Goal: Task Accomplishment & Management: Manage account settings

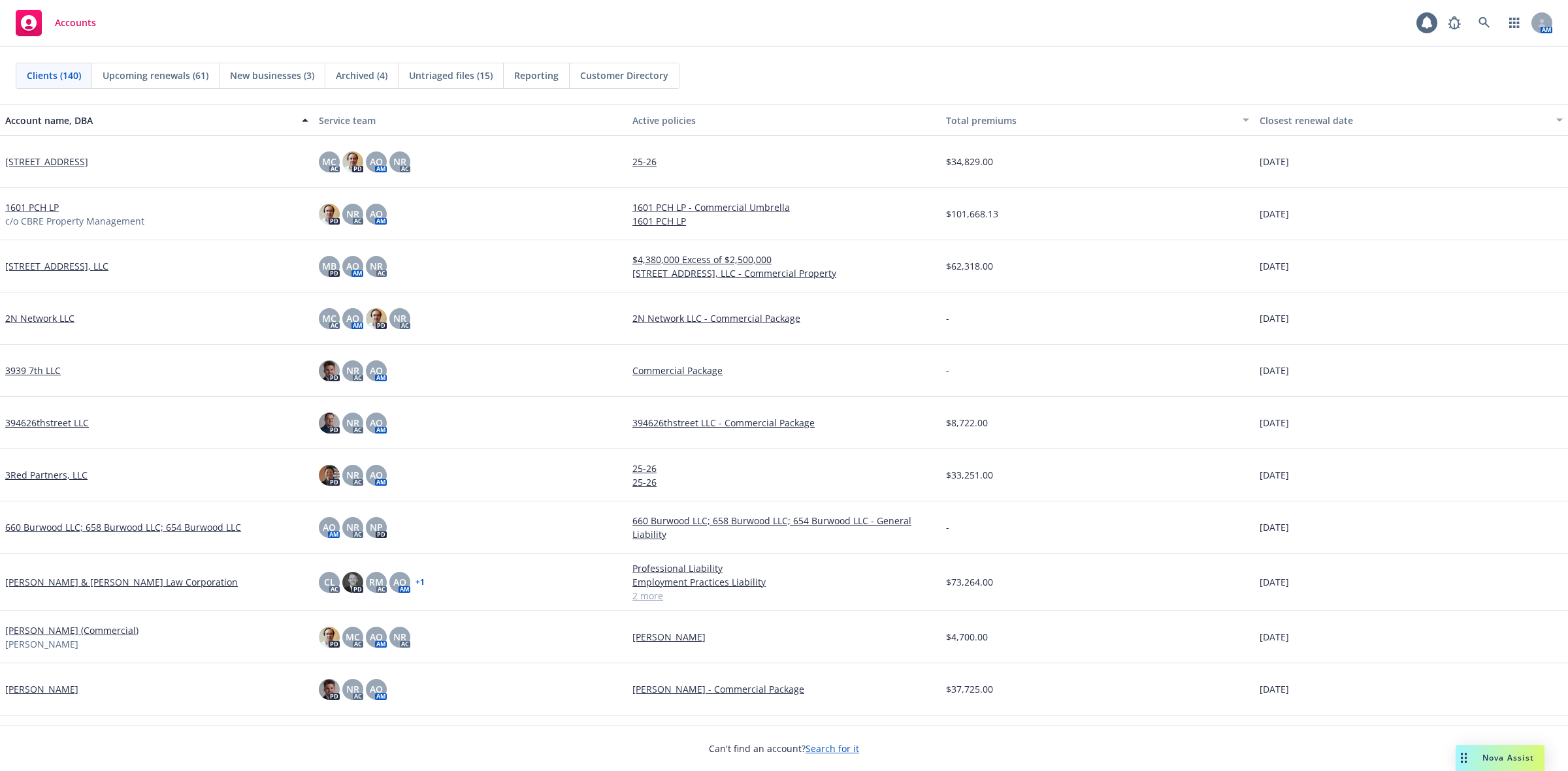
click at [721, 35] on div "Accounts 1 AM" at bounding box center [784, 23] width 1568 height 47
click at [1492, 23] on link at bounding box center [1484, 22] width 26 height 26
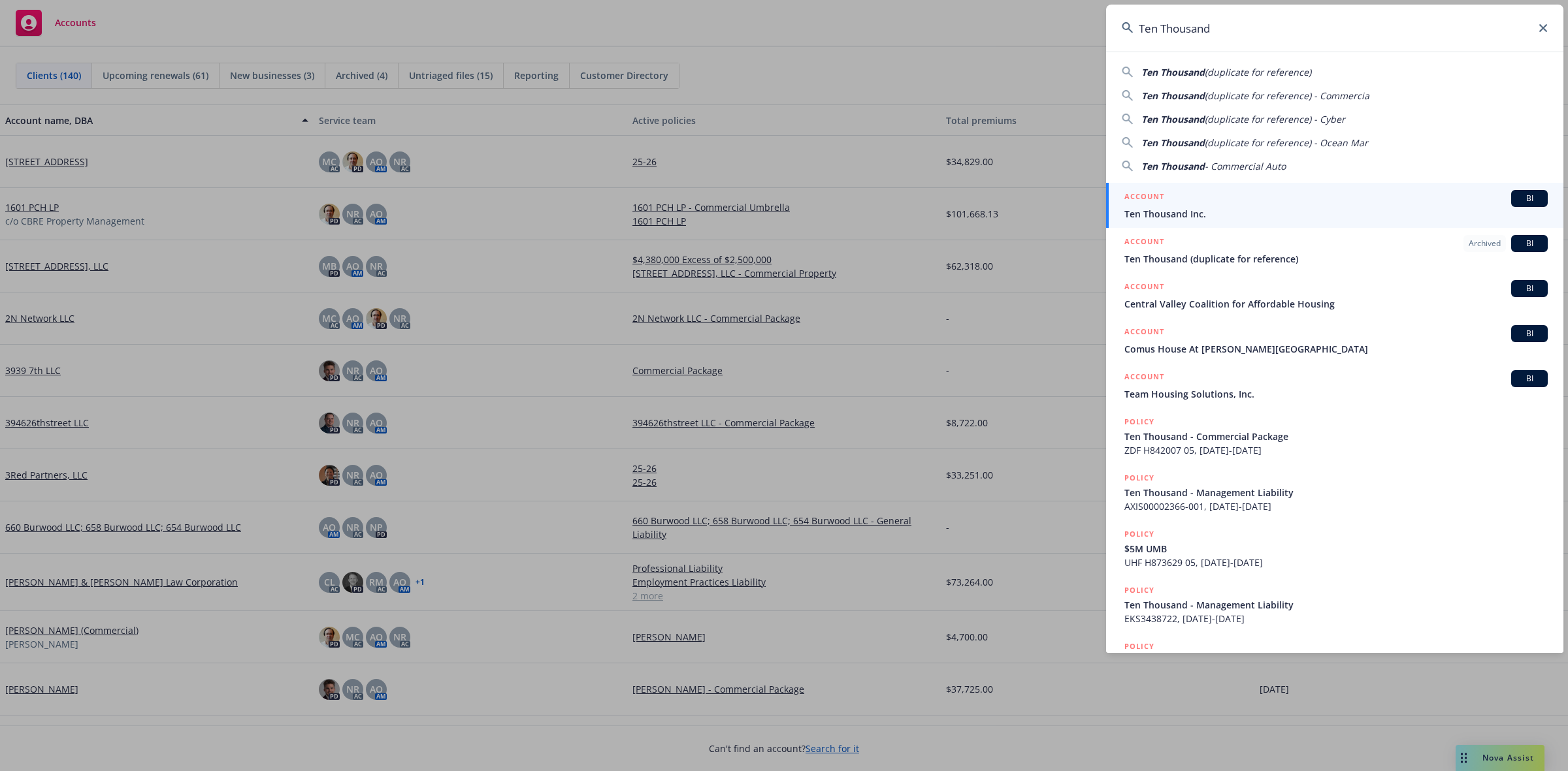
type input "Ten Thousand"
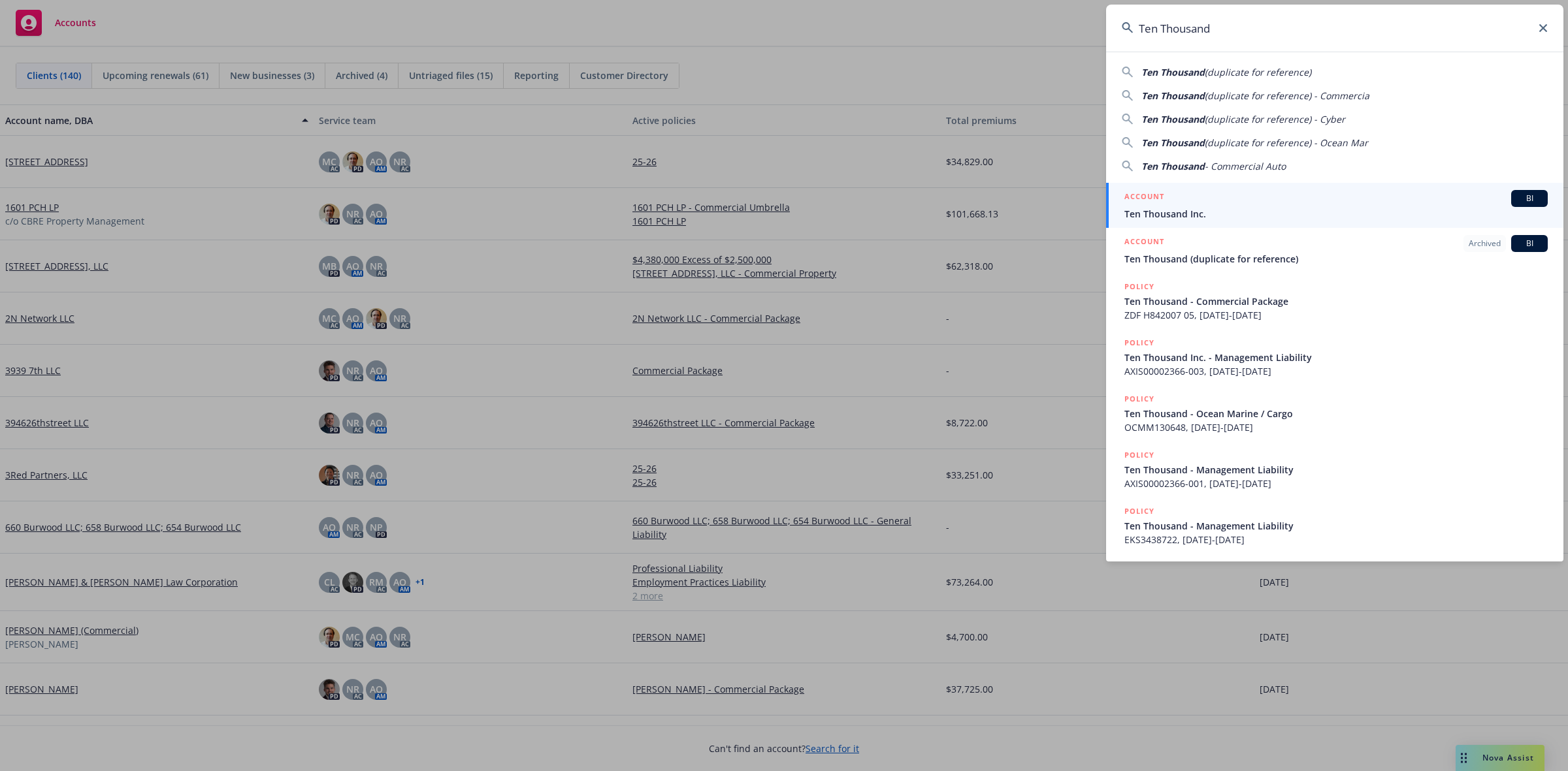
click at [1269, 197] on div "ACCOUNT BI" at bounding box center [1335, 198] width 423 height 17
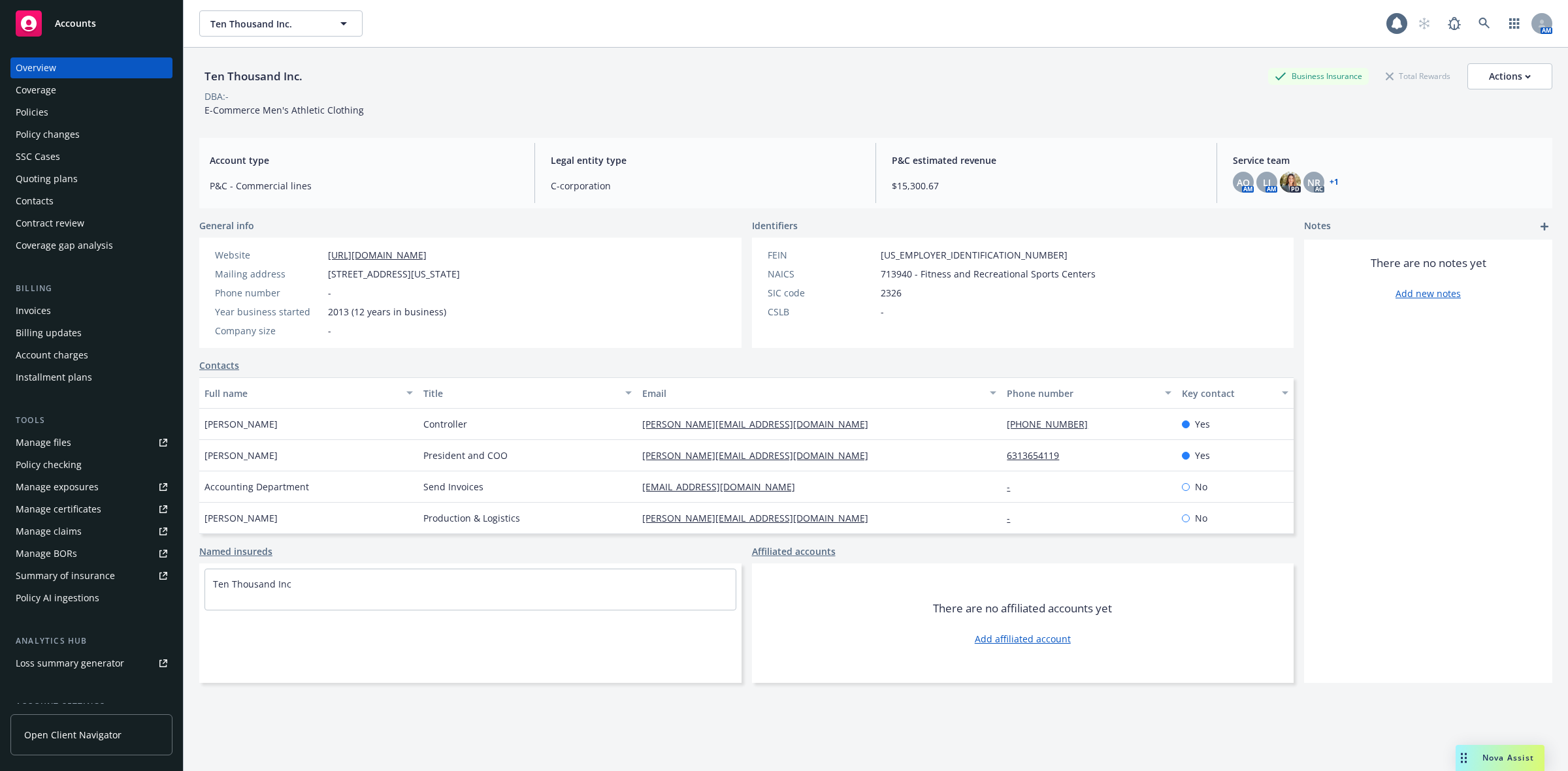
click at [83, 173] on div "Quoting plans" at bounding box center [92, 179] width 152 height 21
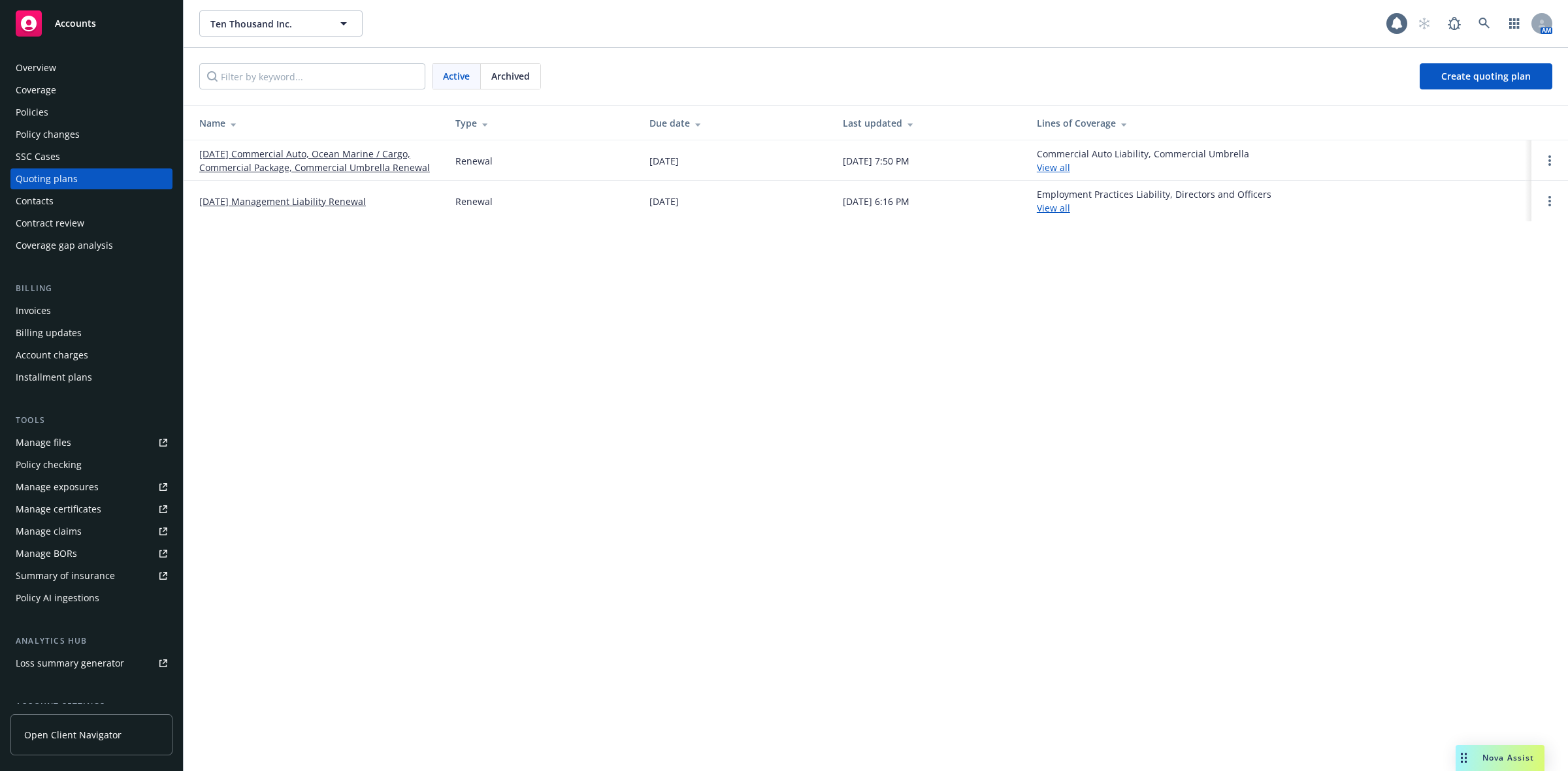
click at [294, 158] on link "11/12/25 Commercial Auto, Ocean Marine / Cargo, Commercial Package, Commercial …" at bounding box center [316, 160] width 235 height 28
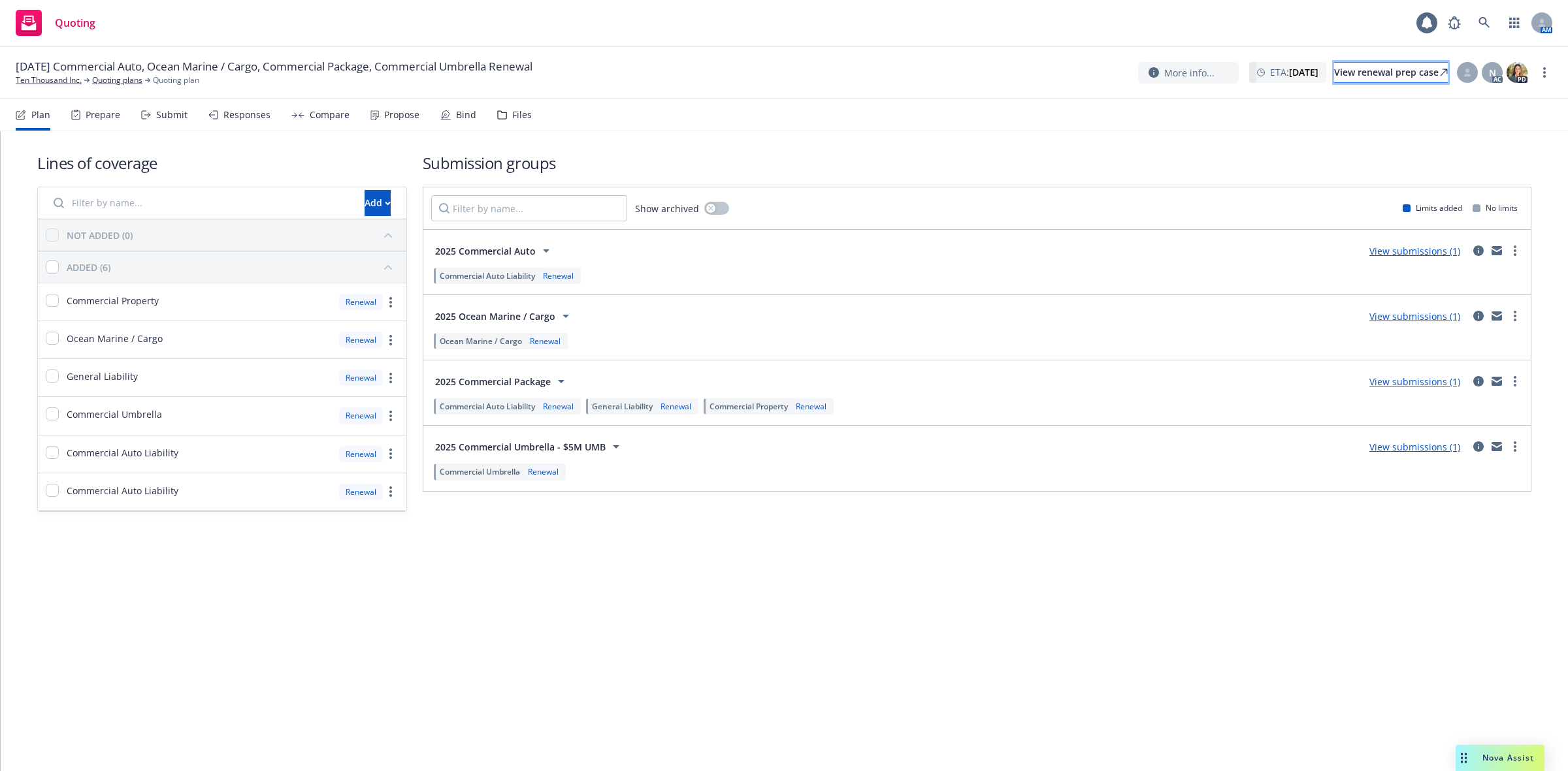
click at [1380, 69] on div "View renewal prep case" at bounding box center [1390, 73] width 114 height 20
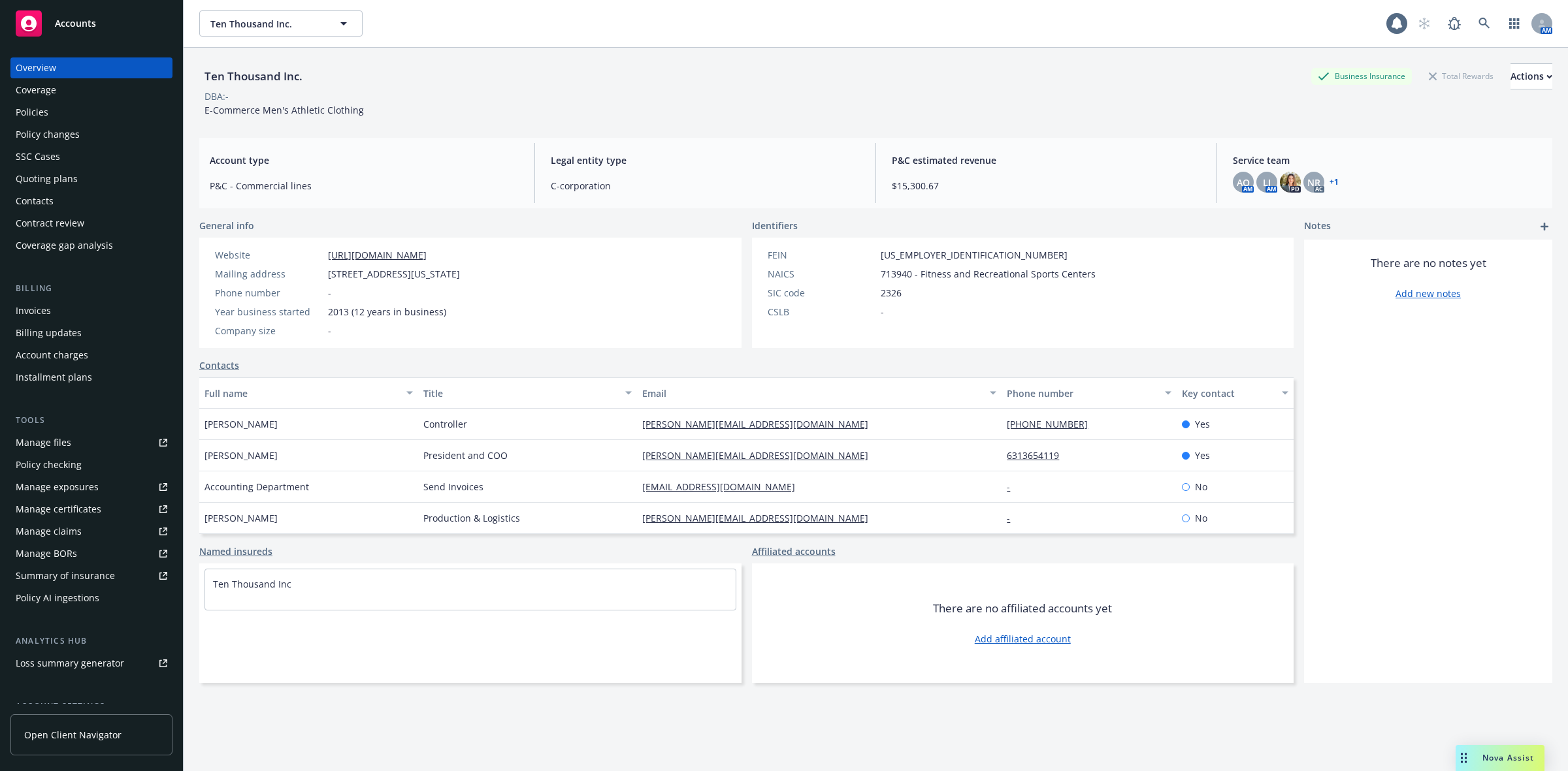
click at [48, 103] on div "Policies" at bounding box center [92, 113] width 152 height 21
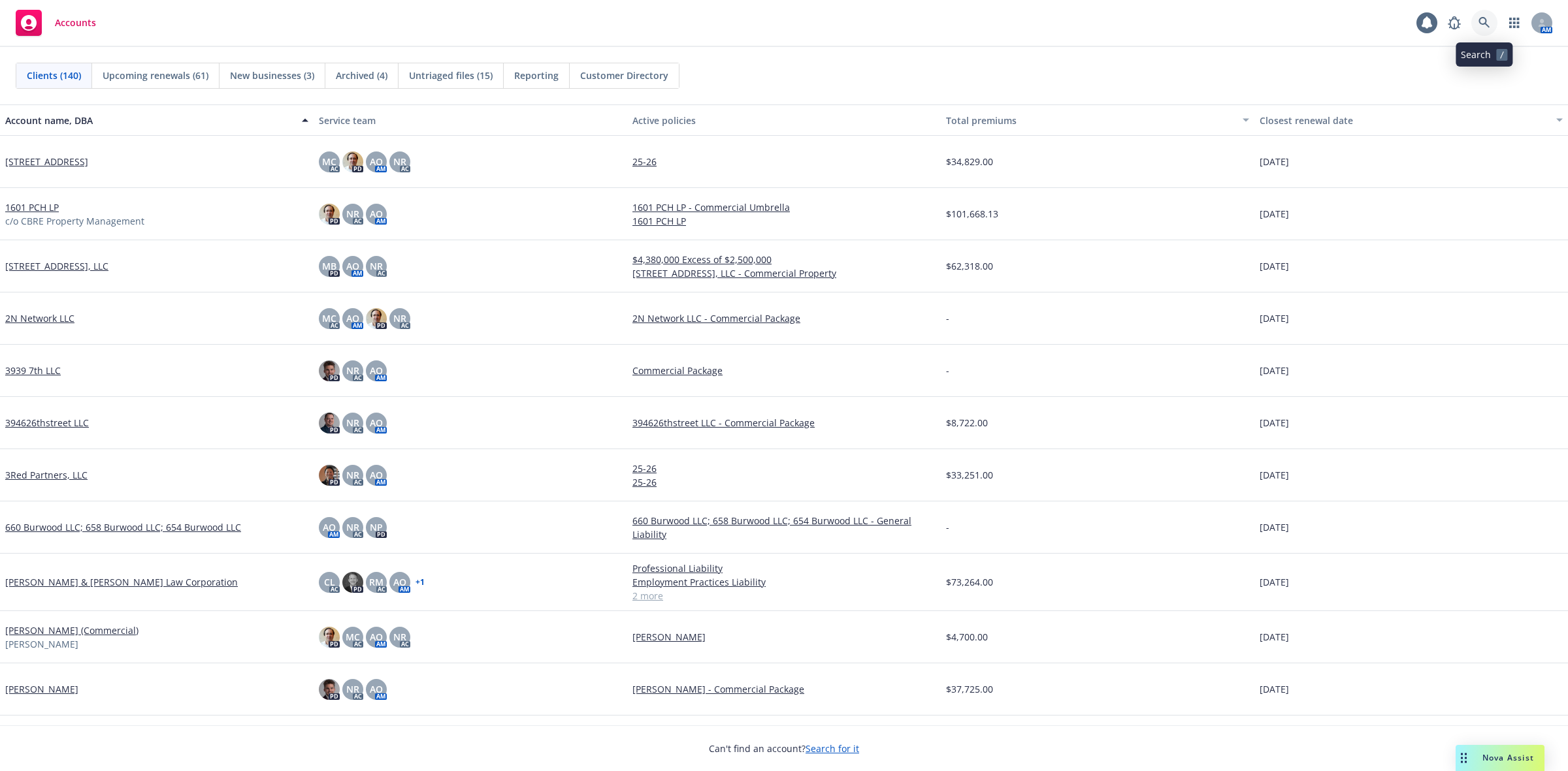
click at [1486, 28] on icon at bounding box center [1484, 22] width 12 height 12
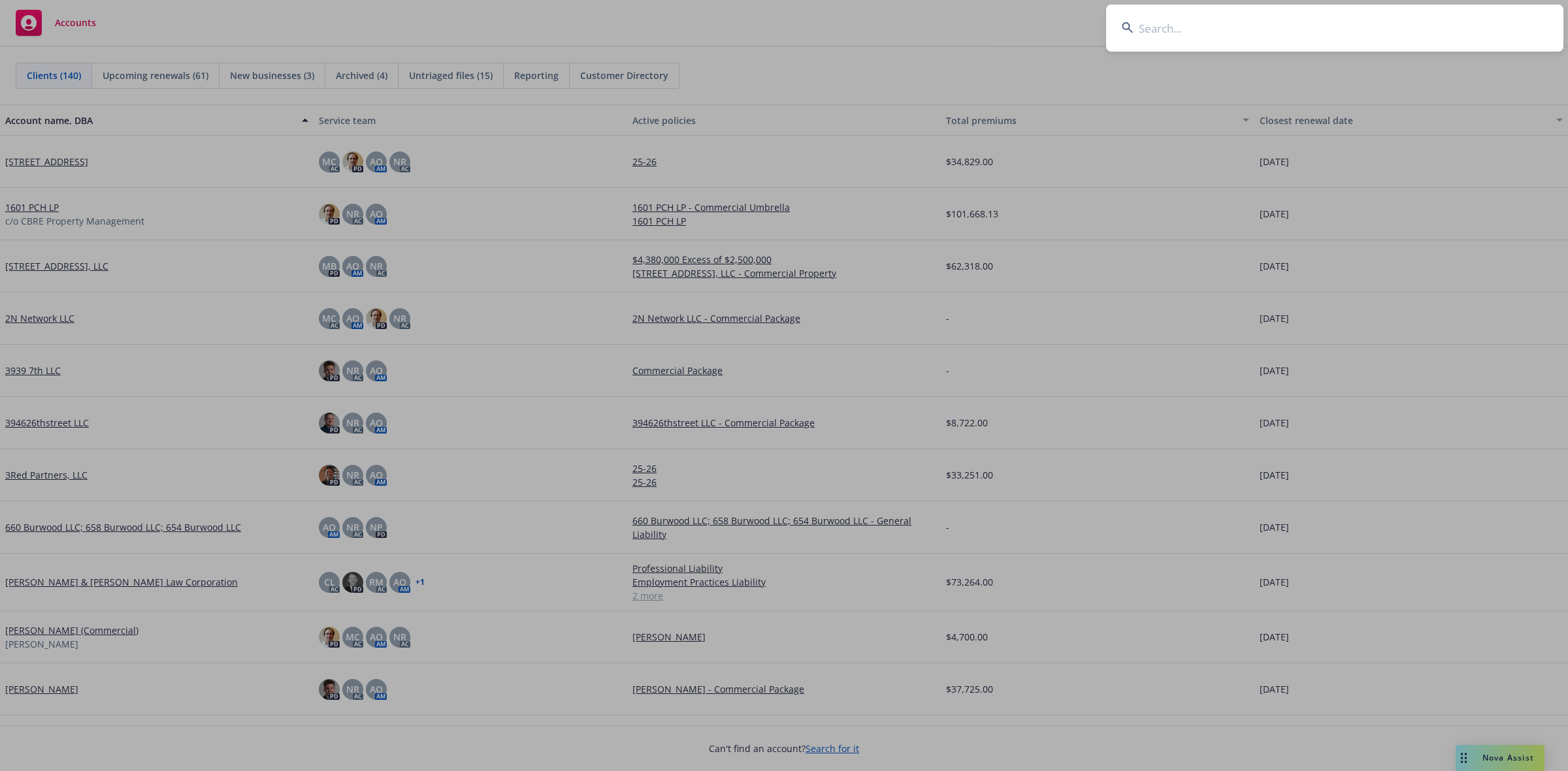
click at [1397, 40] on input at bounding box center [1334, 28] width 458 height 47
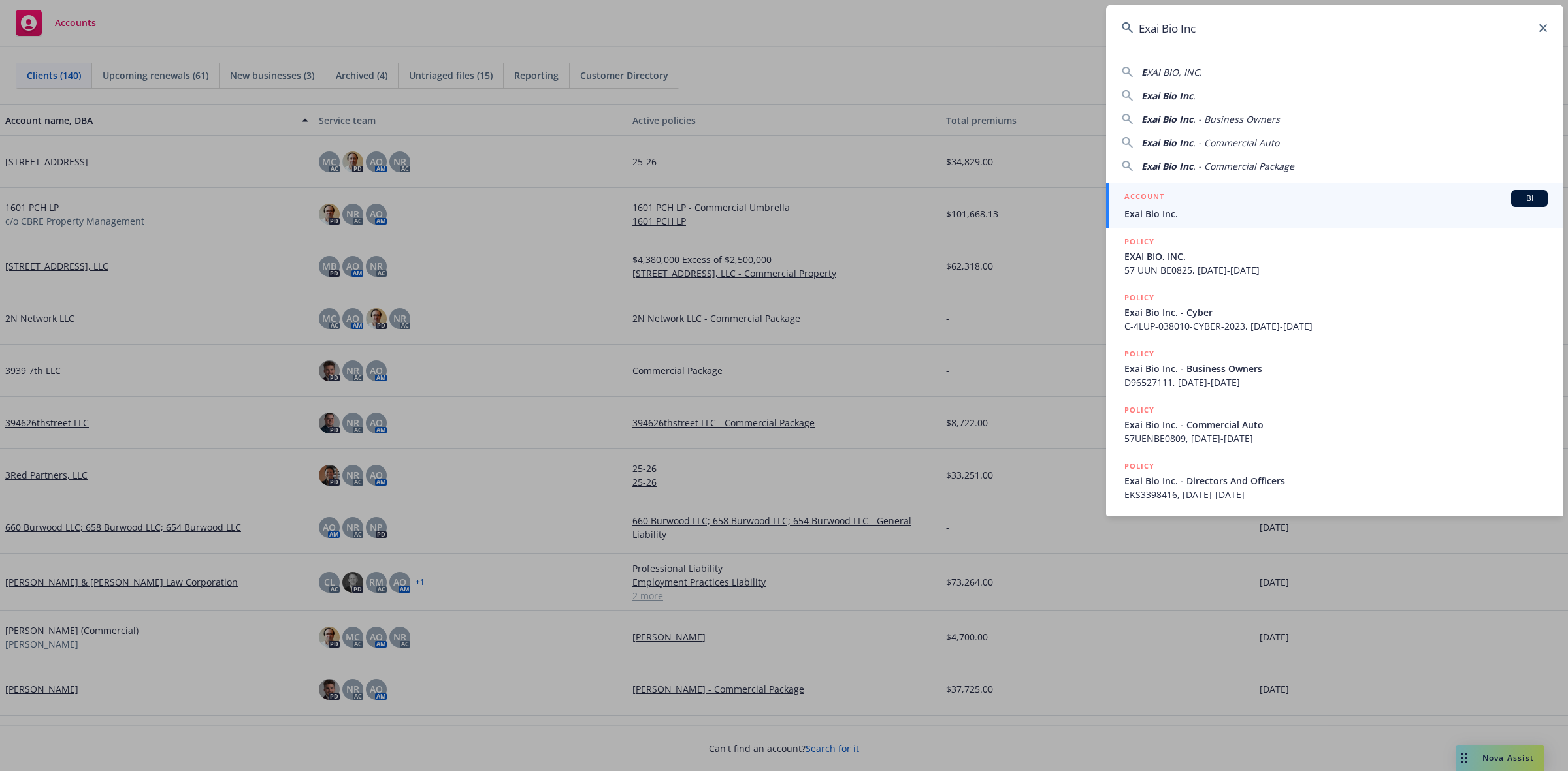
type input "Exai Bio Inc"
click at [1250, 201] on div "ACCOUNT BI" at bounding box center [1335, 198] width 423 height 17
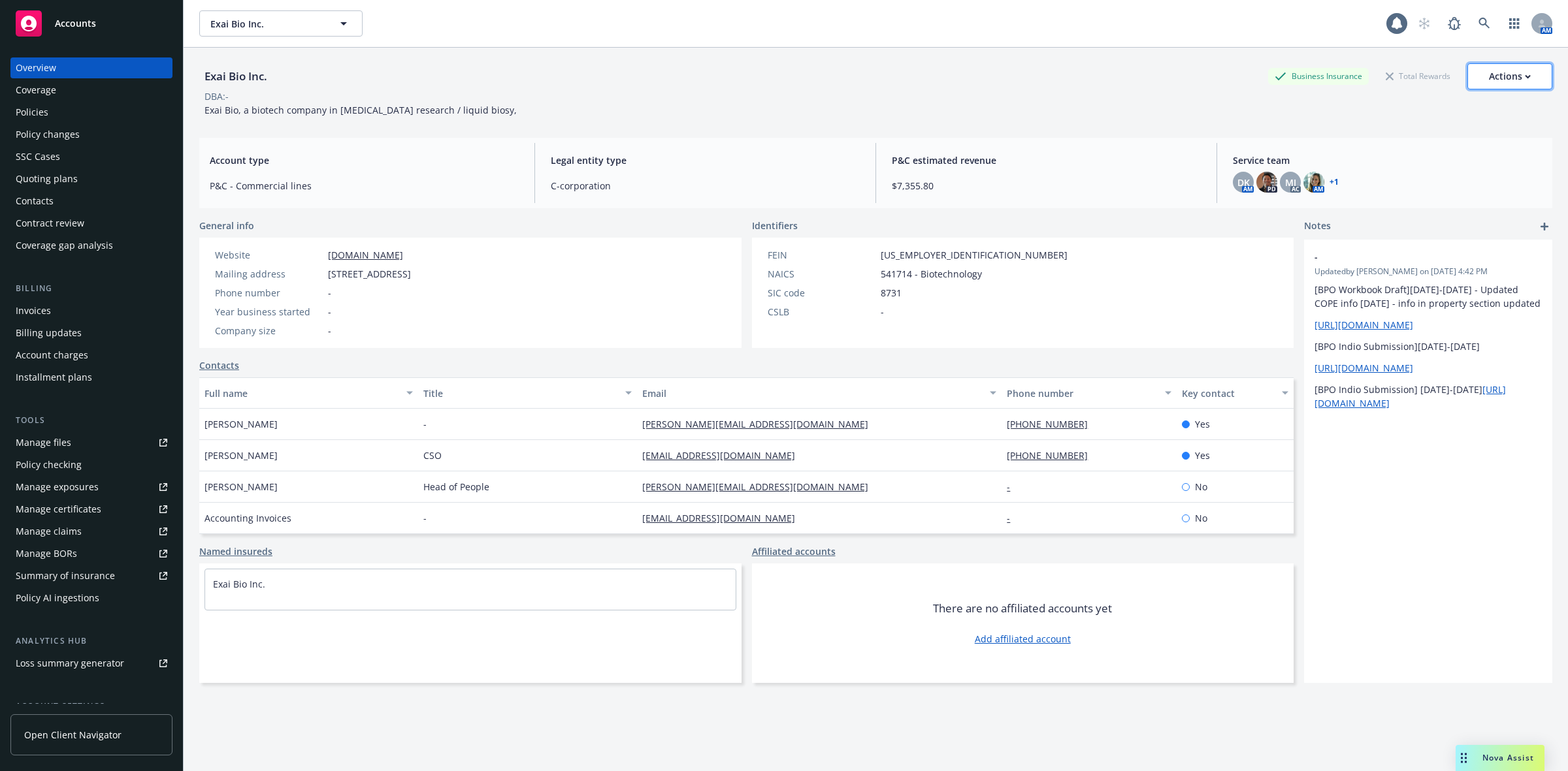
click at [1496, 74] on div "Actions" at bounding box center [1509, 76] width 42 height 25
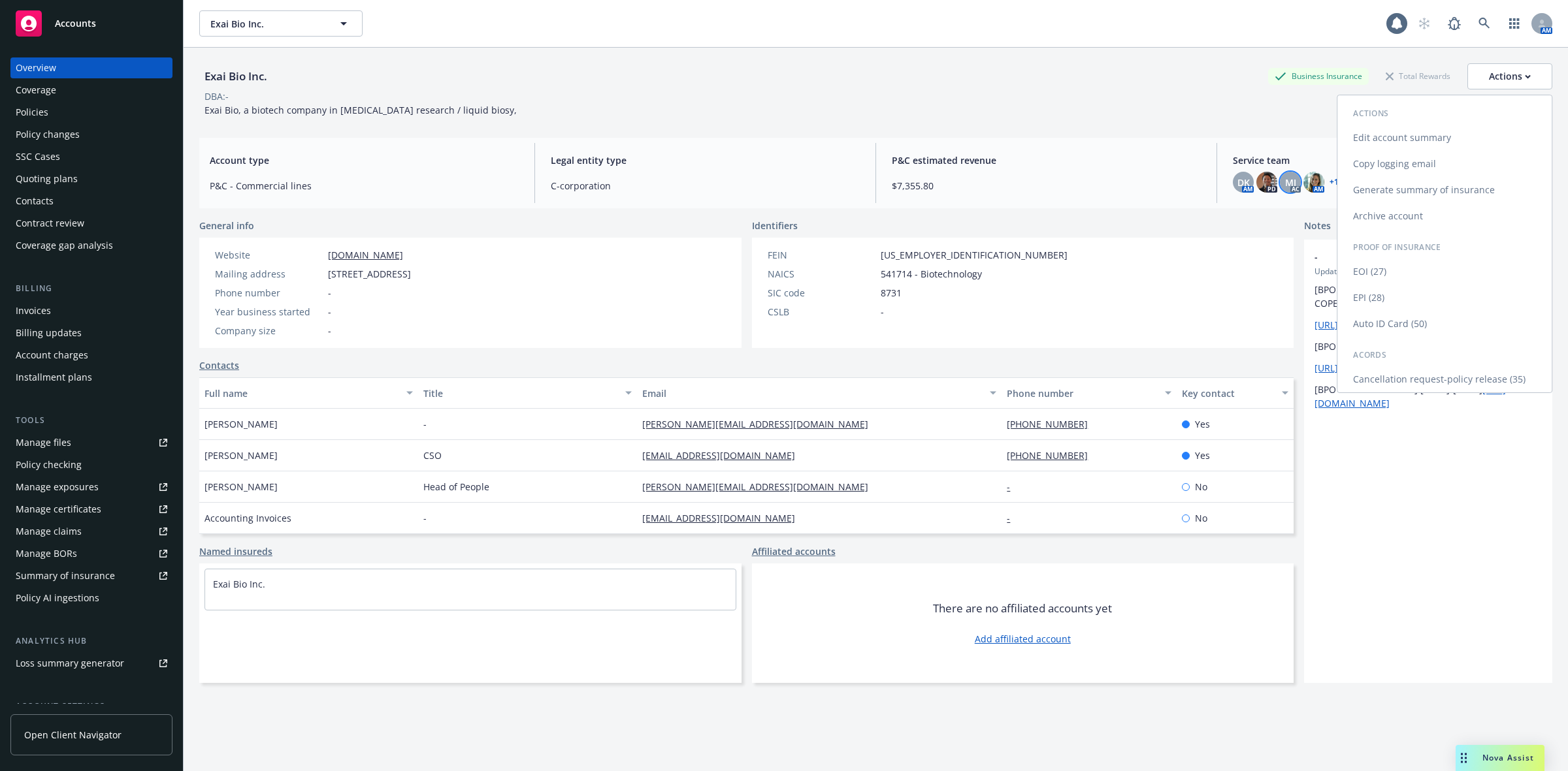
drag, startPoint x: 1398, startPoint y: 164, endPoint x: 1285, endPoint y: 187, distance: 115.3
click at [1397, 164] on link "Copy logging email" at bounding box center [1444, 163] width 214 height 26
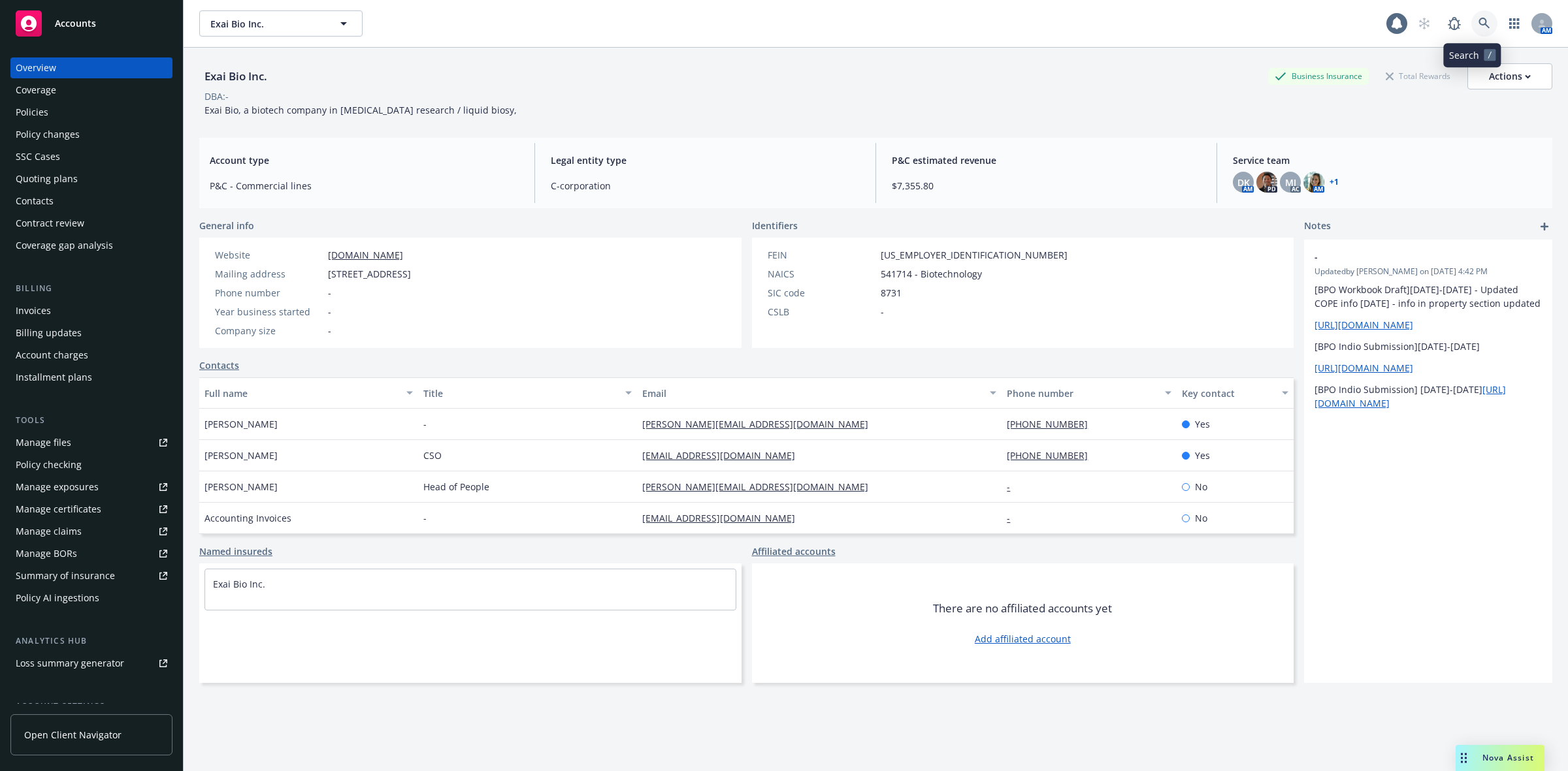
click at [1473, 13] on link at bounding box center [1484, 23] width 26 height 26
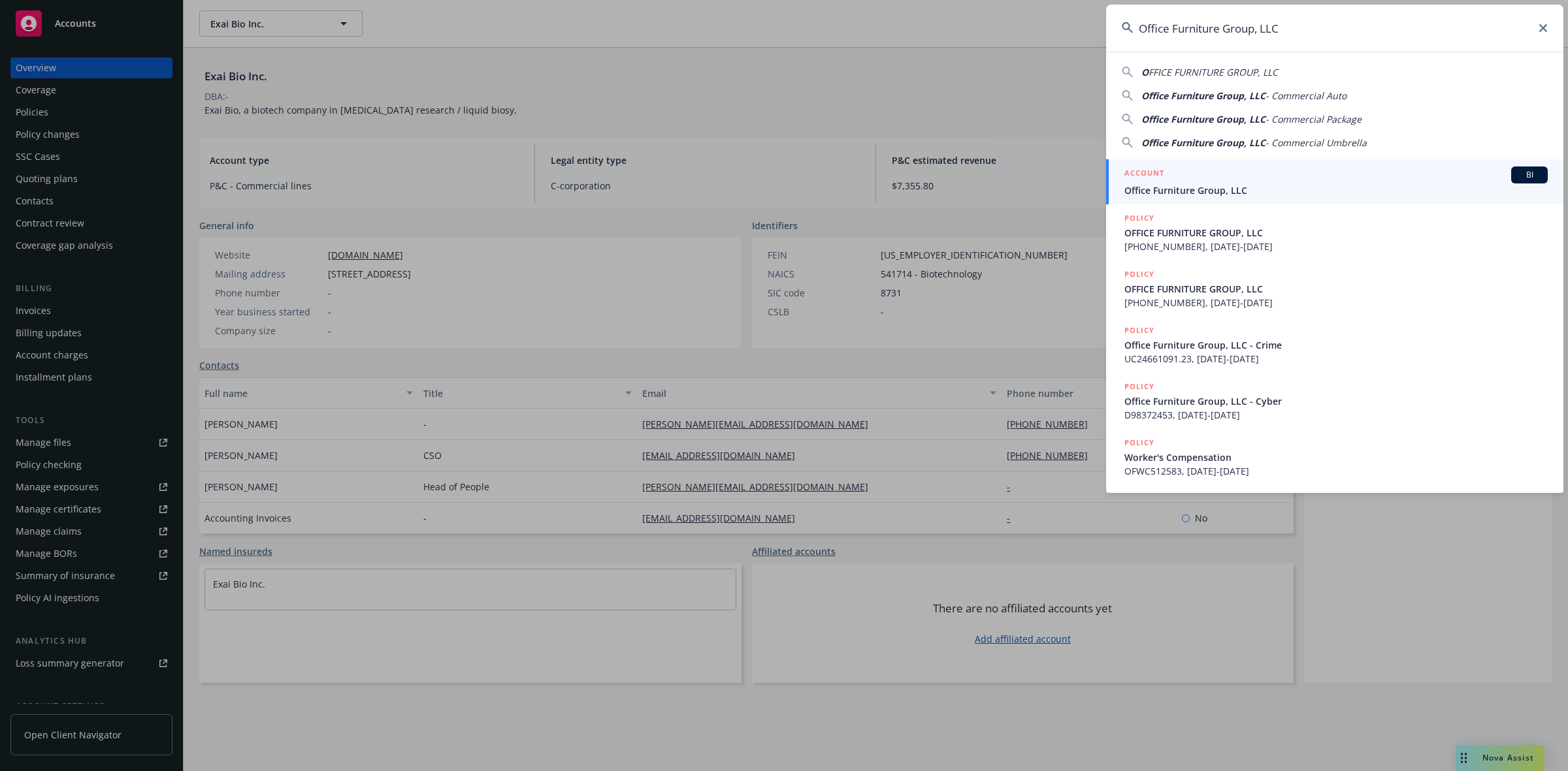
type input "Office Furniture Group, LLC"
click at [1248, 179] on div "ACCOUNT BI" at bounding box center [1335, 174] width 423 height 17
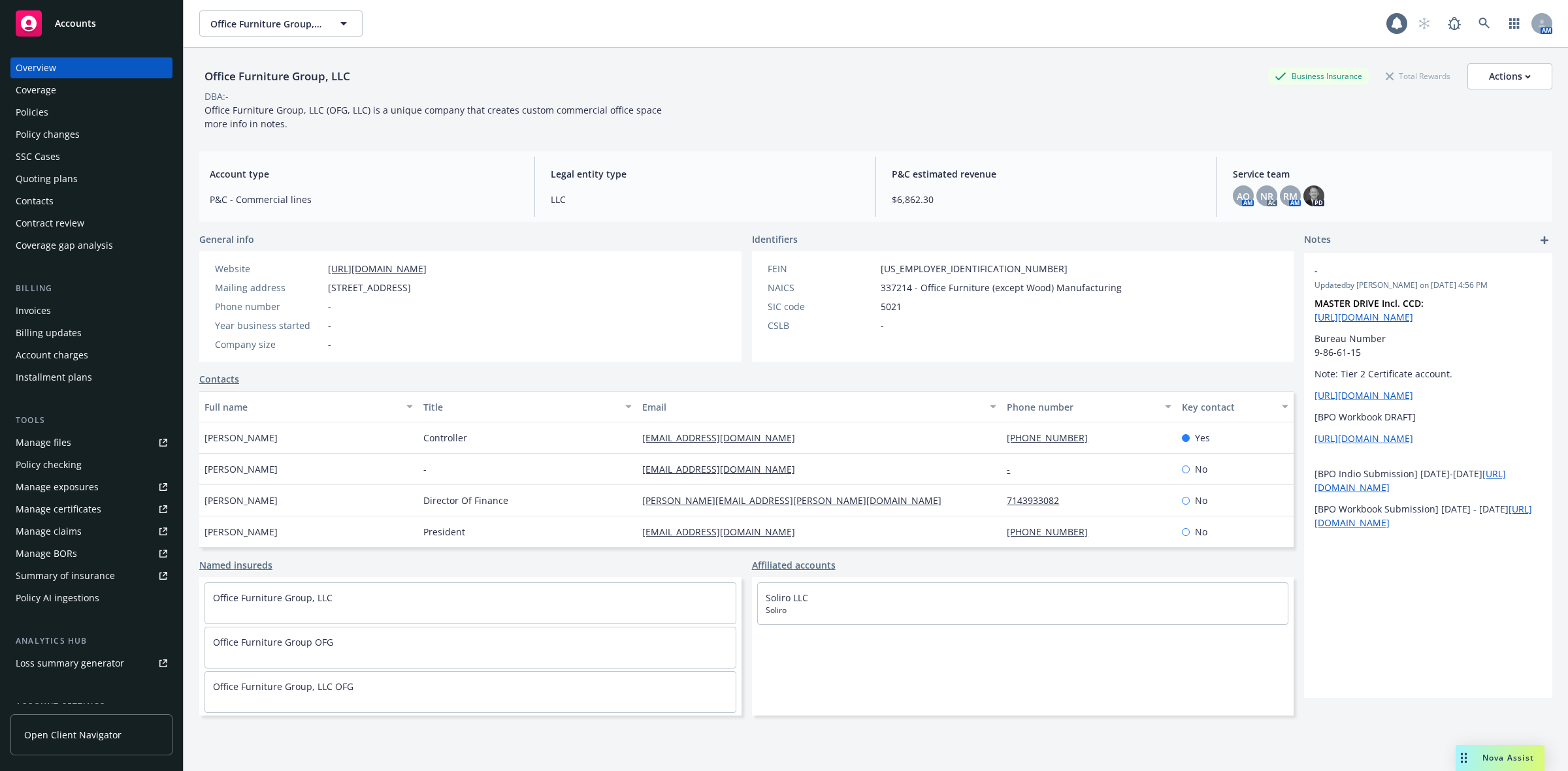
click at [59, 179] on div "Quoting plans" at bounding box center [47, 179] width 62 height 21
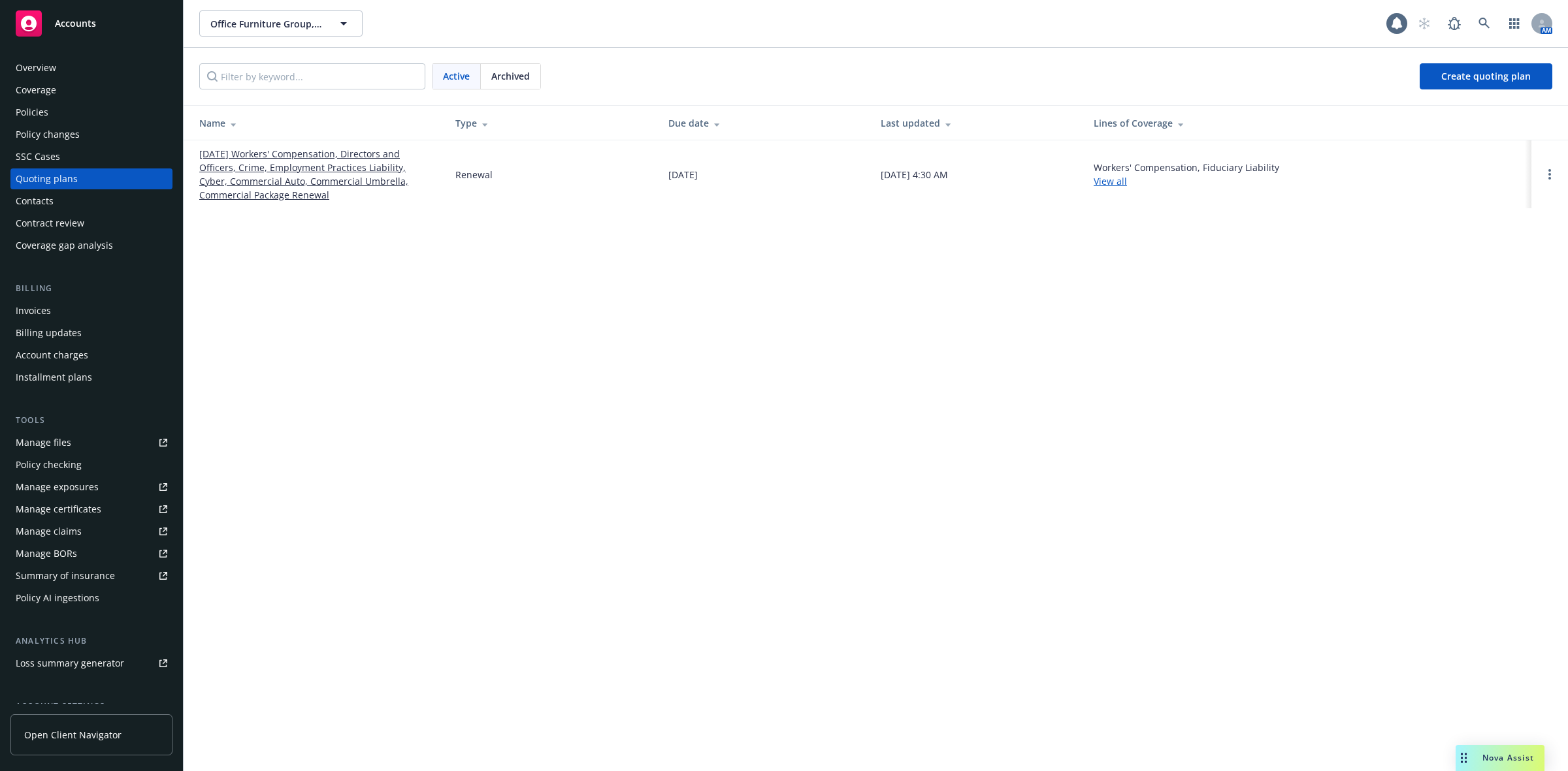
click at [282, 169] on link "12/01/25 Workers' Compensation, Directors and Officers, Crime, Employment Pract…" at bounding box center [316, 174] width 235 height 55
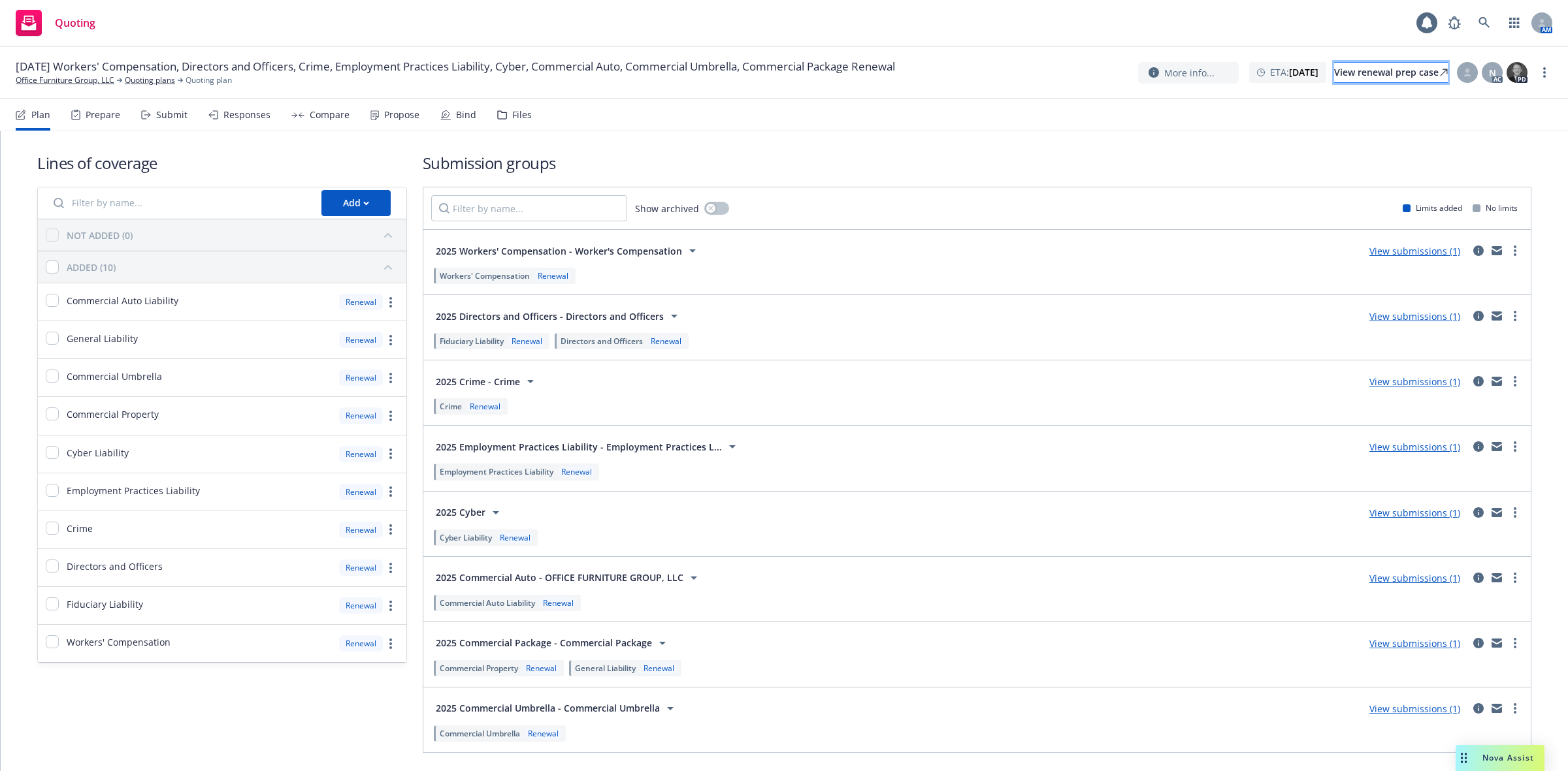
click at [1401, 78] on div "View renewal prep case" at bounding box center [1390, 73] width 114 height 20
click at [1484, 17] on icon at bounding box center [1484, 22] width 12 height 12
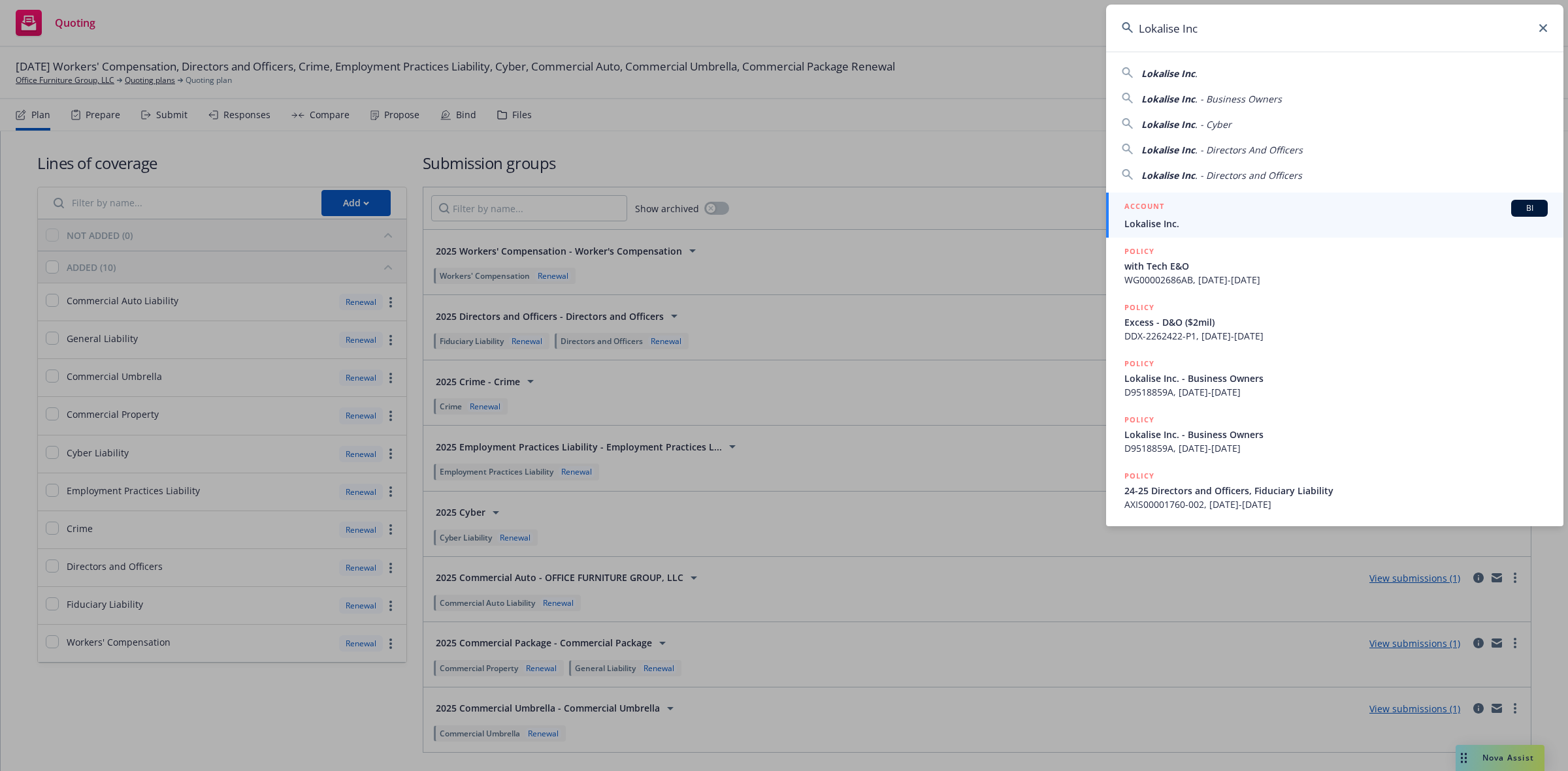
type input "Lokalise Inc"
click at [1246, 203] on div "ACCOUNT BI" at bounding box center [1335, 208] width 423 height 17
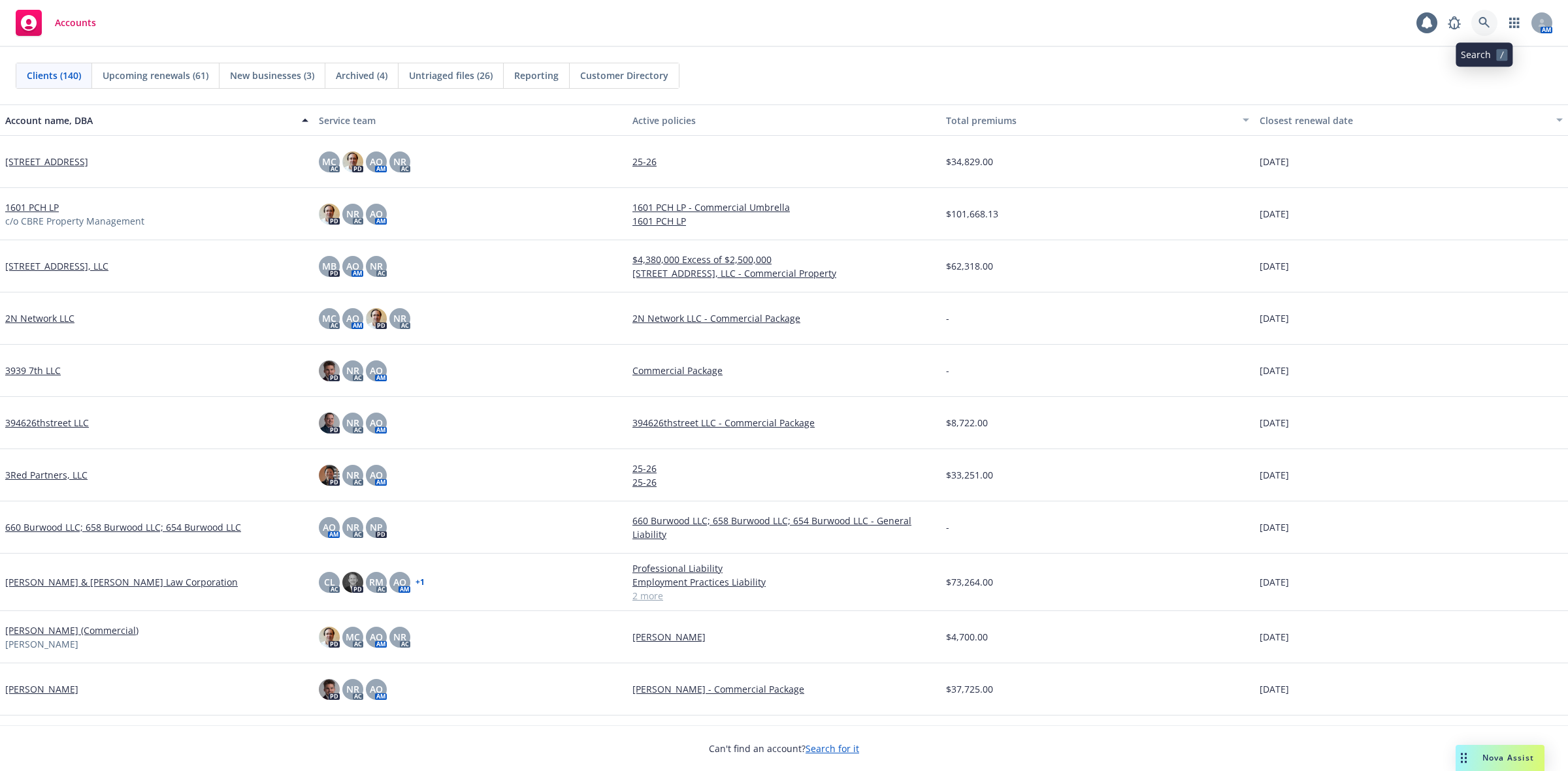
click at [1478, 26] on icon at bounding box center [1484, 22] width 12 height 12
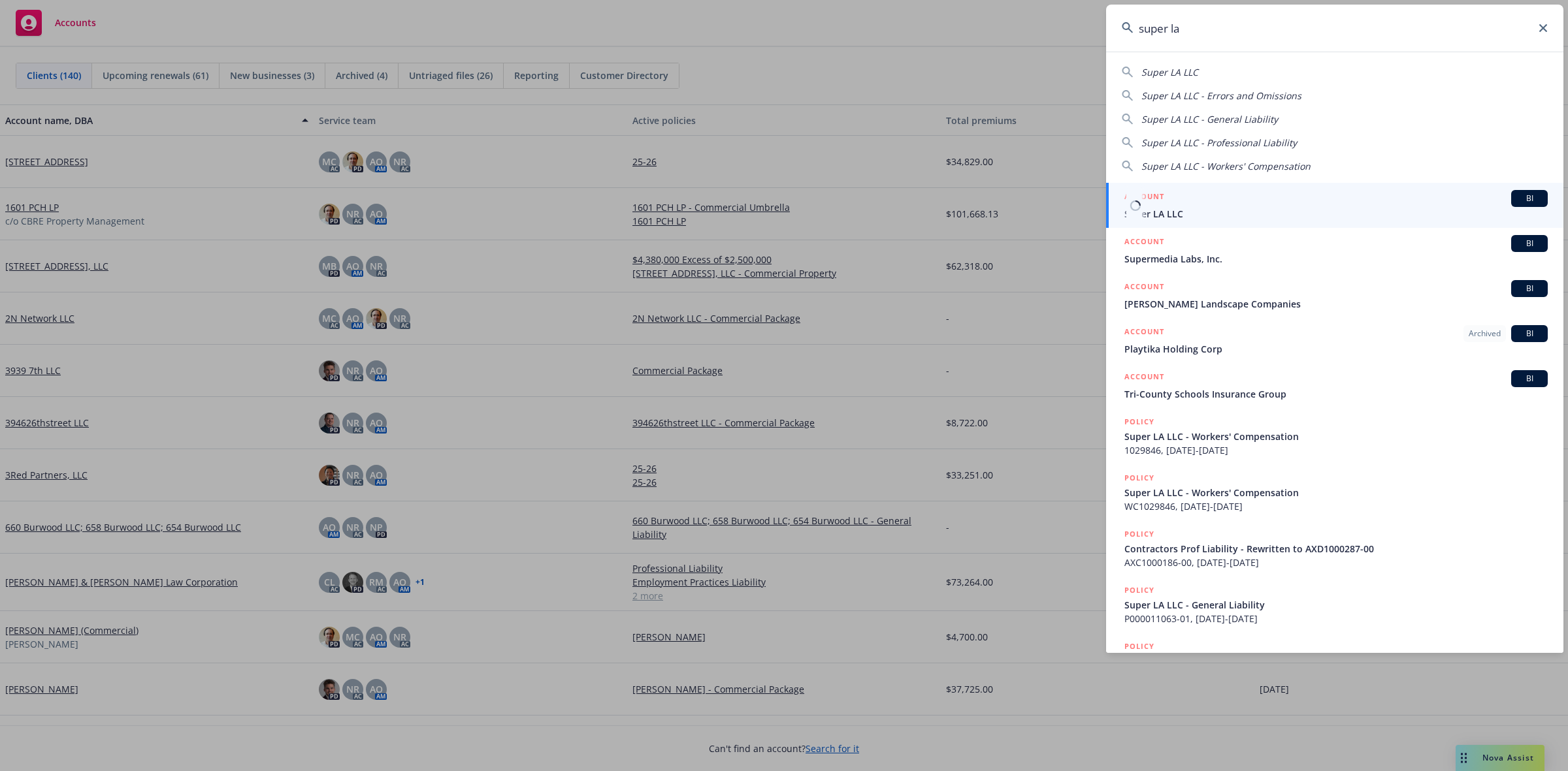
type input "super la"
click at [1309, 196] on div "ACCOUNT BI" at bounding box center [1335, 198] width 423 height 17
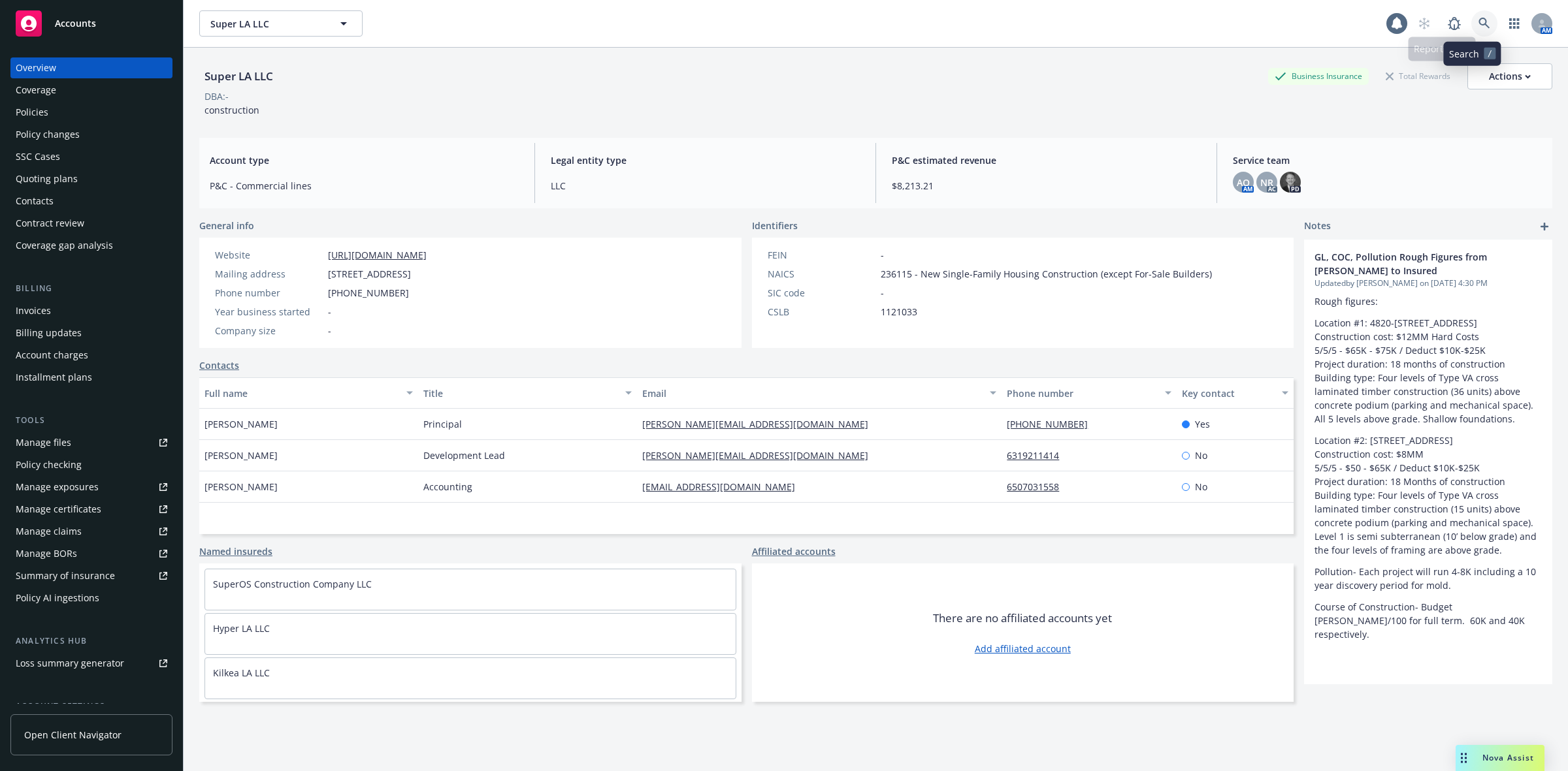
click at [1478, 19] on icon at bounding box center [1484, 23] width 11 height 11
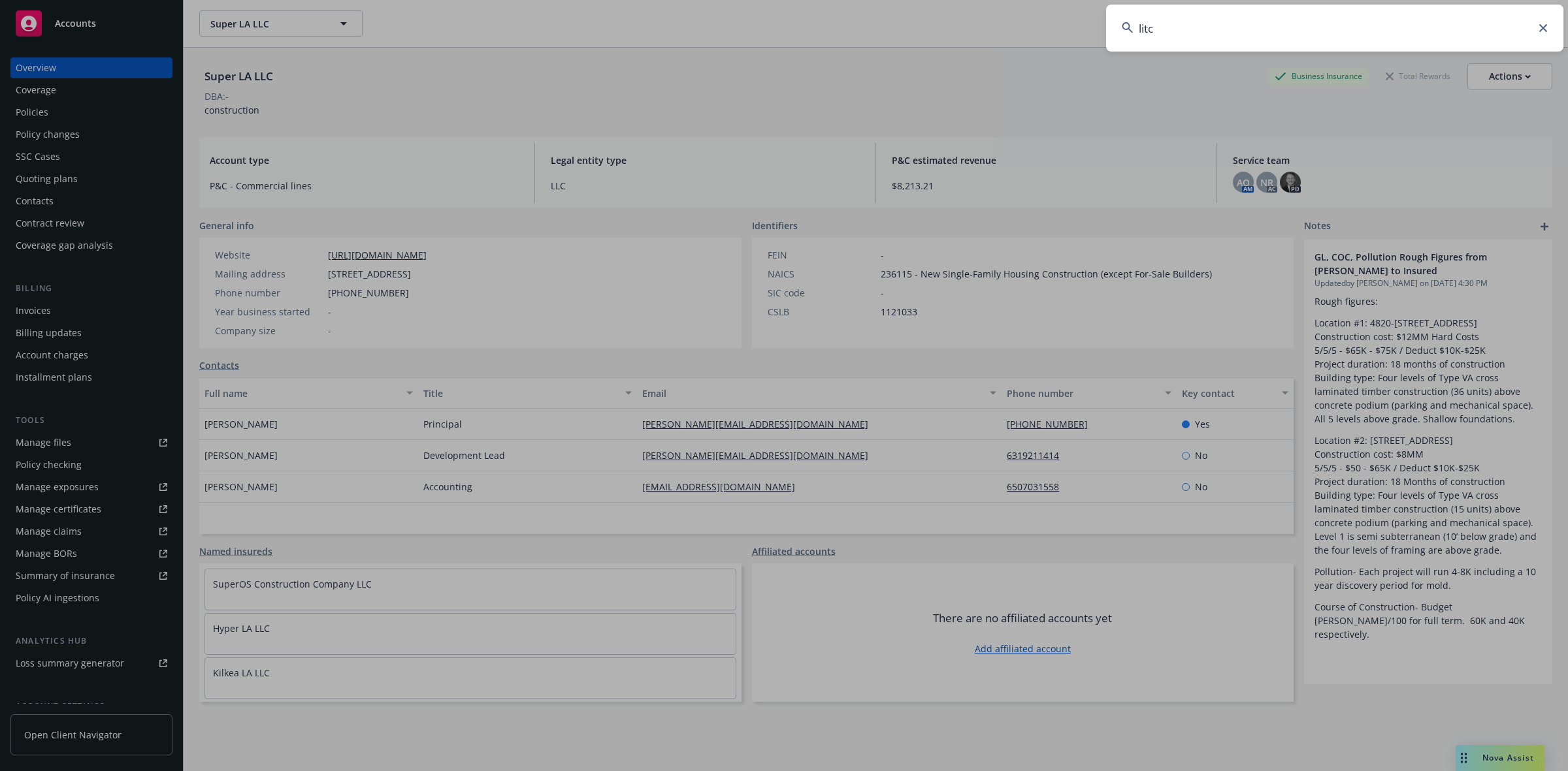
type input "litch"
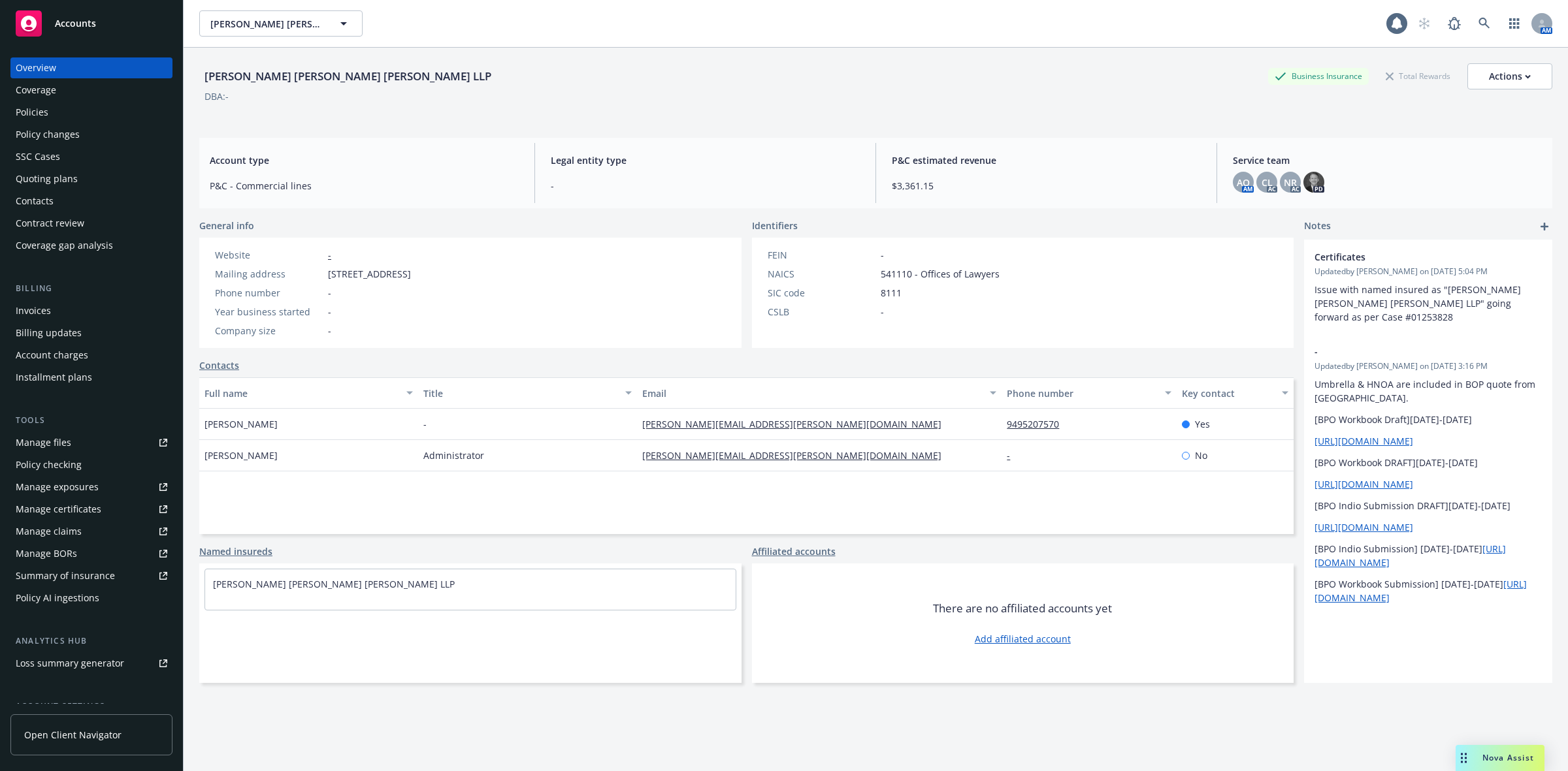
click at [67, 115] on div "Policies" at bounding box center [92, 113] width 152 height 21
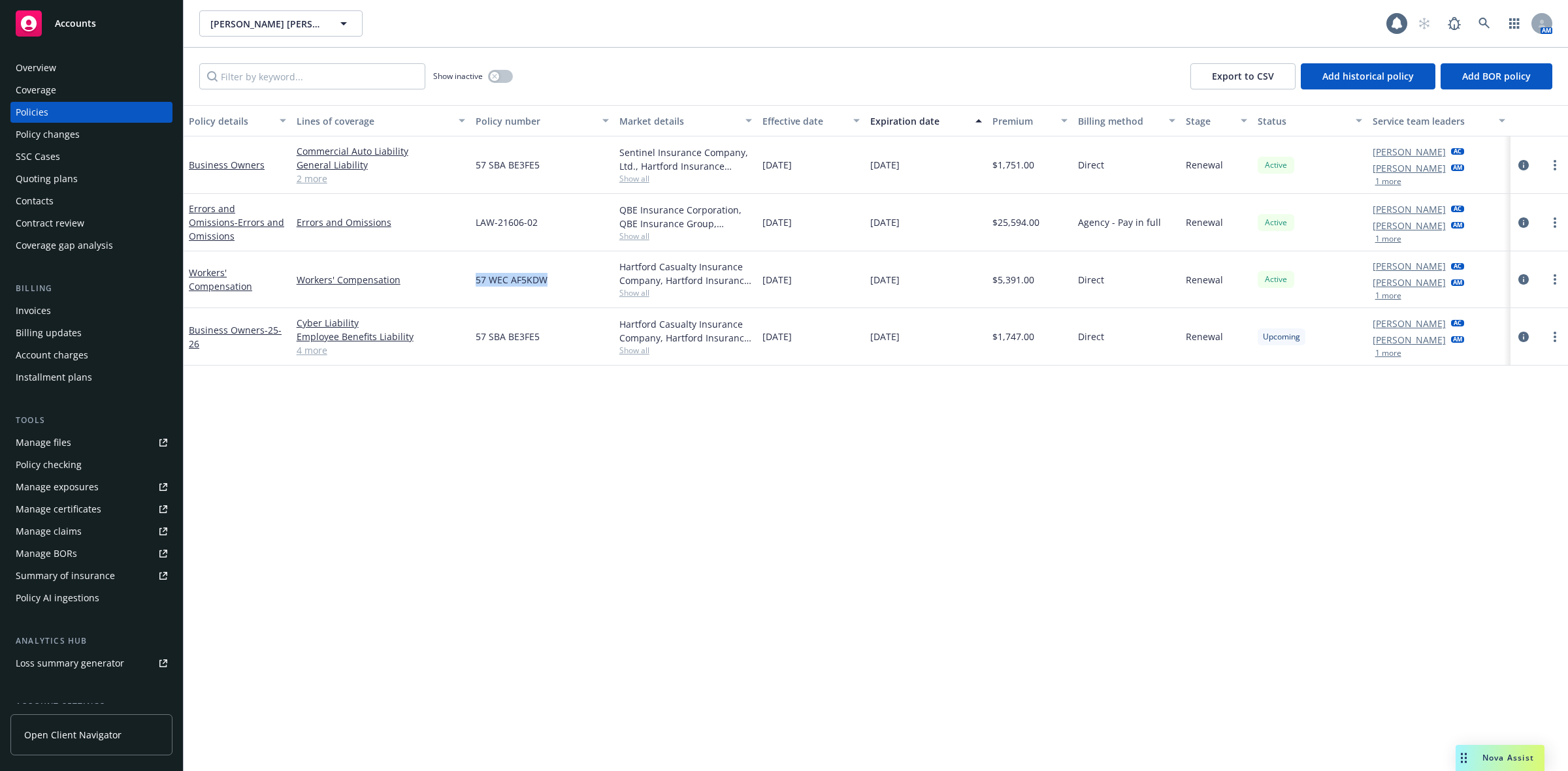
drag, startPoint x: 541, startPoint y: 279, endPoint x: 472, endPoint y: 286, distance: 69.4
click at [472, 286] on div "57 WEC AF5KDW" at bounding box center [542, 280] width 144 height 57
click at [441, 292] on div "Workers' Compensation" at bounding box center [380, 280] width 179 height 57
drag, startPoint x: 546, startPoint y: 282, endPoint x: 471, endPoint y: 284, distance: 75.0
click at [471, 284] on div "57 WEC AF5KDW" at bounding box center [542, 280] width 144 height 57
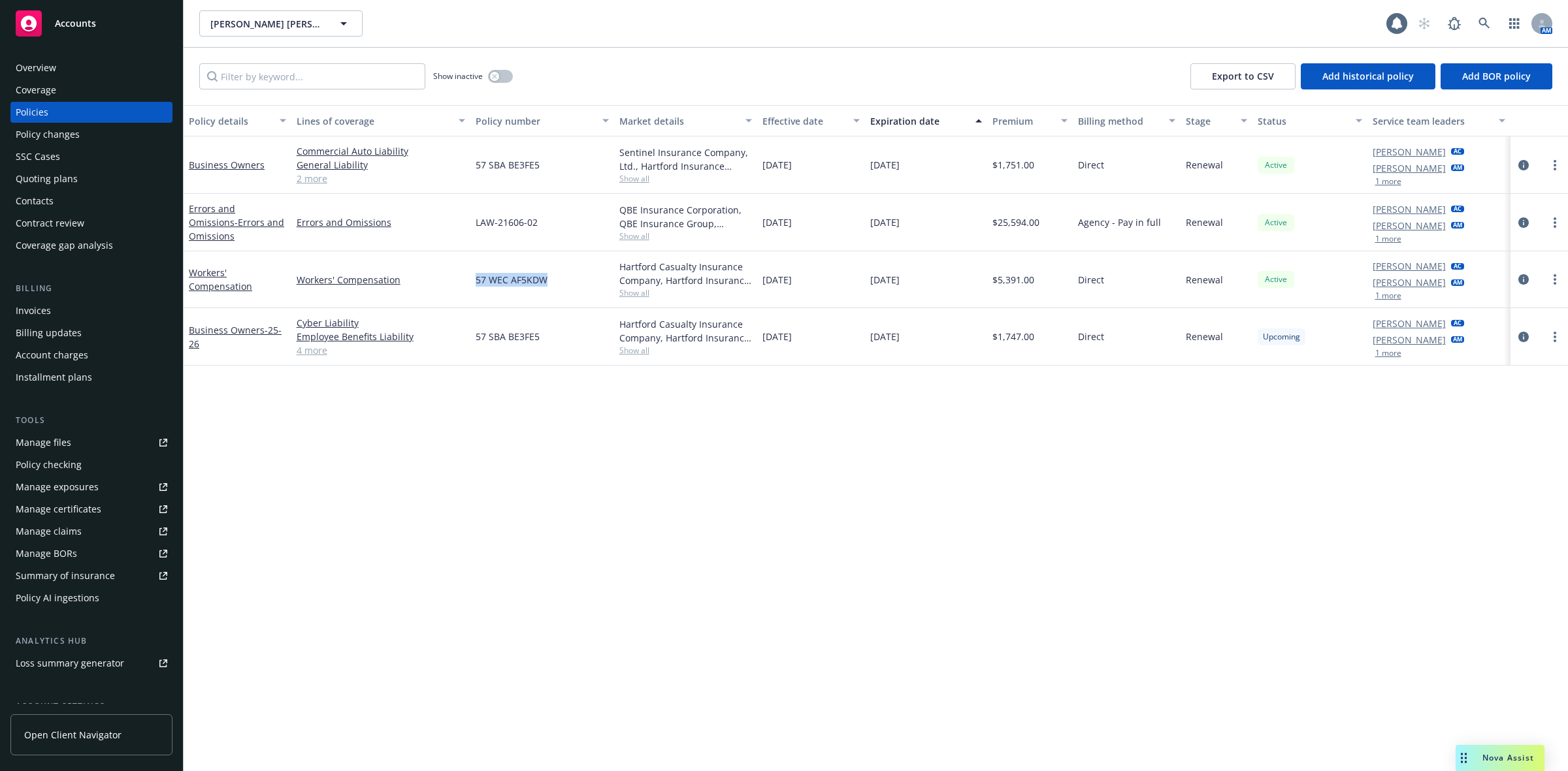
click at [569, 285] on div "57 WEC AF5KDW" at bounding box center [542, 280] width 144 height 57
click at [80, 70] on div "Overview" at bounding box center [92, 68] width 152 height 21
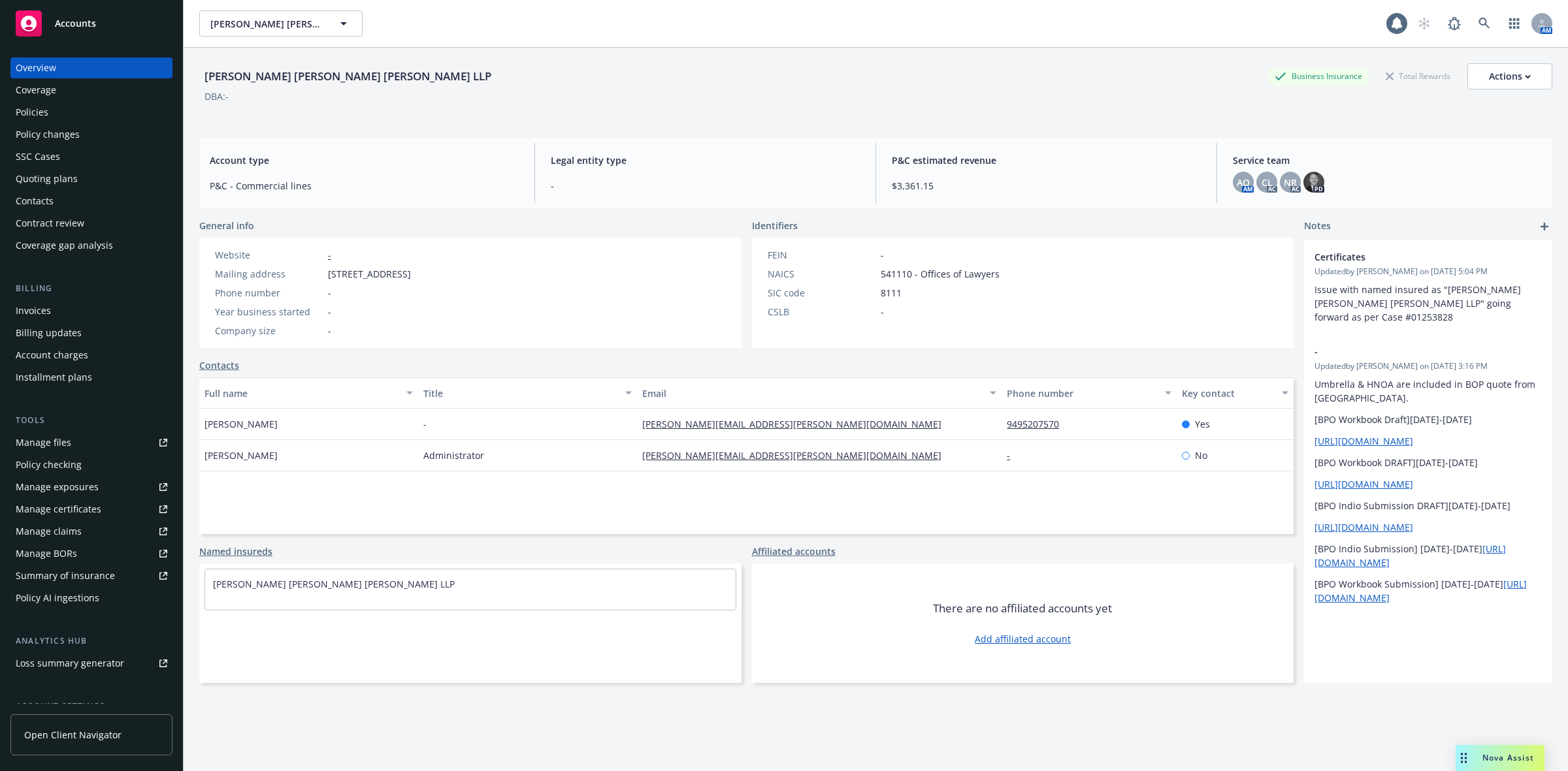
click at [105, 115] on div "Policies" at bounding box center [92, 113] width 152 height 21
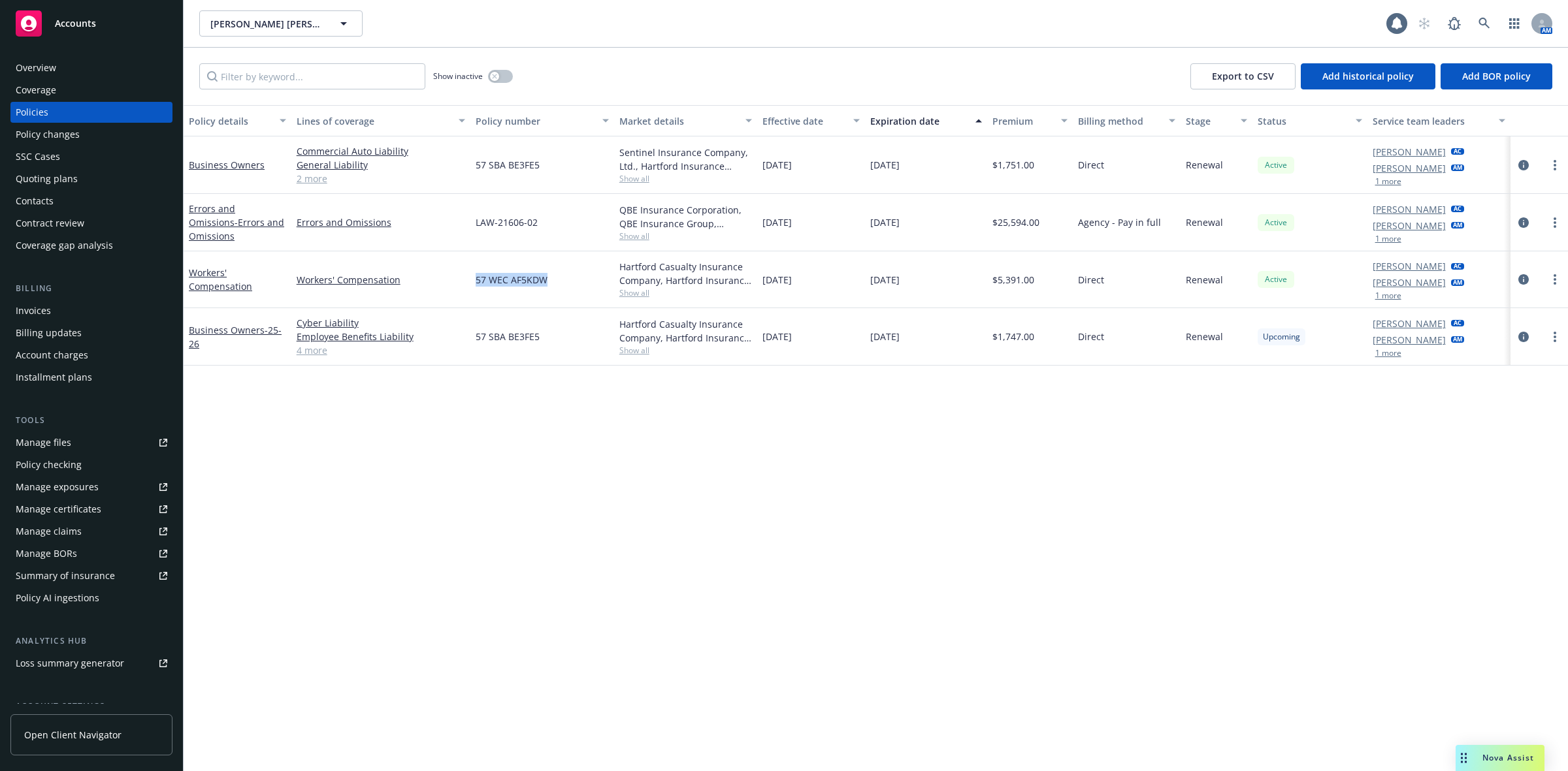
drag, startPoint x: 547, startPoint y: 281, endPoint x: 477, endPoint y: 284, distance: 70.1
click at [477, 284] on div "57 WEC AF5KDW" at bounding box center [542, 280] width 144 height 57
click at [559, 284] on div "57 WEC AF5KDW" at bounding box center [542, 280] width 144 height 57
click at [84, 60] on div "Overview" at bounding box center [92, 68] width 152 height 21
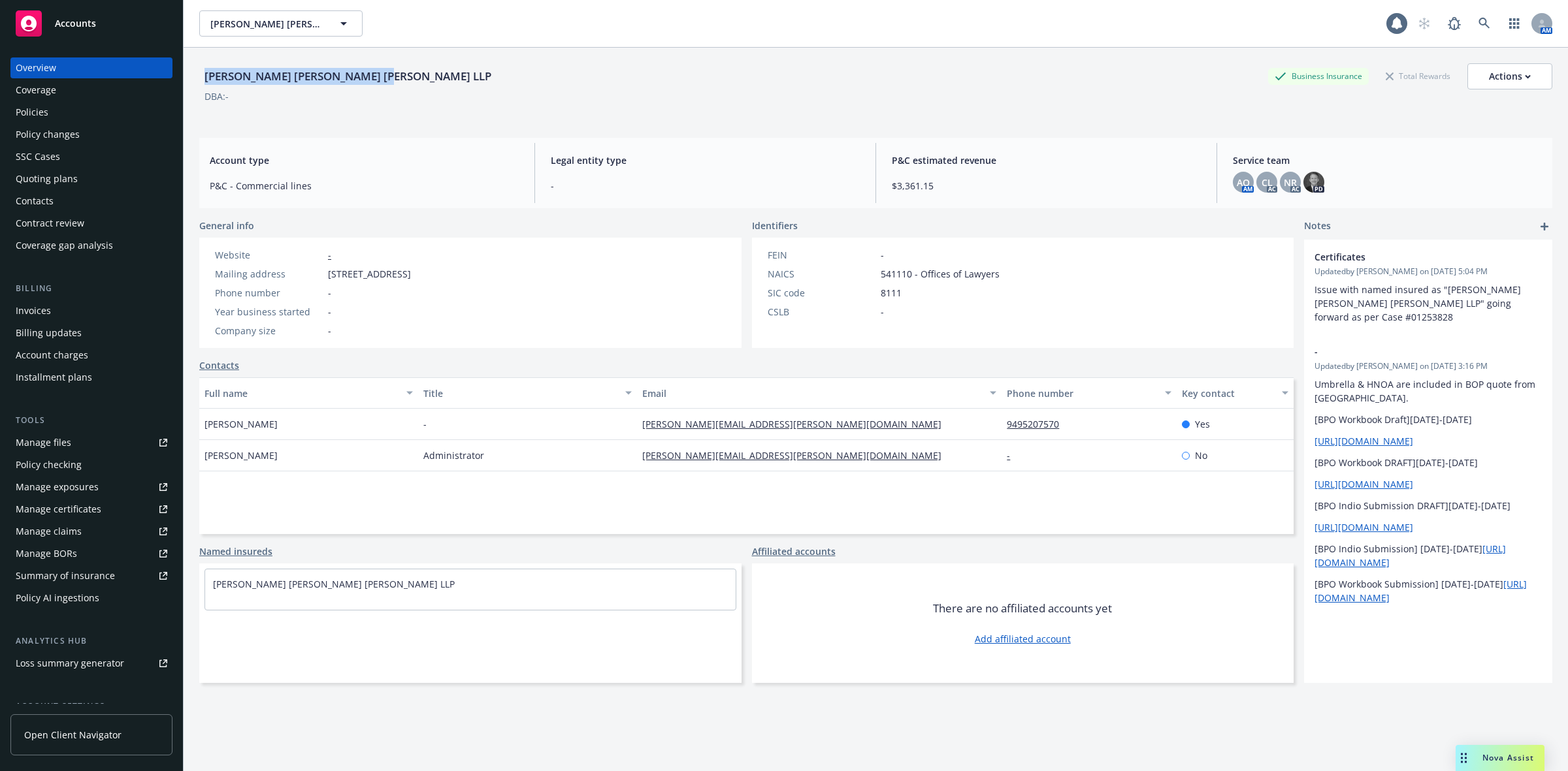
drag, startPoint x: 300, startPoint y: 83, endPoint x: 201, endPoint y: 85, distance: 99.0
click at [201, 85] on div "Litchfield Malone McDonald LLP Business Insurance Total Rewards Actions" at bounding box center [875, 76] width 1353 height 26
copy div "Litchfield Malone McDonald LLP"
click at [131, 108] on div "Policies" at bounding box center [92, 113] width 152 height 21
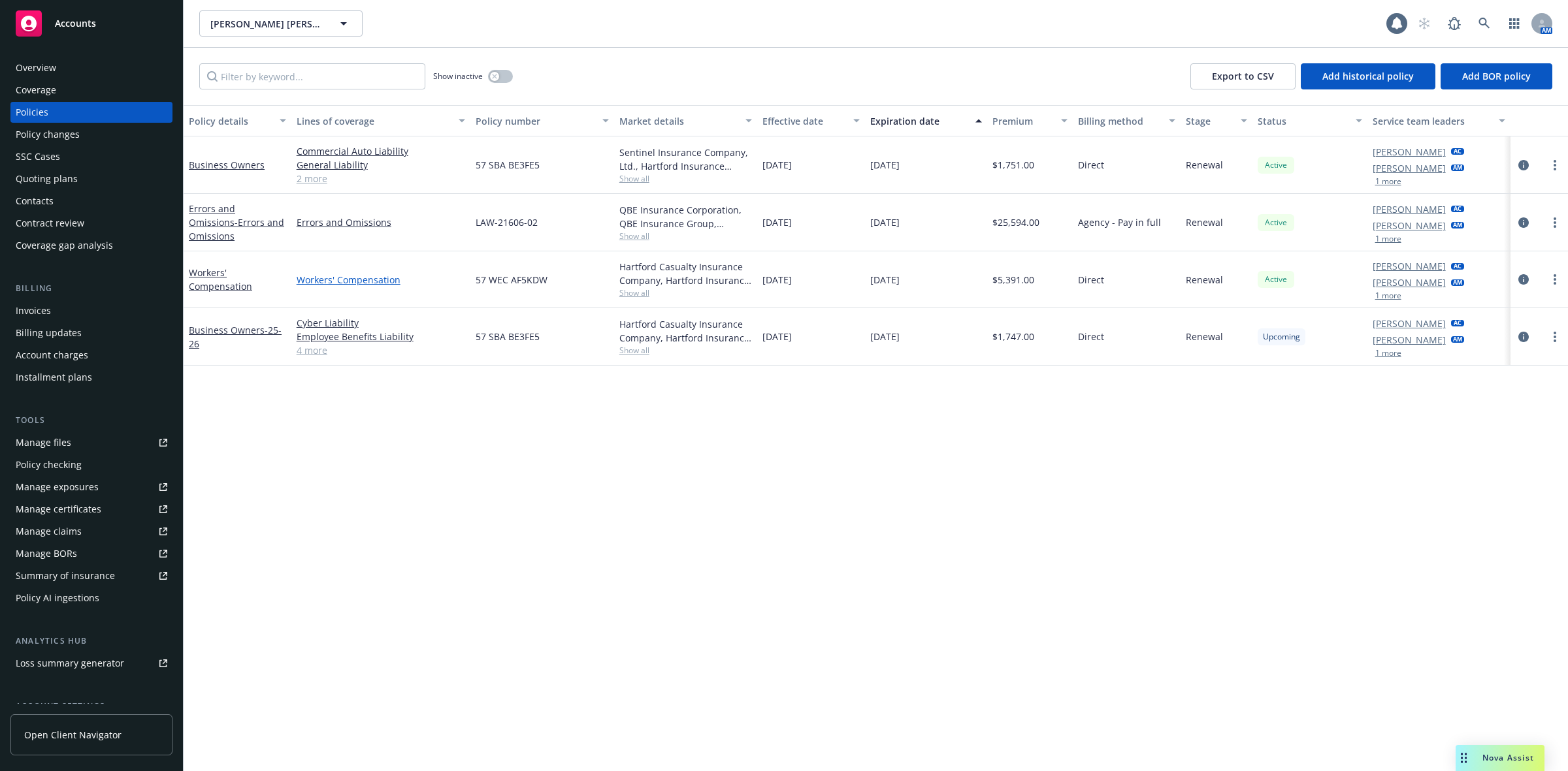
click at [420, 279] on link "Workers' Compensation" at bounding box center [381, 279] width 169 height 13
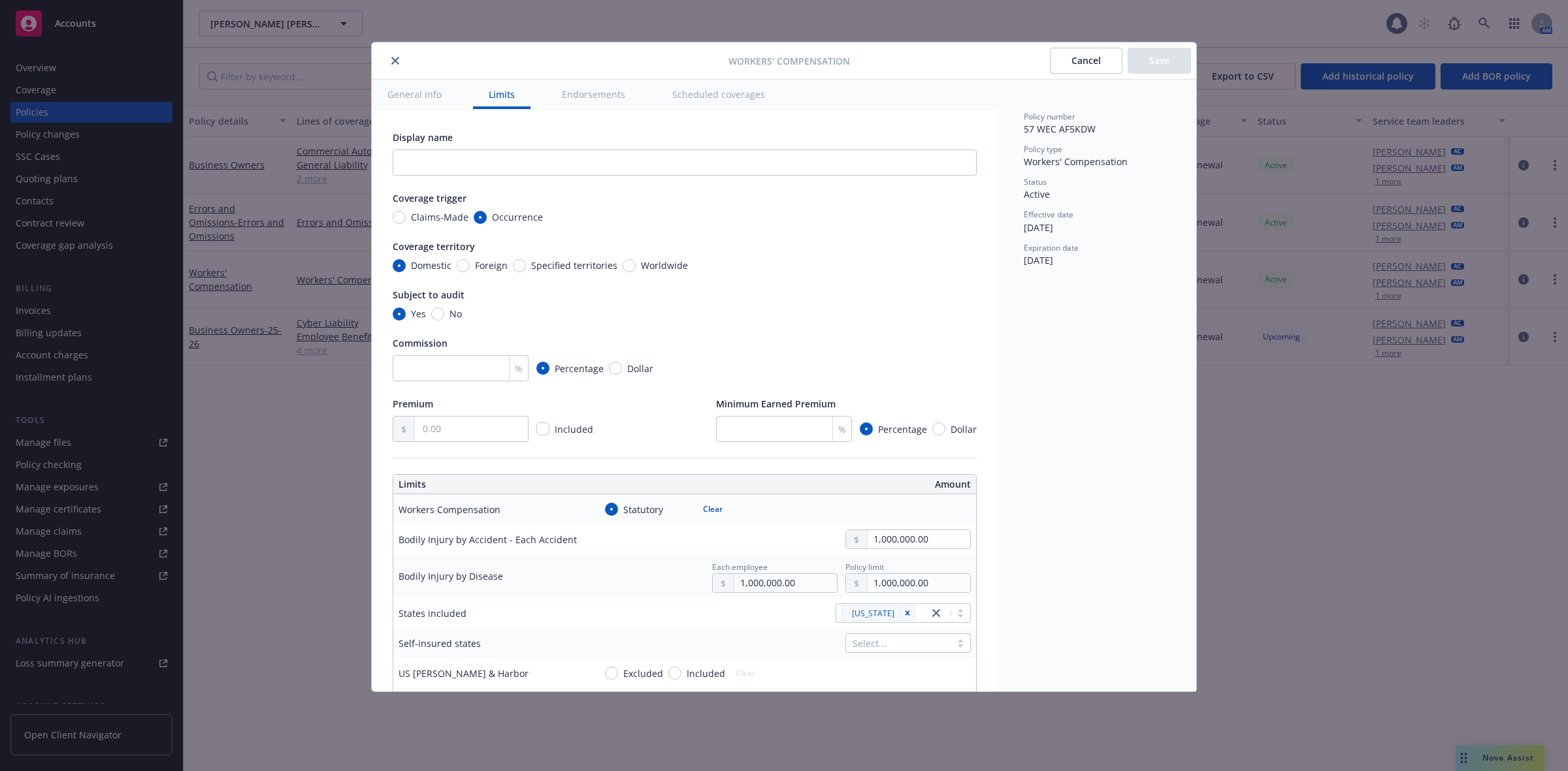
click at [396, 63] on icon "close" at bounding box center [394, 60] width 8 height 8
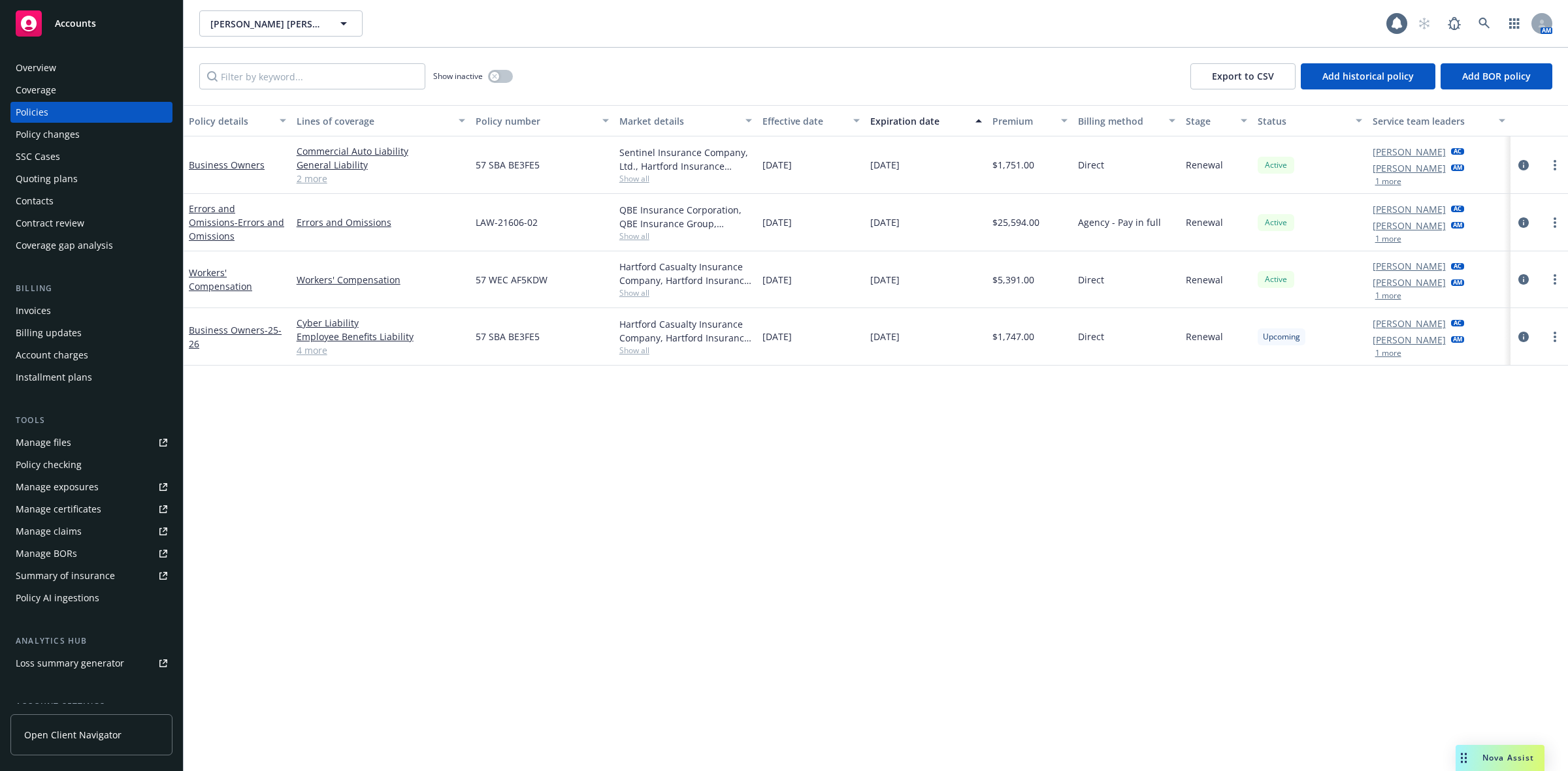
click at [60, 70] on div "Overview" at bounding box center [92, 68] width 152 height 21
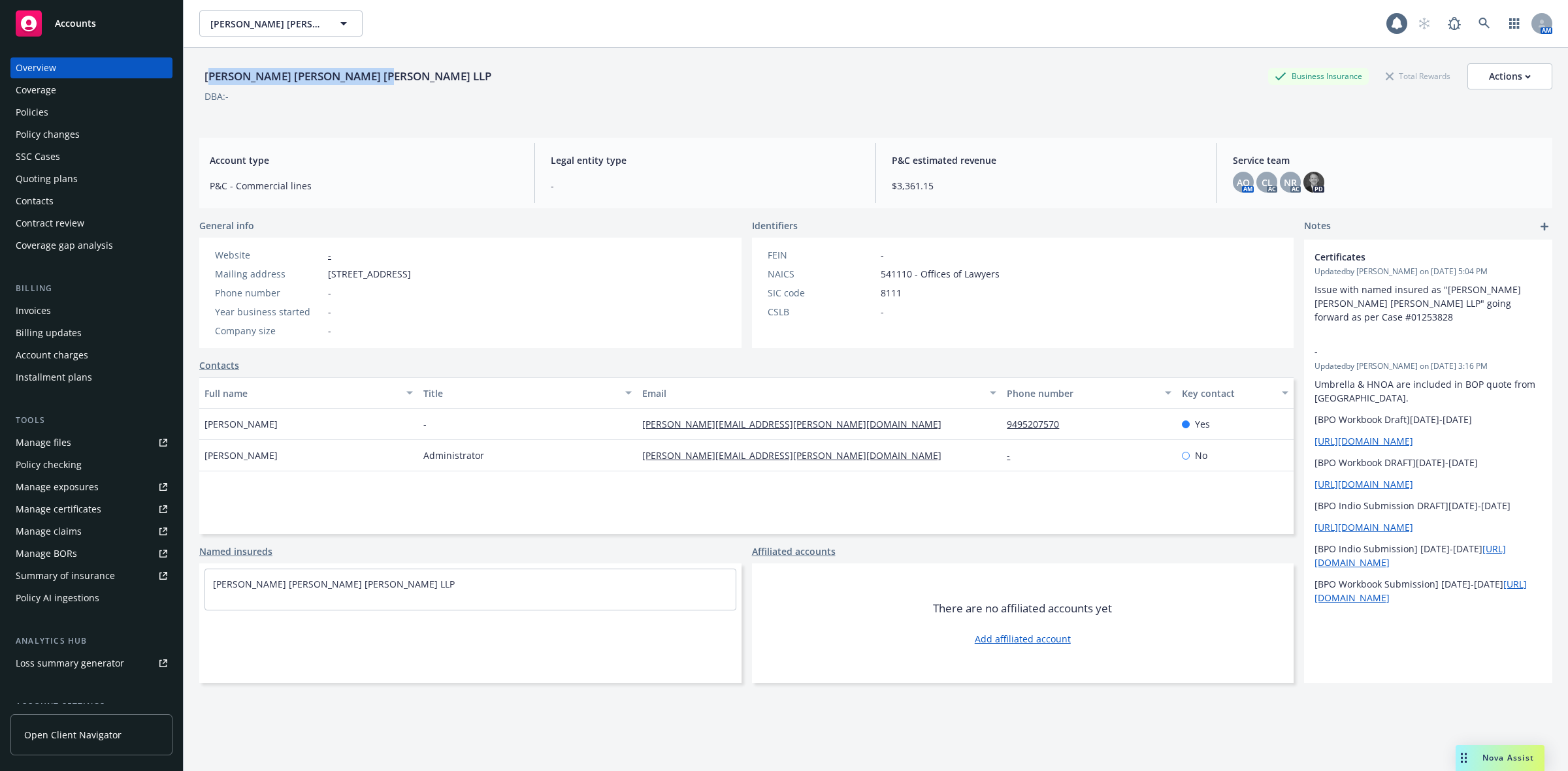
drag, startPoint x: 383, startPoint y: 80, endPoint x: 208, endPoint y: 85, distance: 175.1
click at [208, 85] on div "Litchfield Malone McDonald LLP Business Insurance Total Rewards Actions" at bounding box center [875, 76] width 1353 height 26
click at [46, 91] on div "Coverage" at bounding box center [36, 91] width 41 height 21
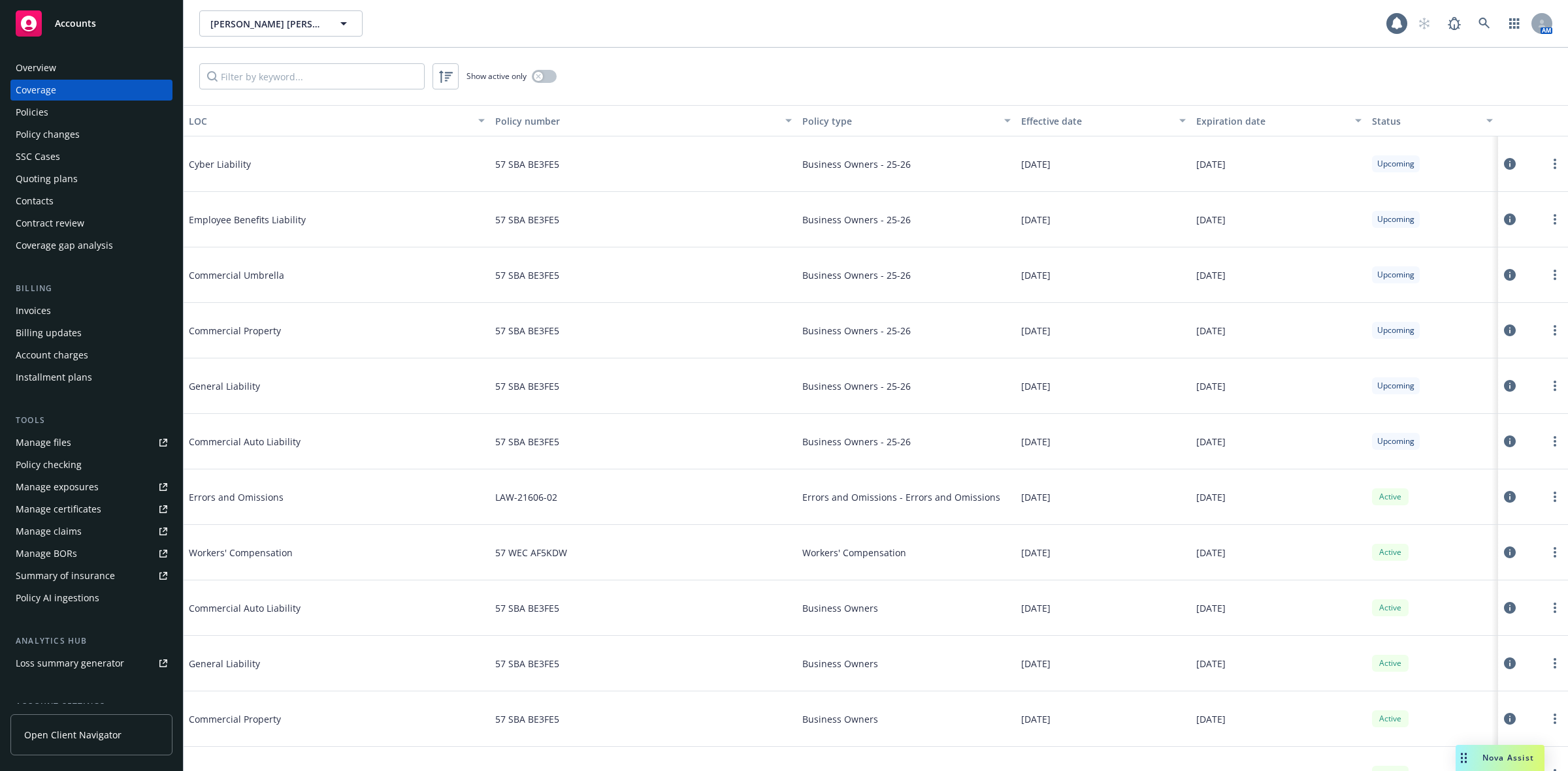
click at [118, 66] on div "Overview" at bounding box center [92, 68] width 152 height 21
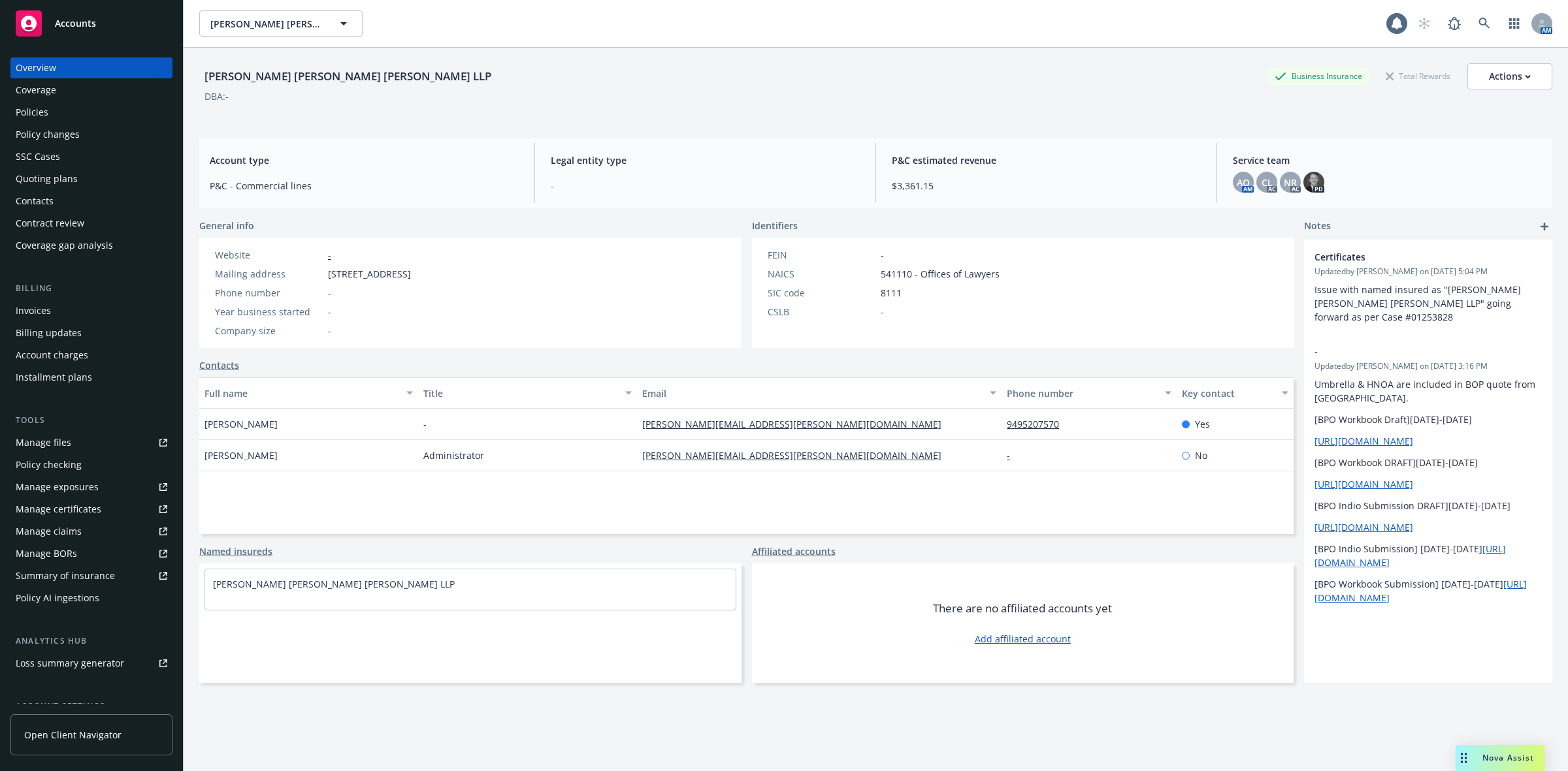
click at [76, 140] on div "Policy changes" at bounding box center [48, 135] width 64 height 21
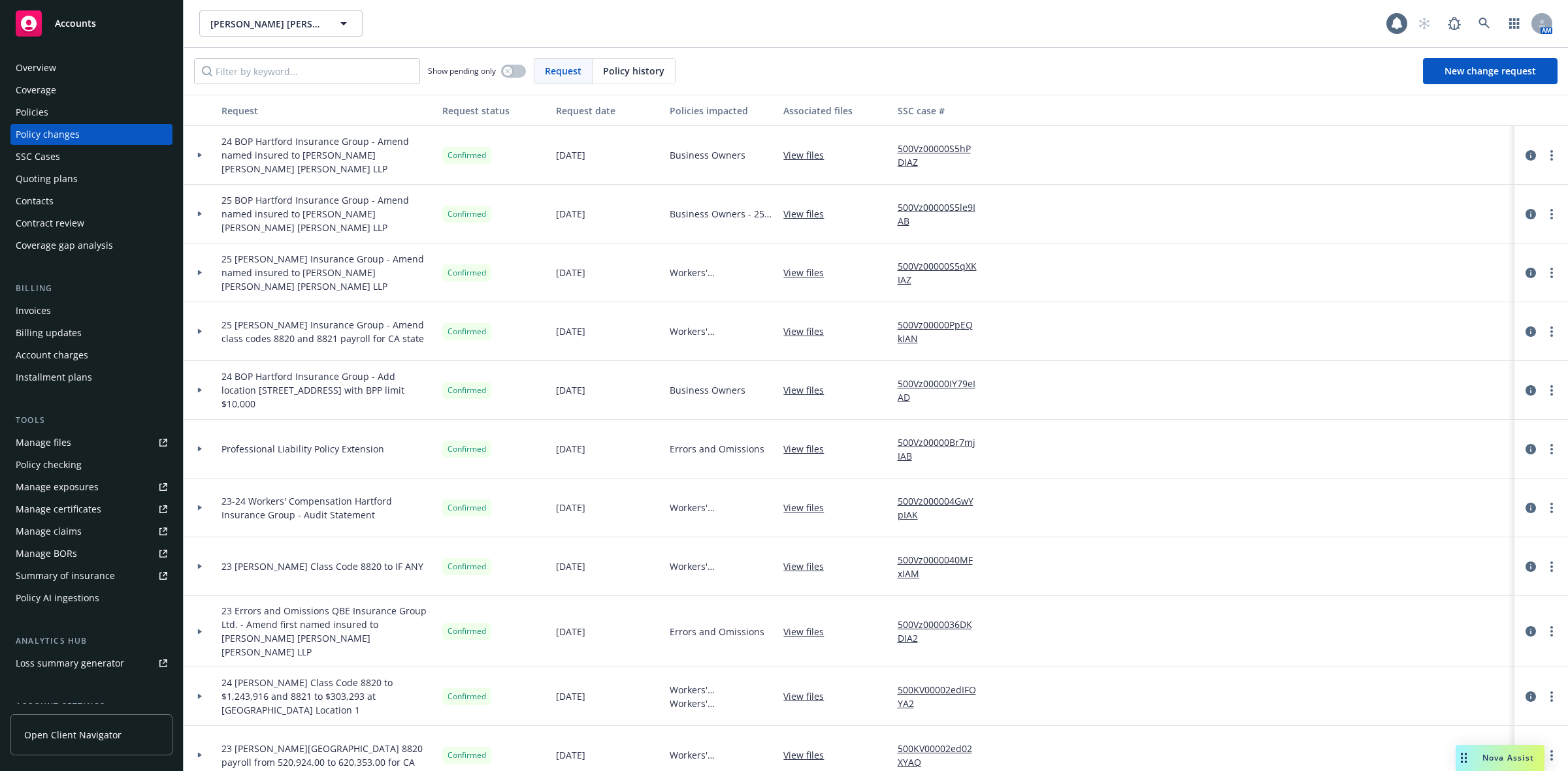
click at [33, 113] on div "Policies" at bounding box center [32, 113] width 33 height 21
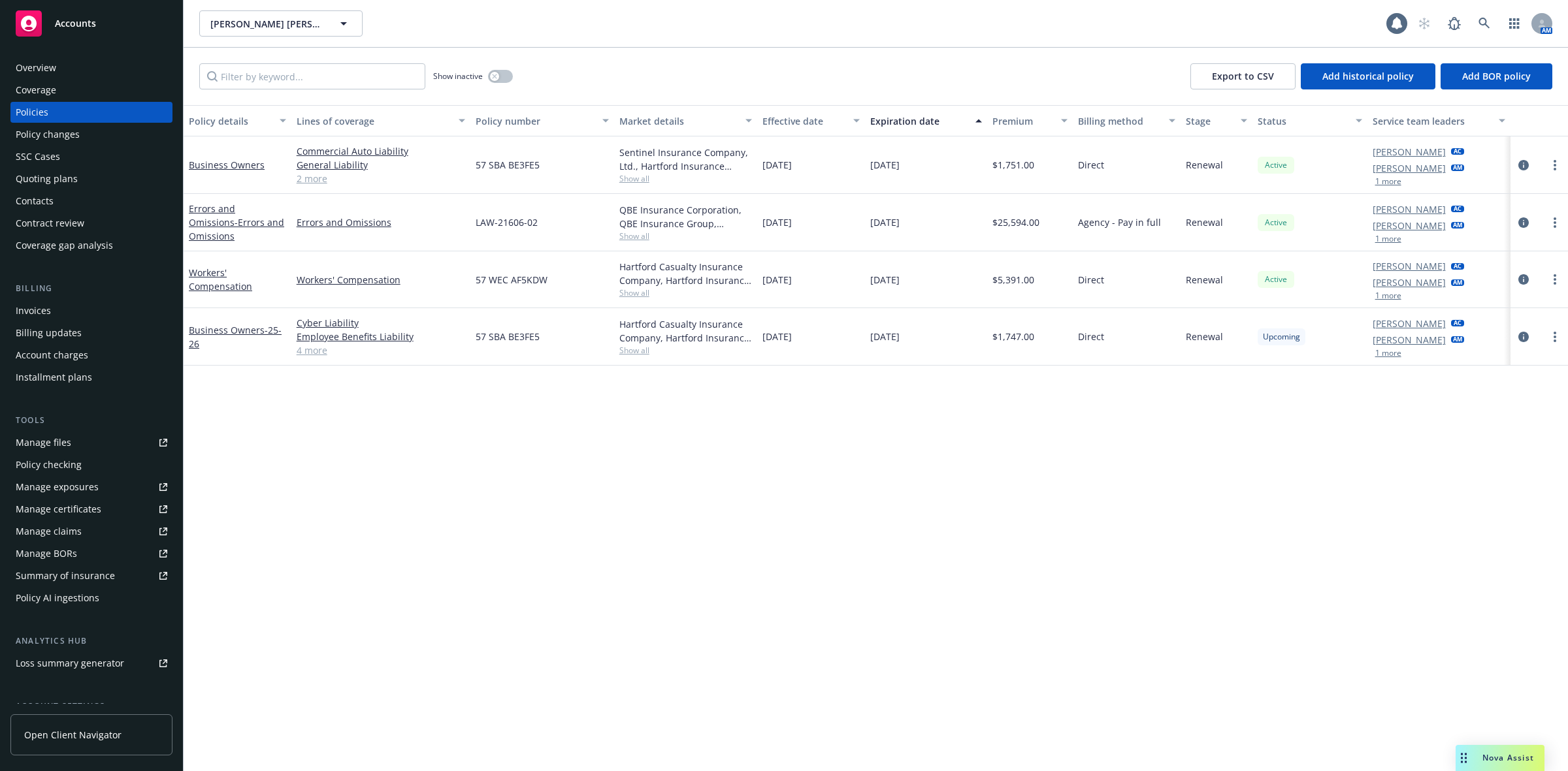
click at [113, 80] on div "Coverage" at bounding box center [92, 91] width 152 height 21
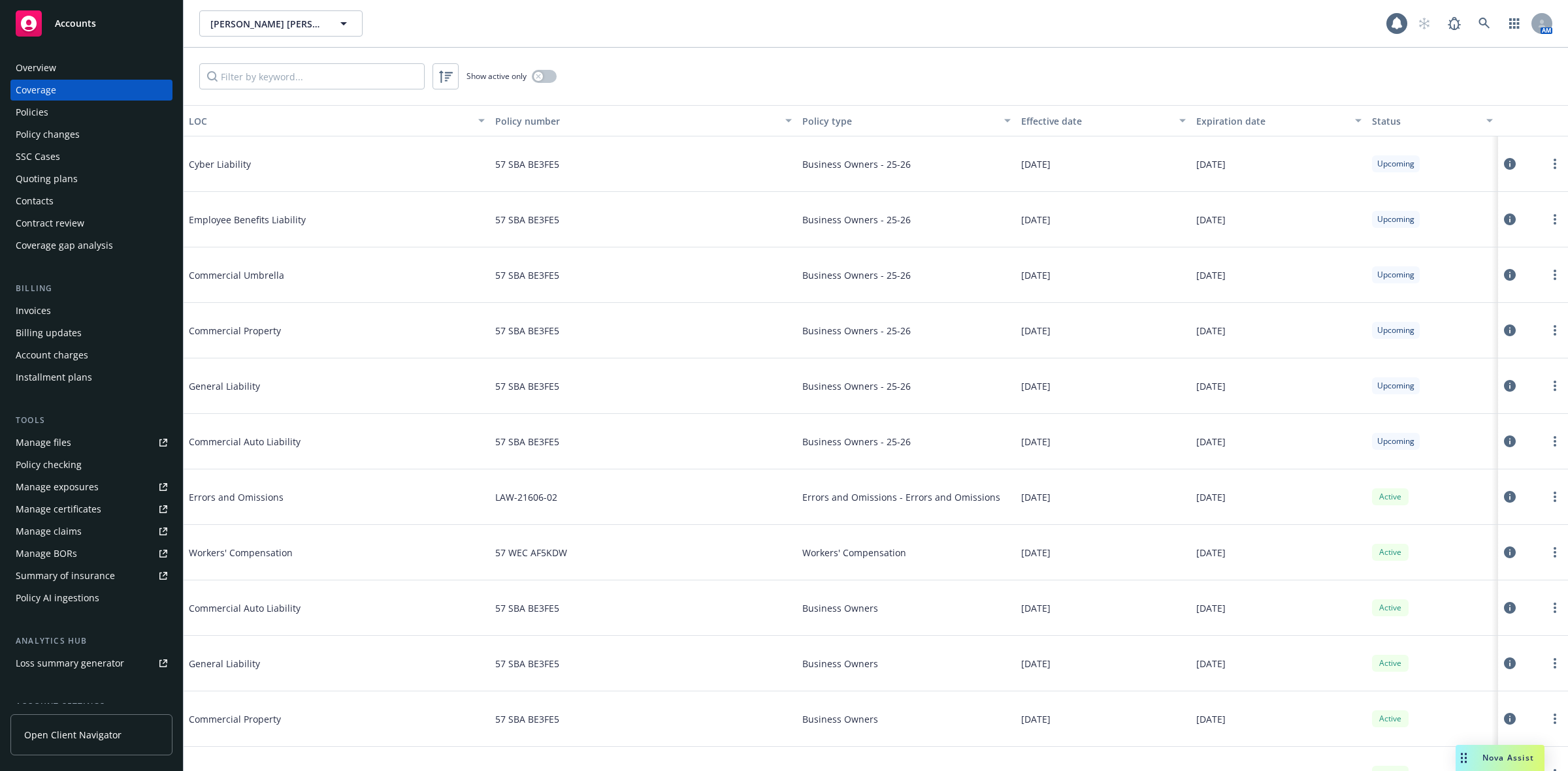
click at [117, 69] on div "Overview" at bounding box center [92, 68] width 152 height 21
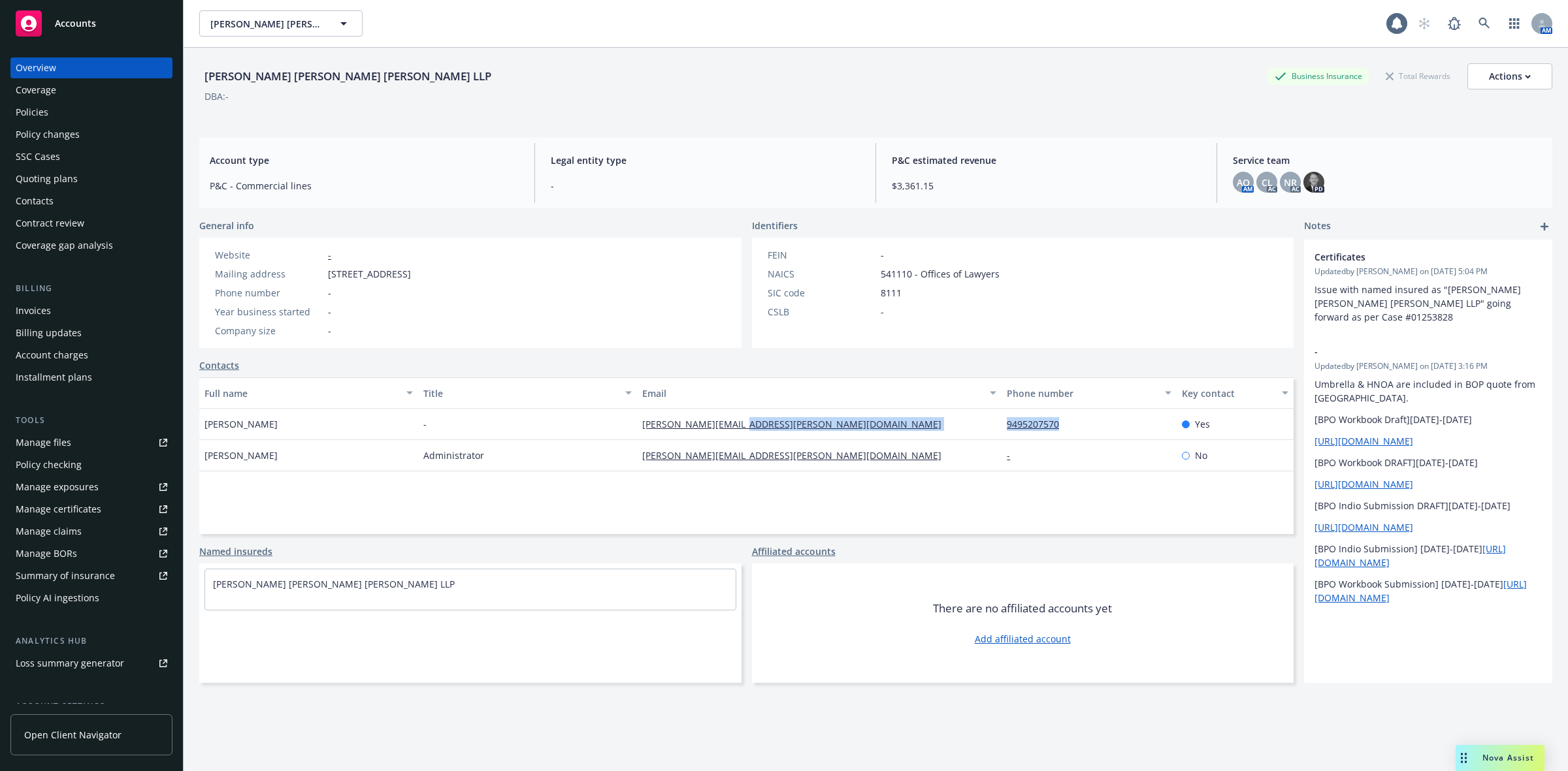
drag, startPoint x: 1075, startPoint y: 428, endPoint x: 991, endPoint y: 423, distance: 84.1
click at [991, 423] on div "Steve Litchfield - steve@litchfield.law 9495207570 Yes" at bounding box center [746, 424] width 1094 height 31
copy div "9495207570"
click at [95, 115] on div "Policies" at bounding box center [92, 113] width 152 height 21
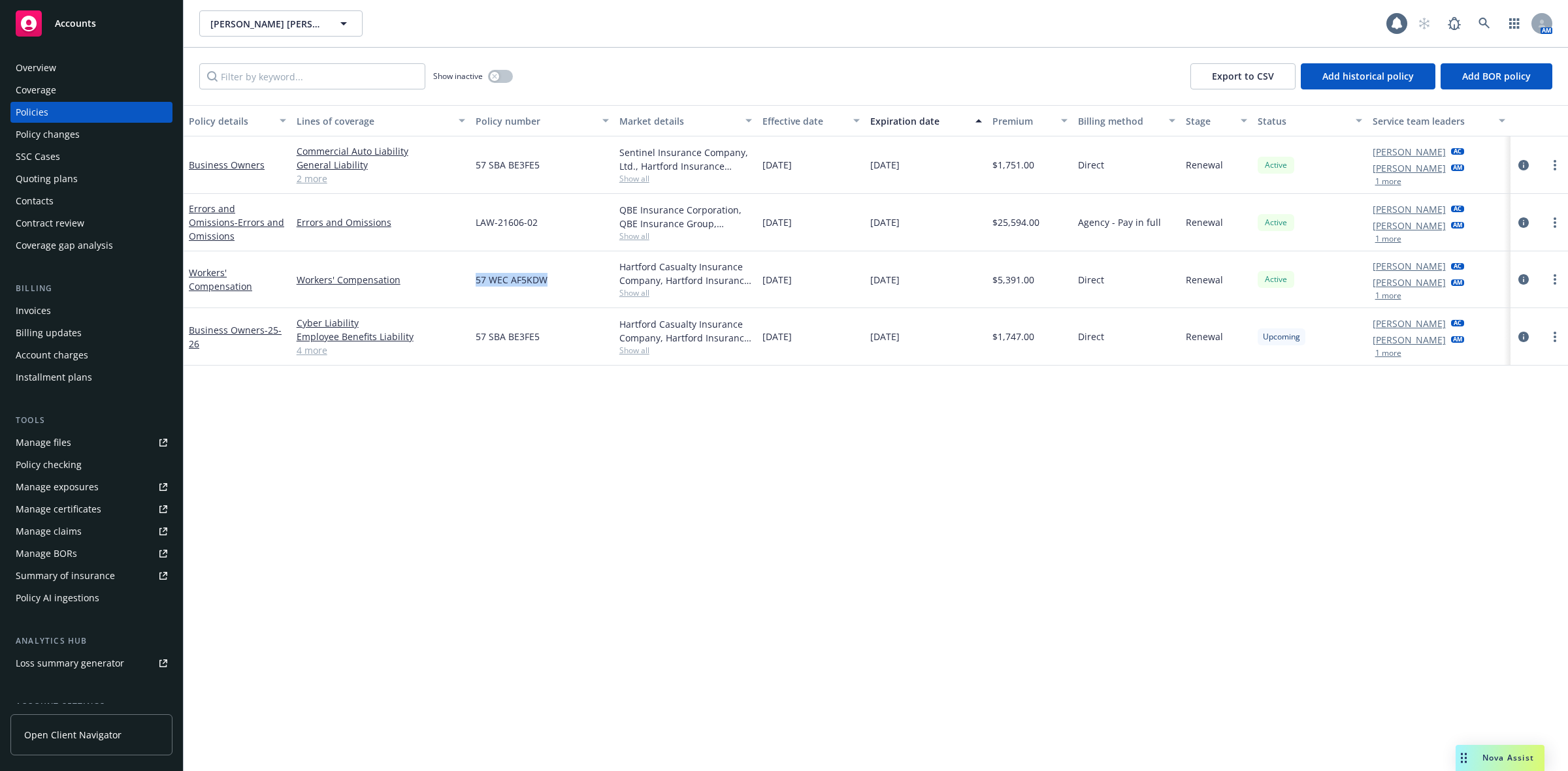
drag, startPoint x: 511, startPoint y: 282, endPoint x: 456, endPoint y: 290, distance: 55.6
click at [456, 290] on div "Workers' Compensation Workers' Compensation 57 WEC AF5KDW Hartford Casualty Ins…" at bounding box center [876, 280] width 1384 height 57
copy div "57 WEC AF5KDW"
drag, startPoint x: 1476, startPoint y: 23, endPoint x: 925, endPoint y: 19, distance: 551.0
click at [1007, 23] on div "Litchfield Malone McDonald LLP Litchfield Malone McDonald LLP" at bounding box center [792, 23] width 1187 height 26
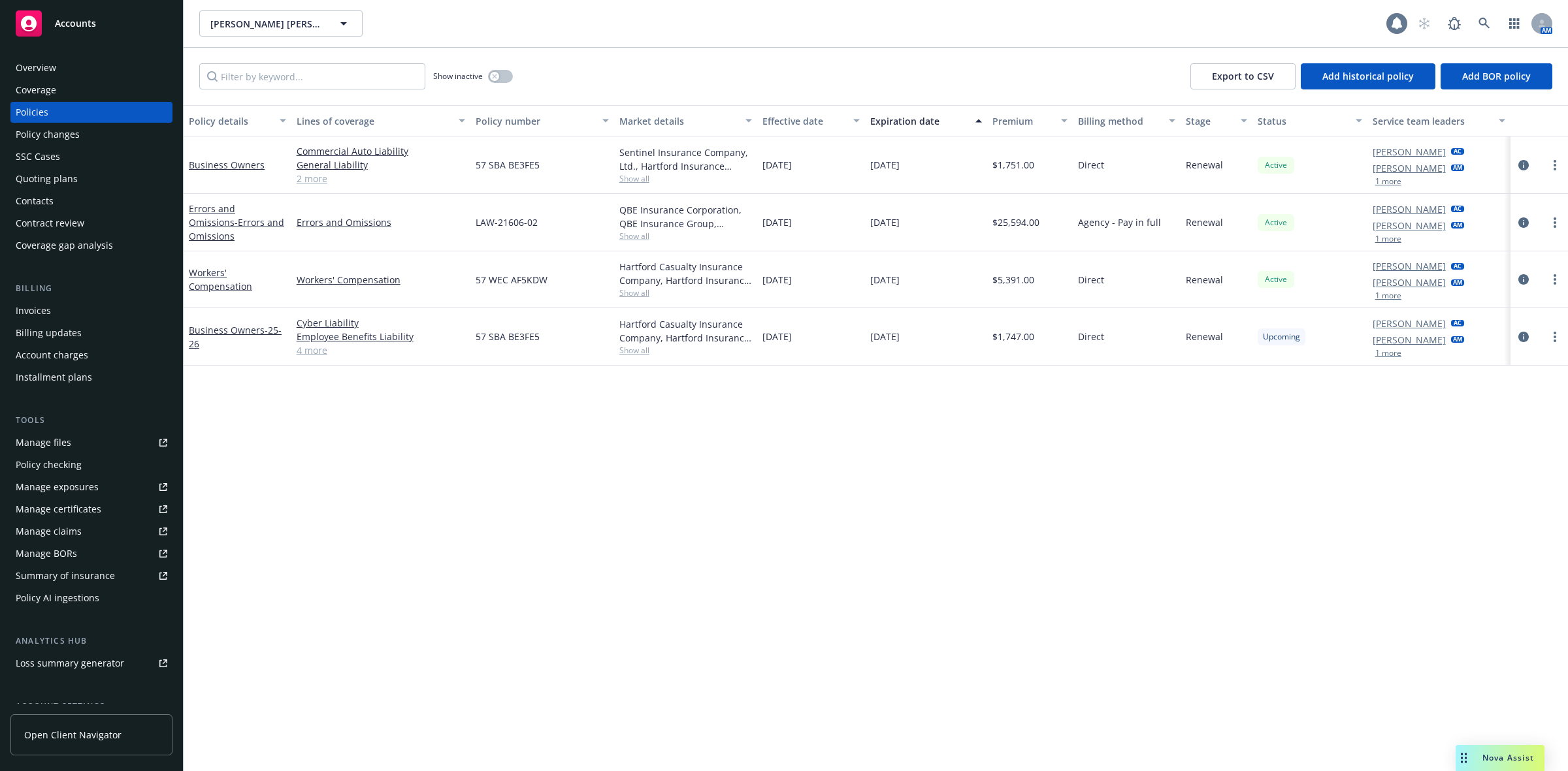
click at [1400, 29] on icon at bounding box center [1397, 23] width 13 height 13
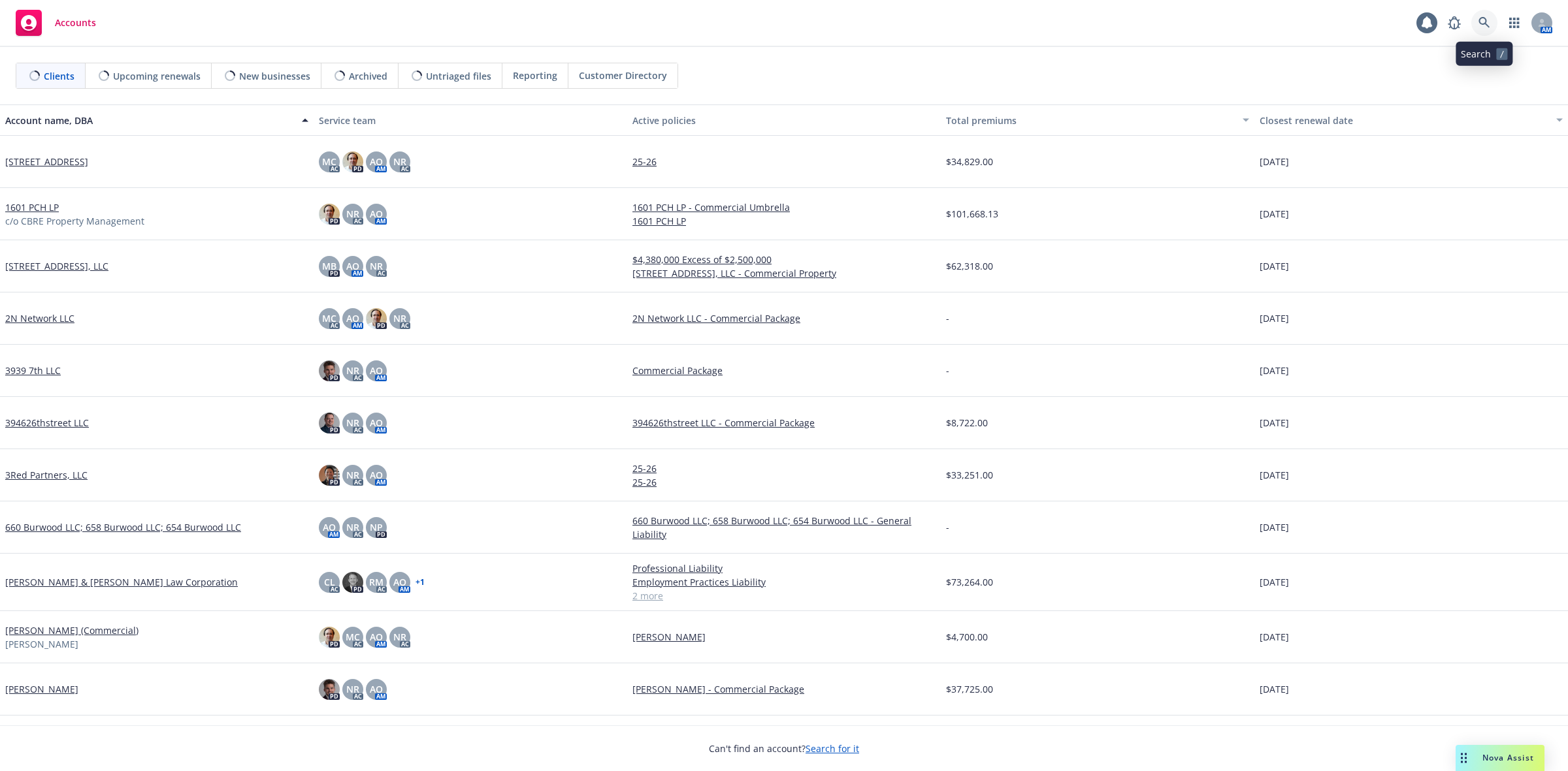
click at [1478, 21] on icon at bounding box center [1484, 22] width 12 height 12
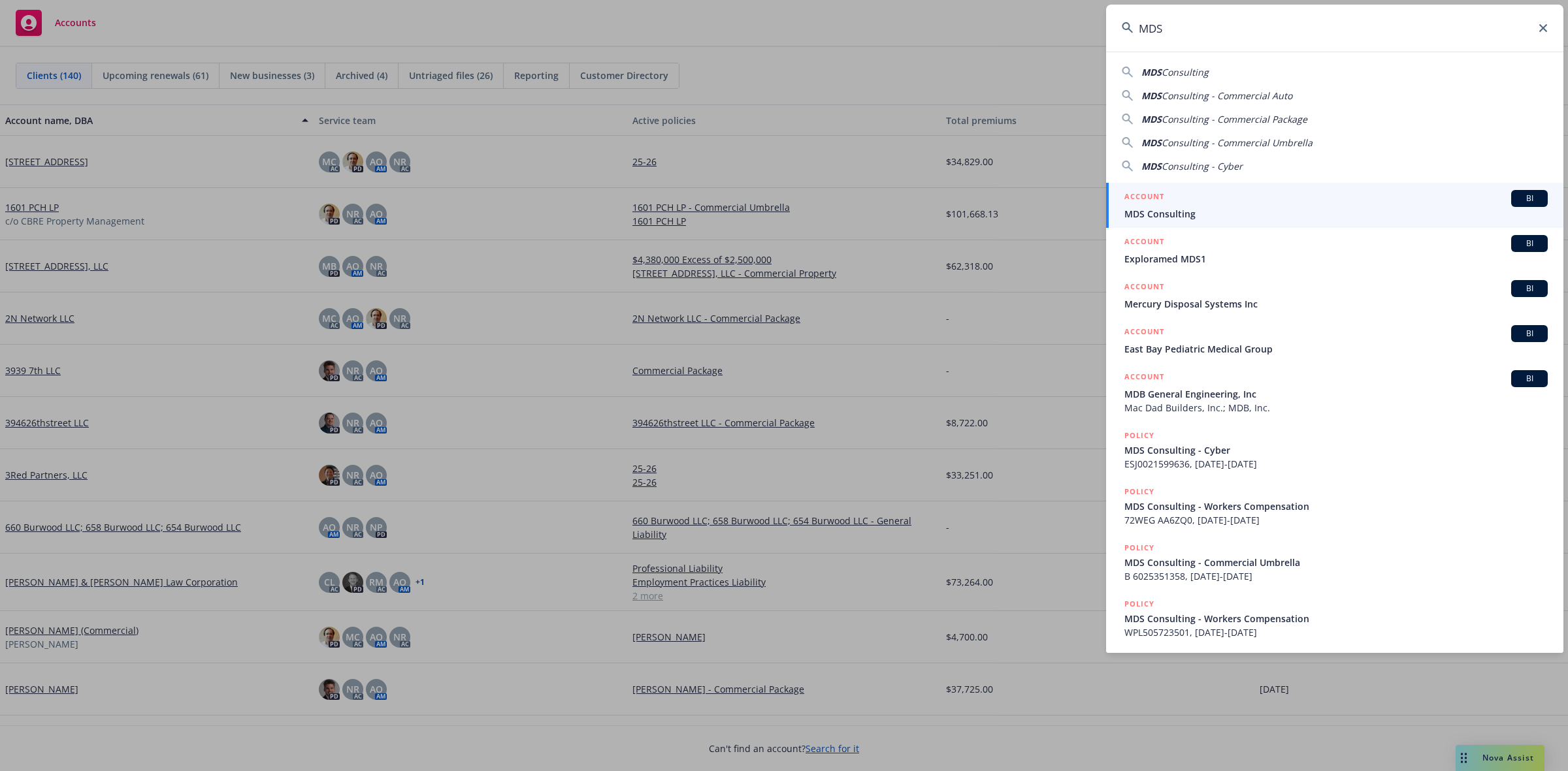
type input "MDS"
click at [1311, 204] on div "ACCOUNT BI MDS Consulting" at bounding box center [1335, 205] width 423 height 31
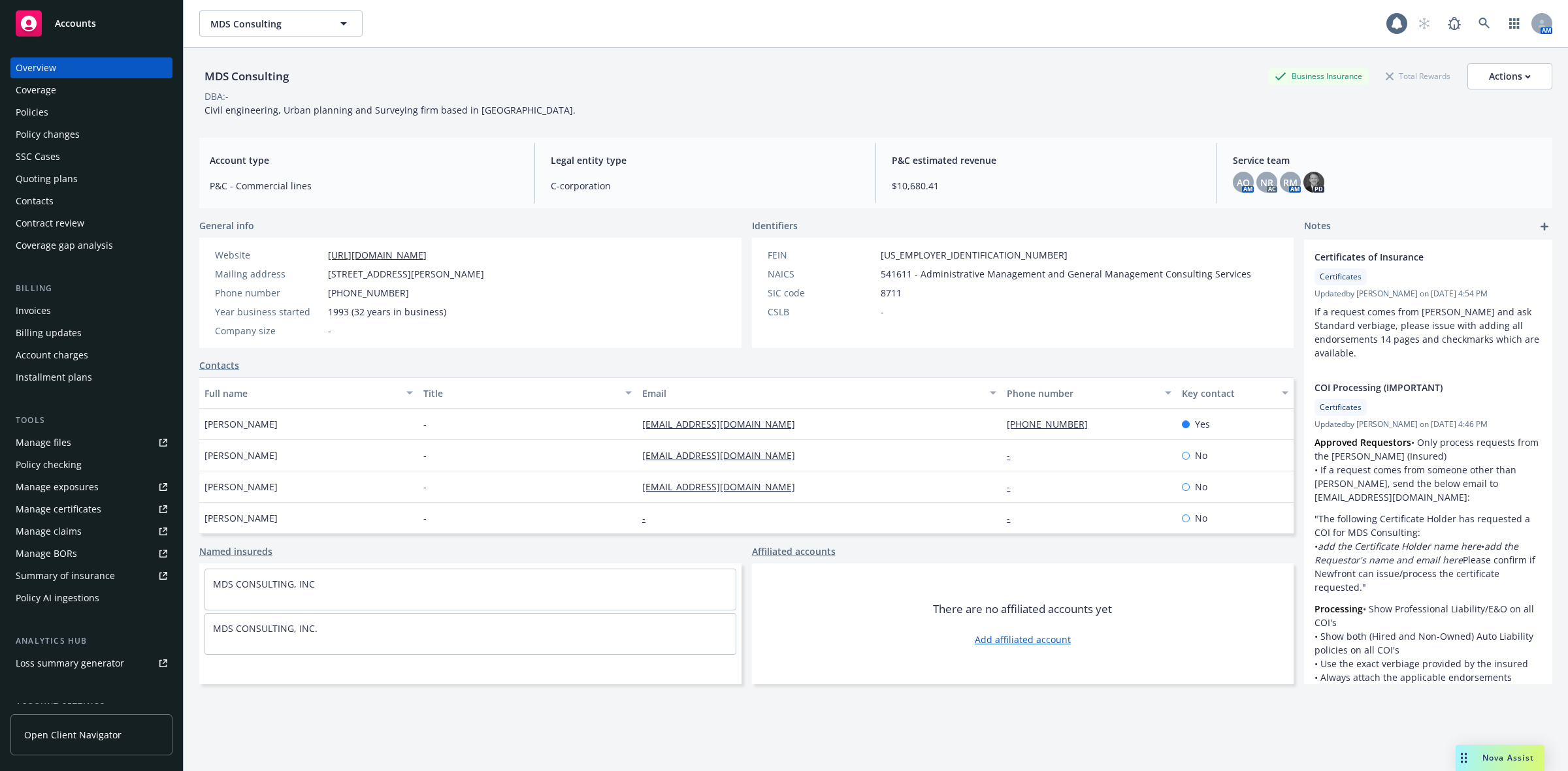
click at [90, 112] on div "Policies" at bounding box center [92, 113] width 152 height 21
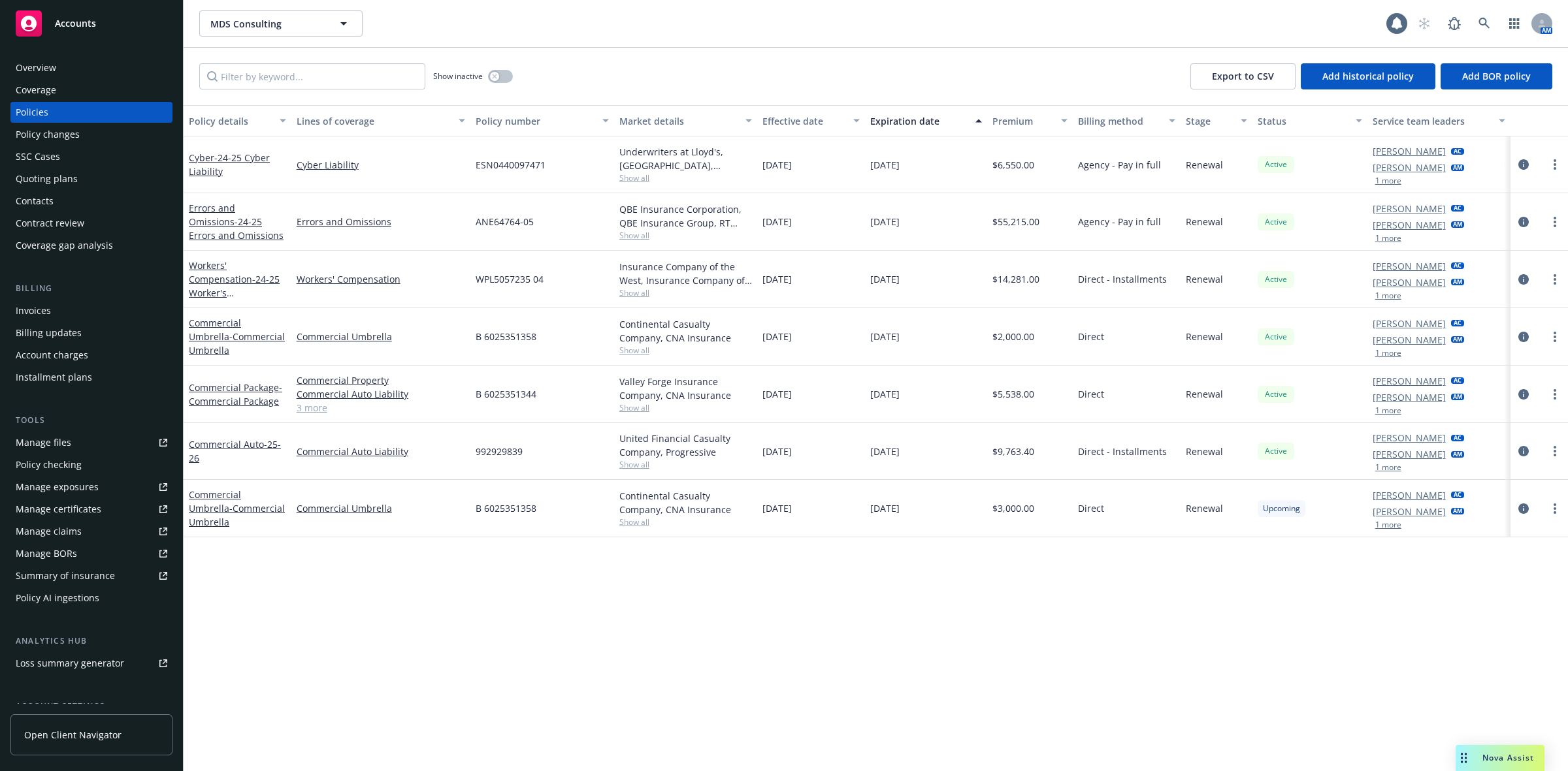
drag, startPoint x: 59, startPoint y: 181, endPoint x: 67, endPoint y: 171, distance: 12.8
click at [59, 180] on div "Quoting plans" at bounding box center [47, 179] width 62 height 21
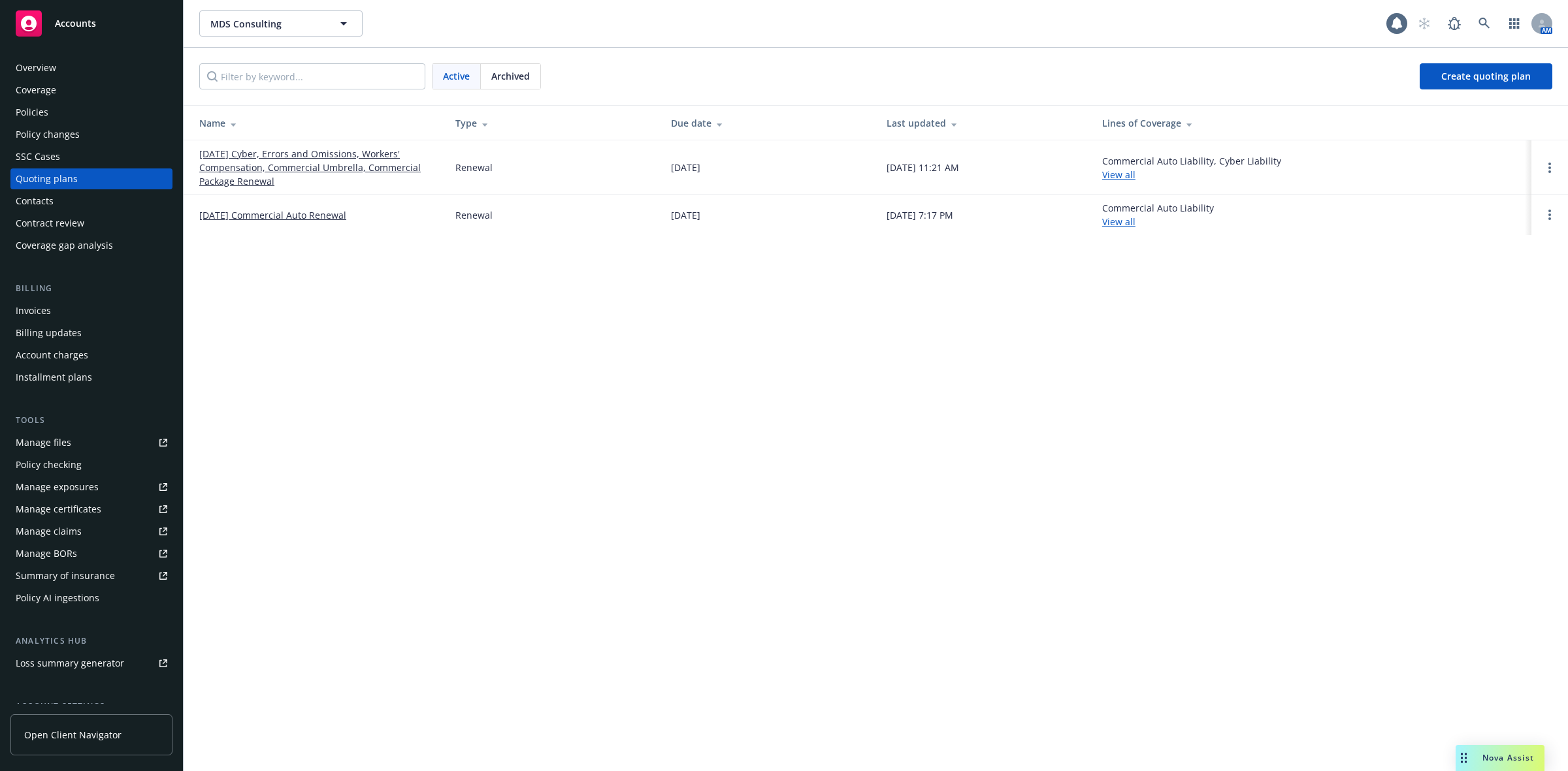
click at [312, 164] on link "[DATE] Cyber, Errors and Omissions, Workers' Compensation, Commercial Umbrella,…" at bounding box center [316, 167] width 235 height 41
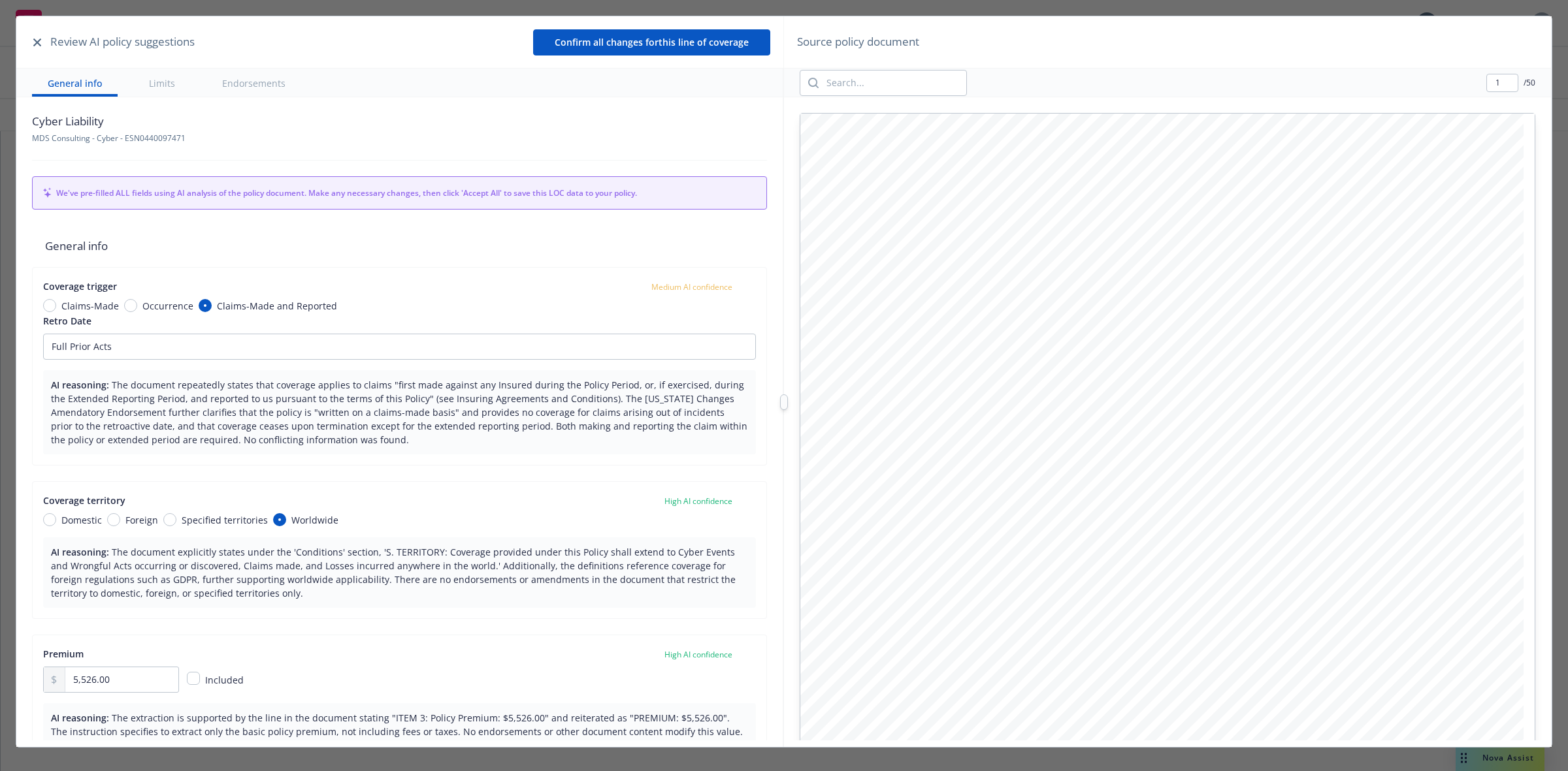
click at [38, 43] on icon "button" at bounding box center [36, 42] width 8 height 8
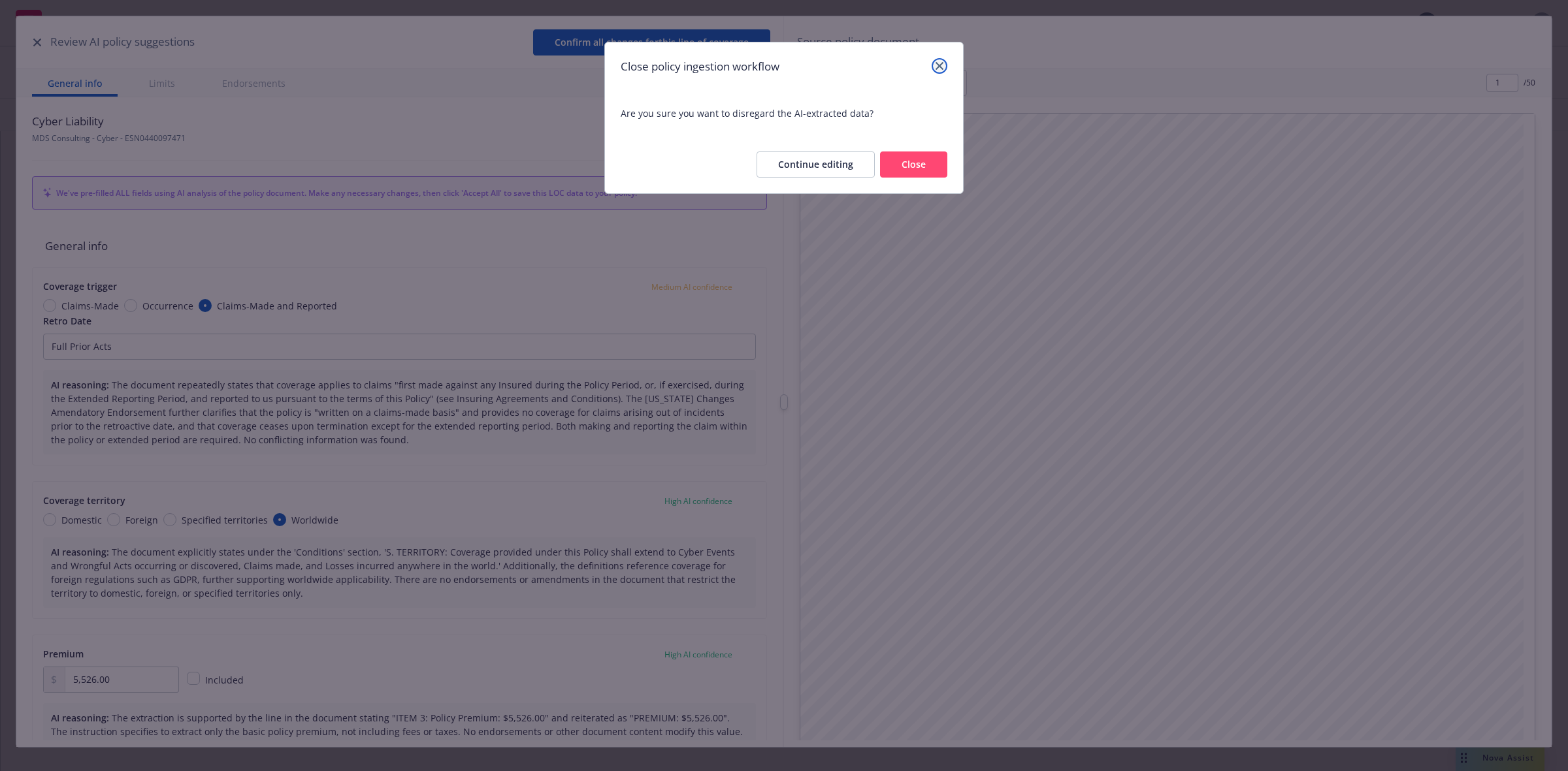
click at [939, 66] on icon "close" at bounding box center [939, 66] width 8 height 8
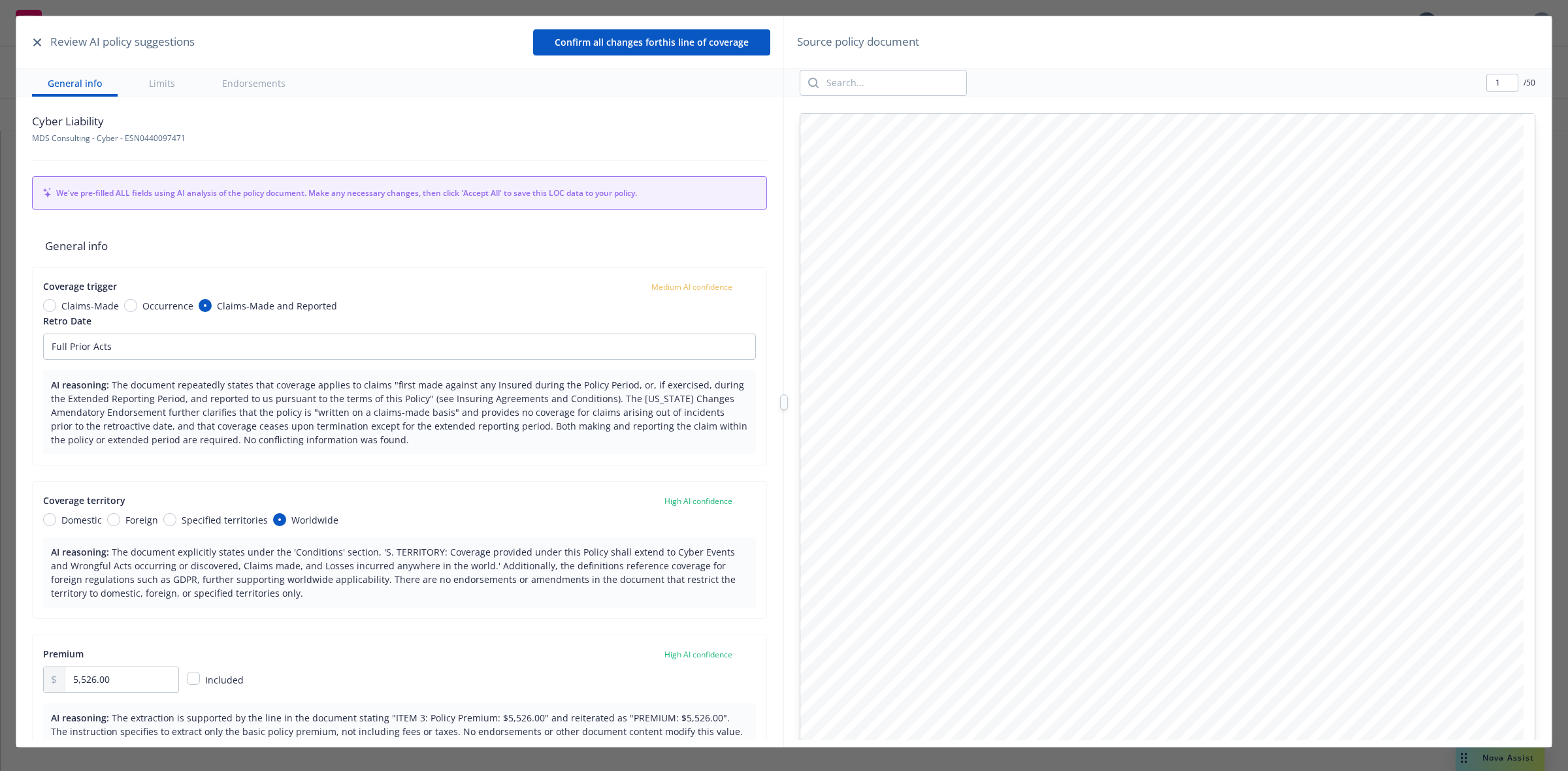
click at [34, 36] on button "button" at bounding box center [37, 43] width 16 height 16
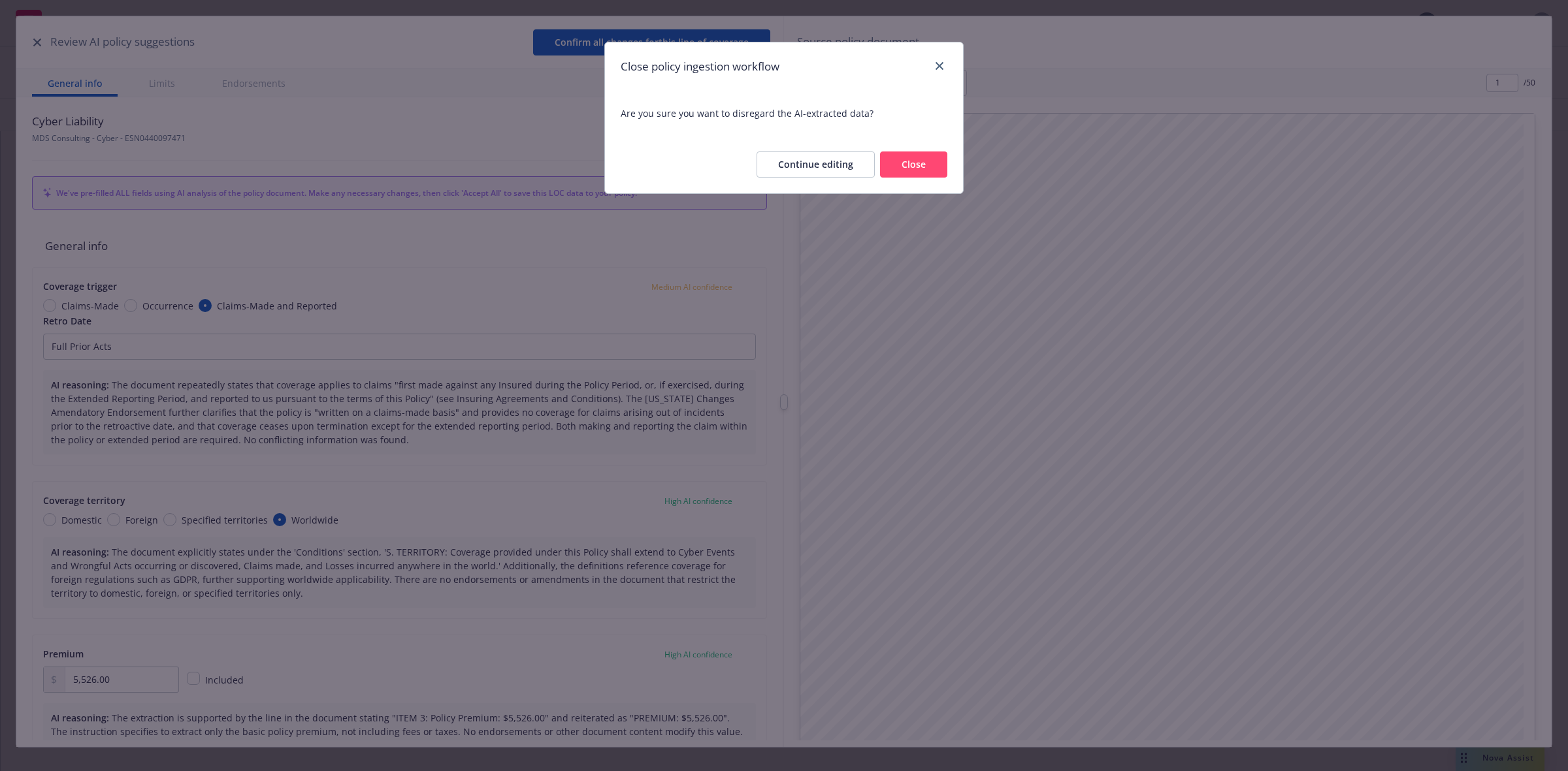
click at [906, 163] on button "Close" at bounding box center [913, 164] width 68 height 26
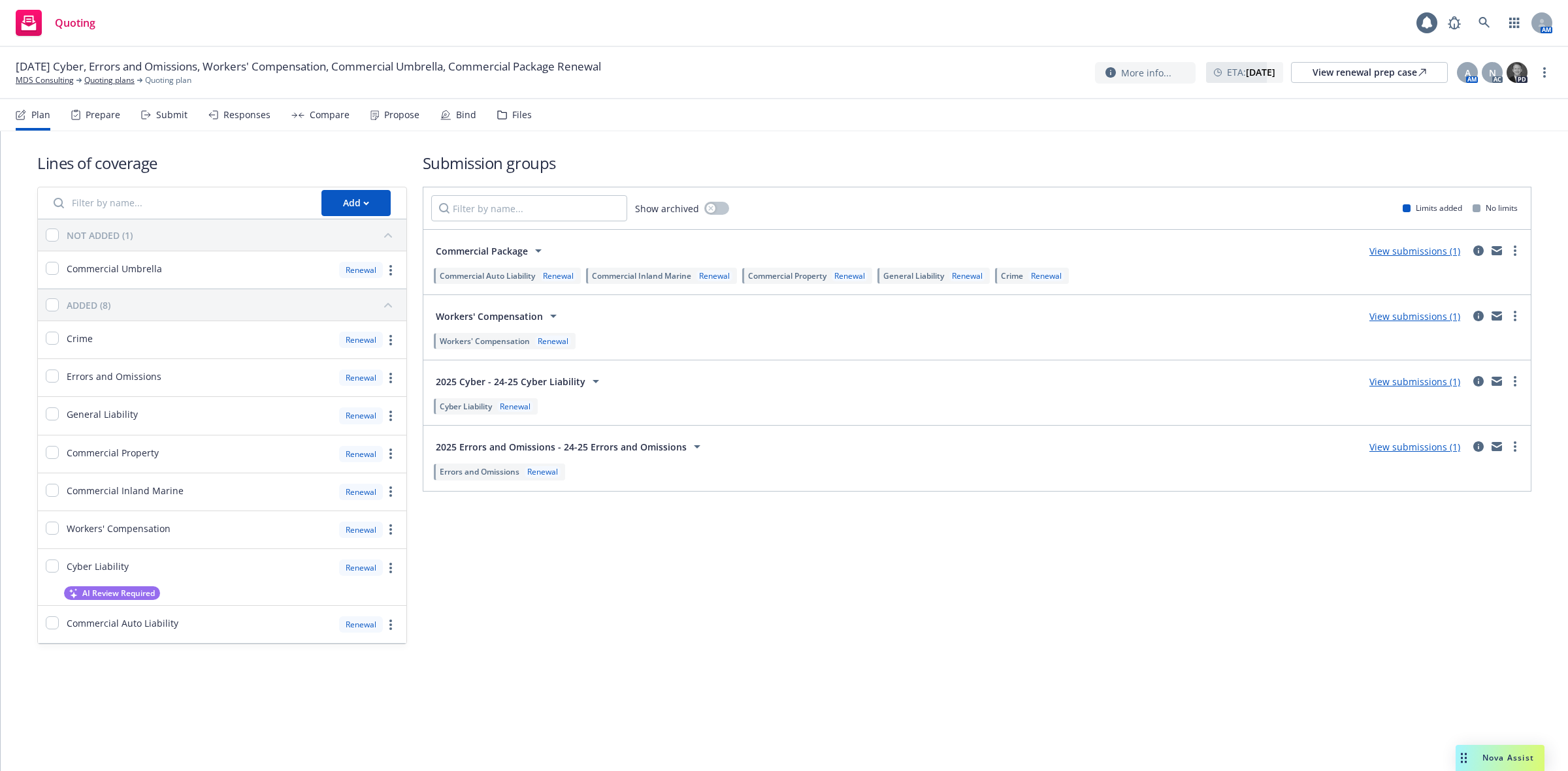
click at [92, 117] on div "Prepare" at bounding box center [102, 115] width 35 height 11
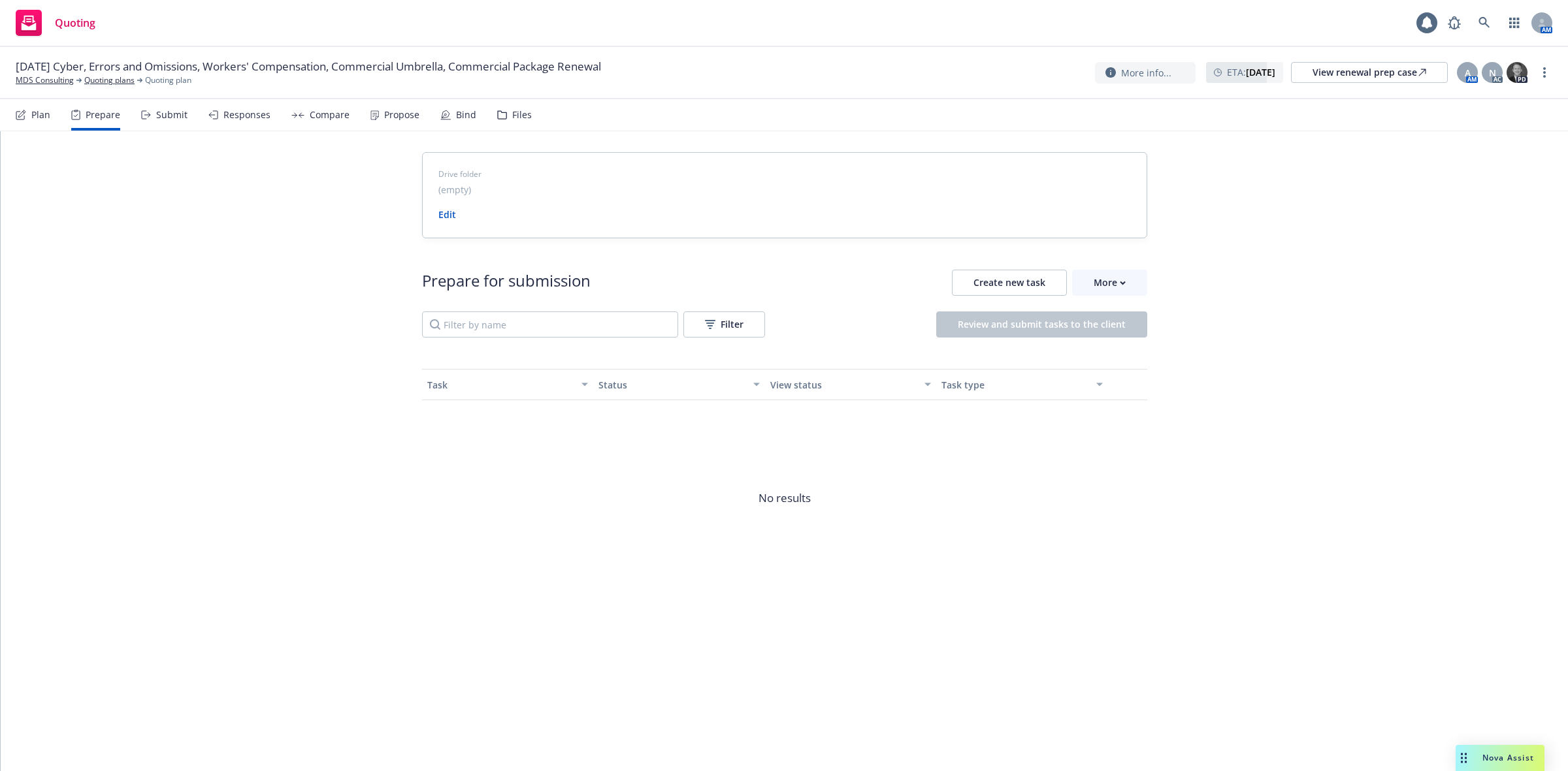
click at [156, 113] on div "Submit" at bounding box center [171, 115] width 31 height 11
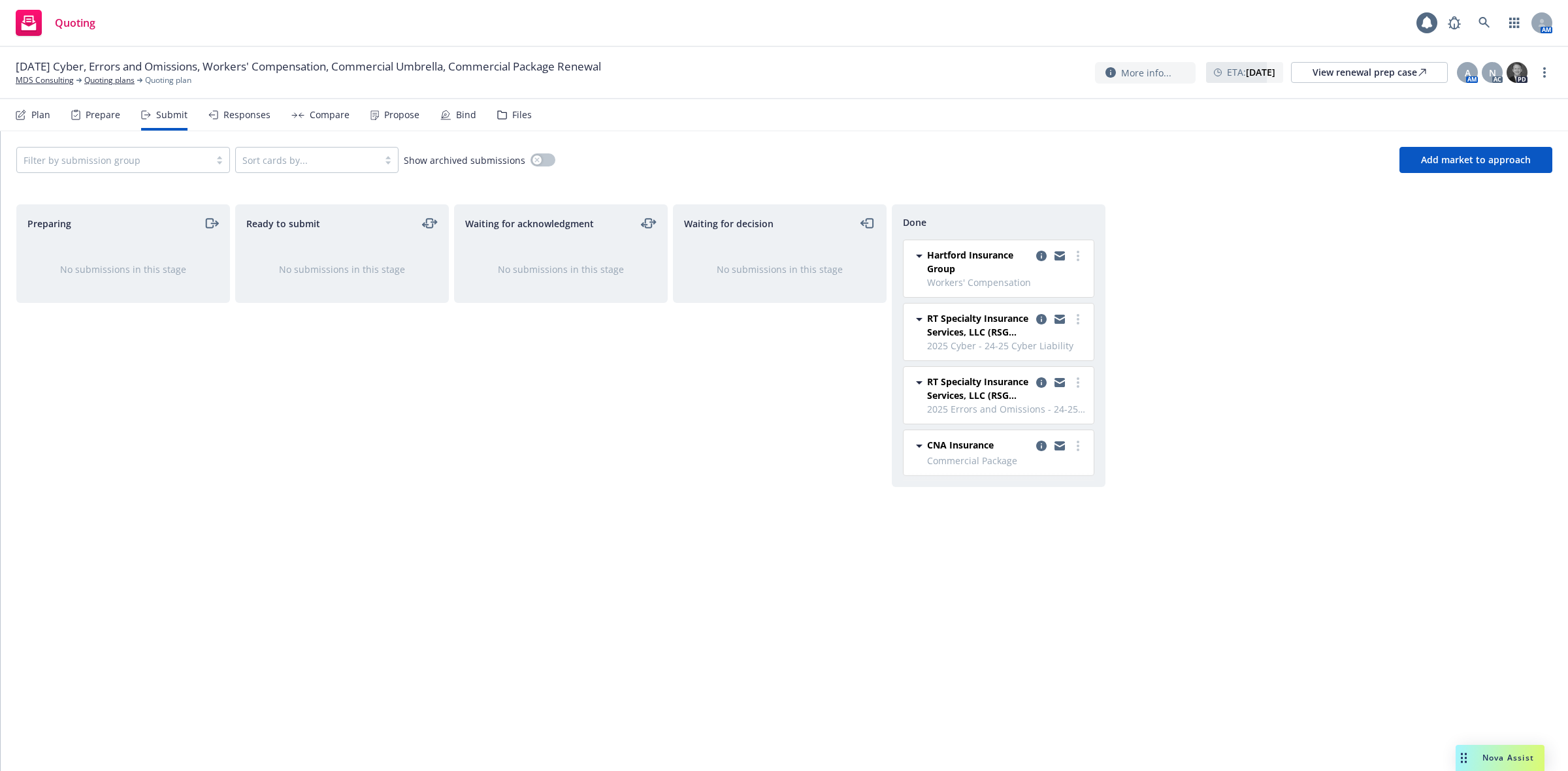
click at [258, 115] on div "Responses" at bounding box center [246, 115] width 47 height 11
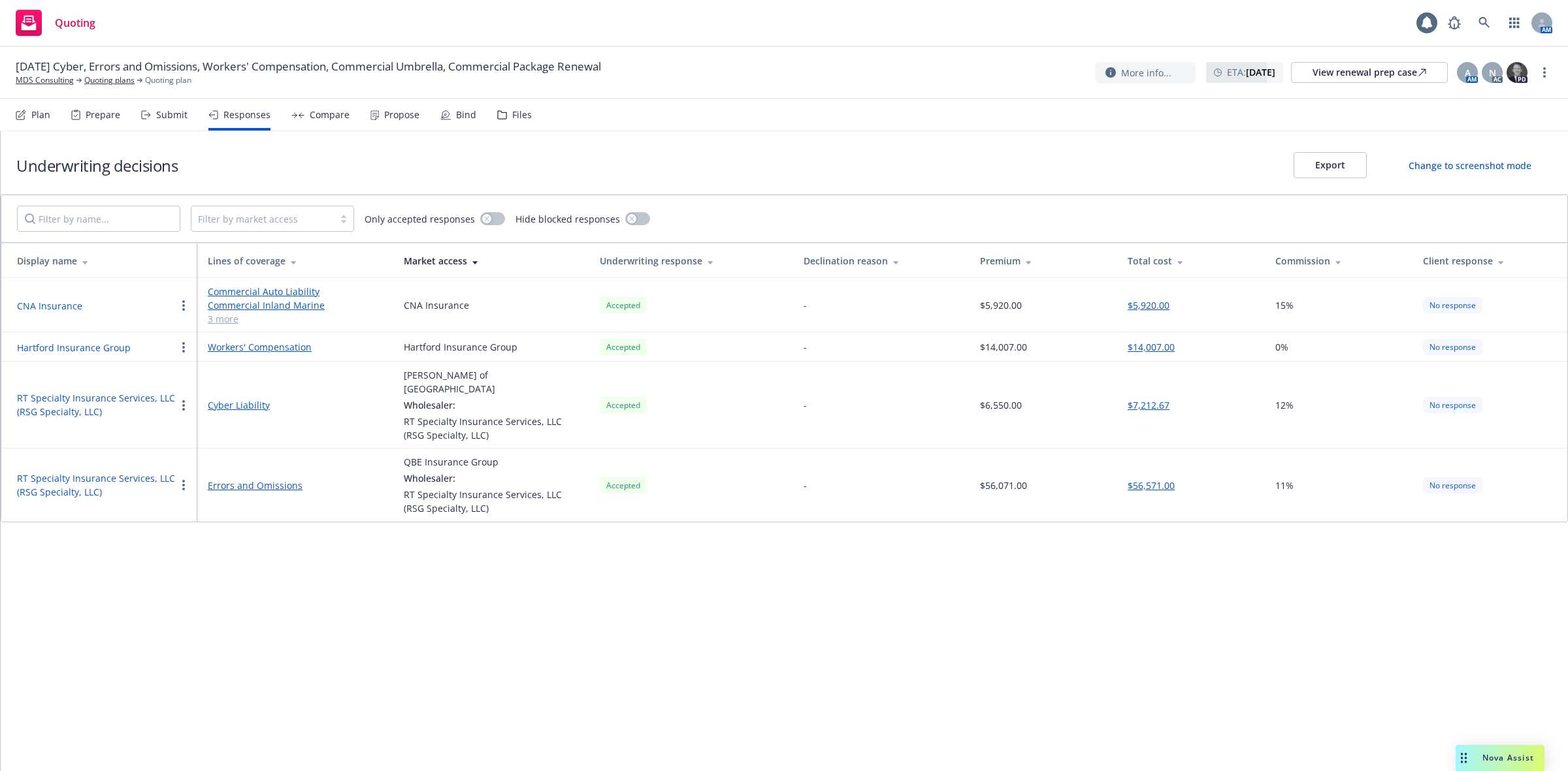
click at [317, 110] on div "Compare" at bounding box center [330, 115] width 40 height 11
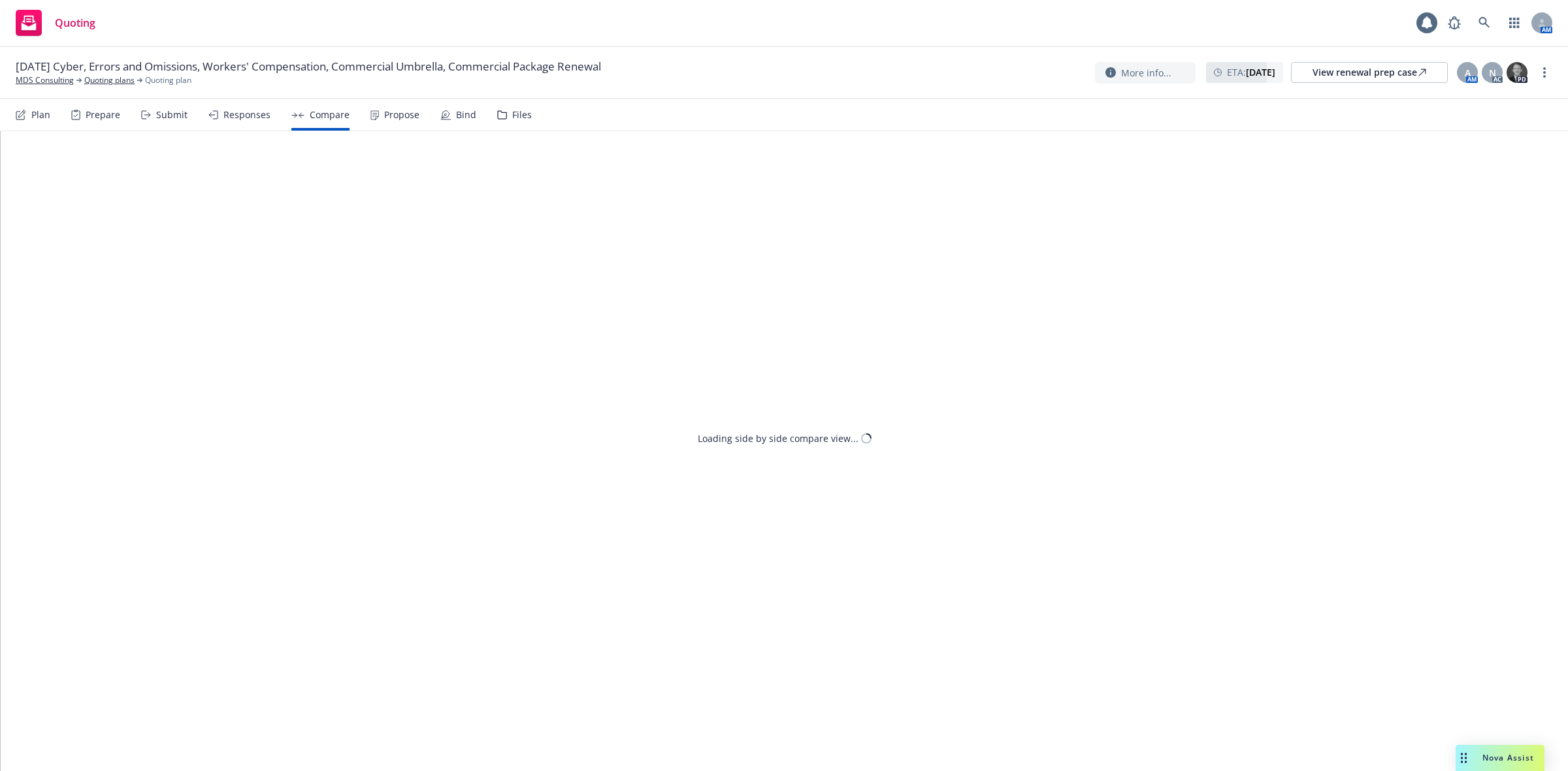
click at [384, 119] on div "Propose" at bounding box center [402, 115] width 36 height 11
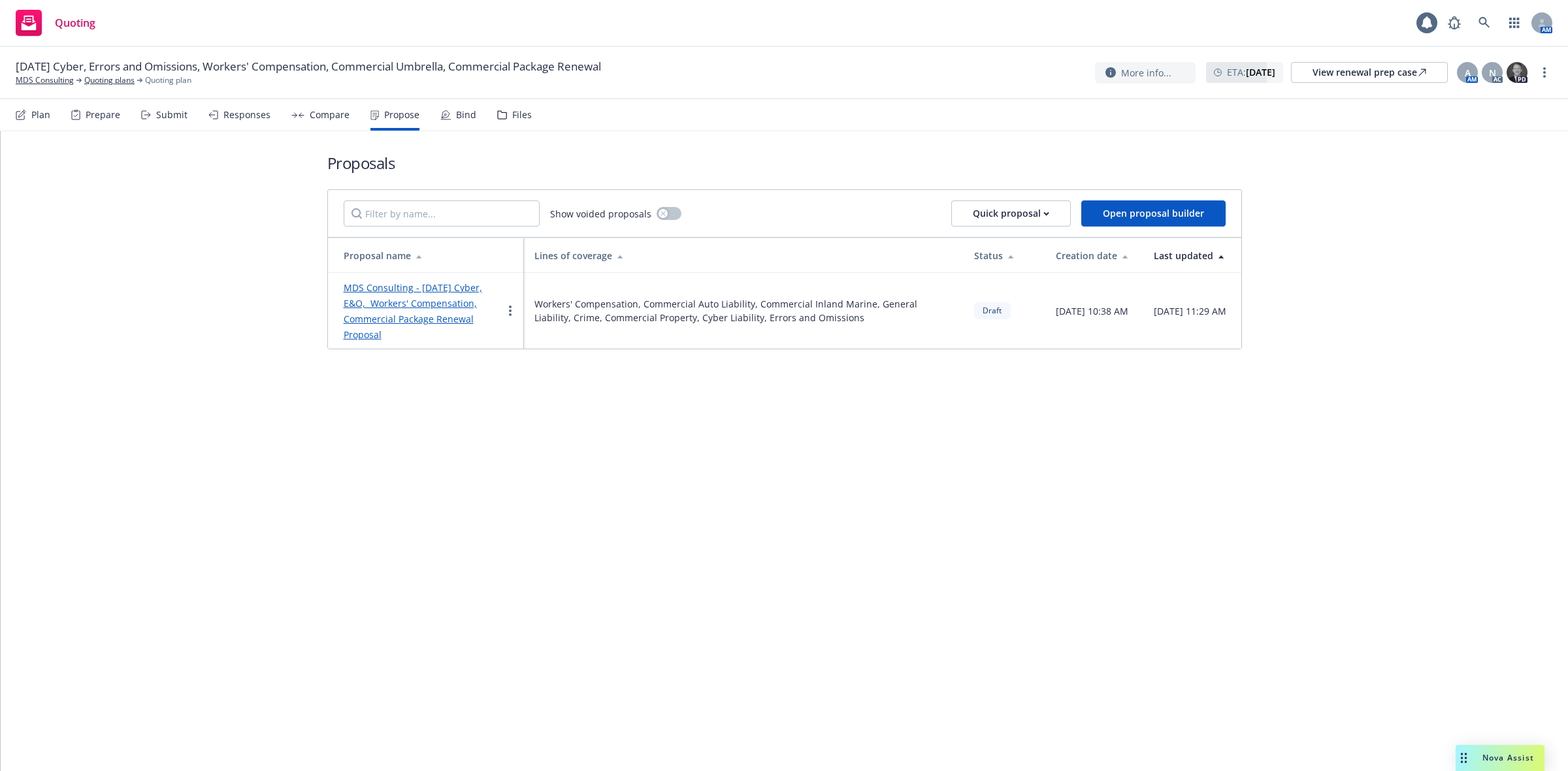
click at [243, 119] on div "Responses" at bounding box center [246, 115] width 47 height 11
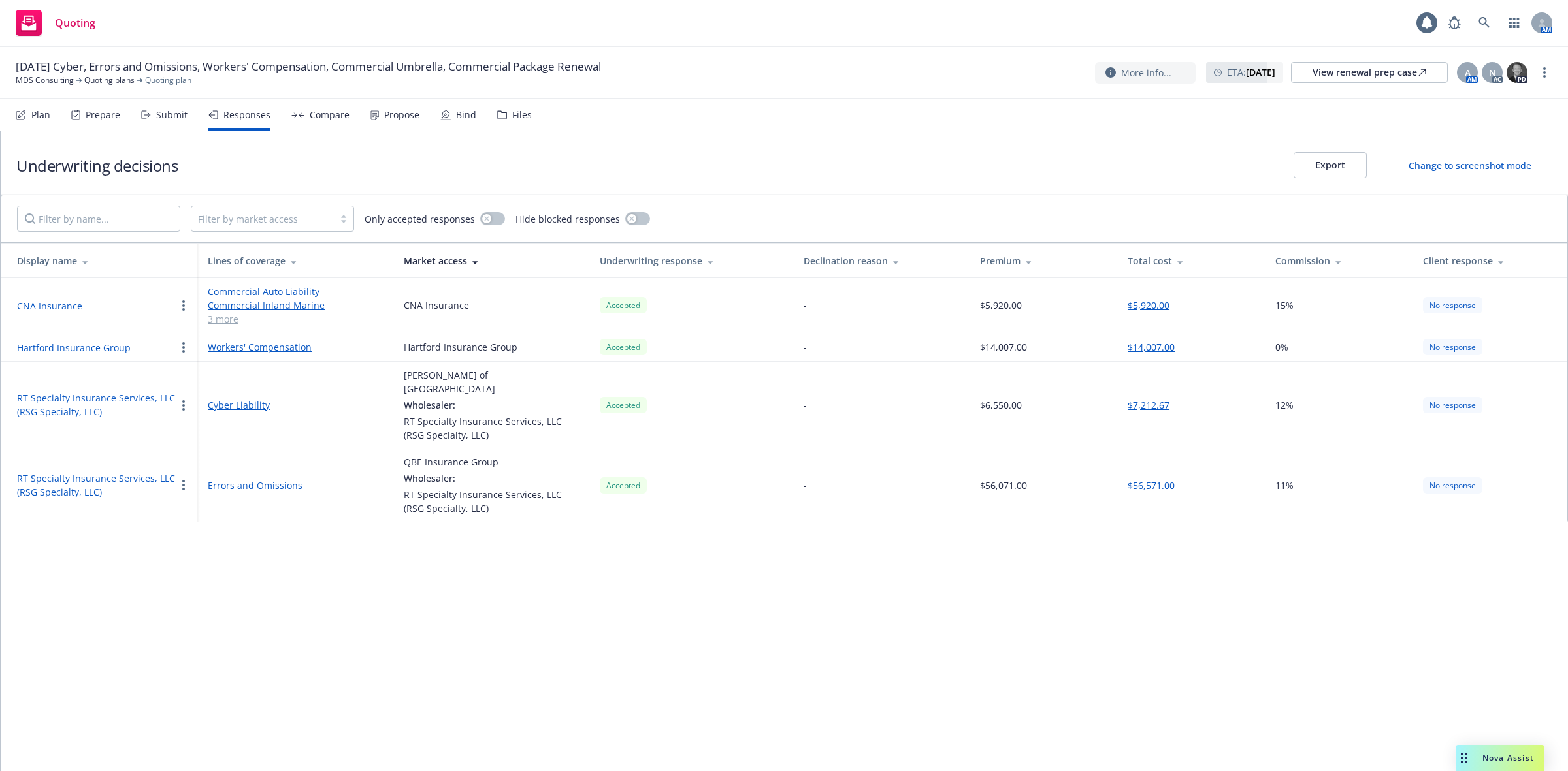
click at [405, 112] on div "Propose" at bounding box center [402, 115] width 36 height 11
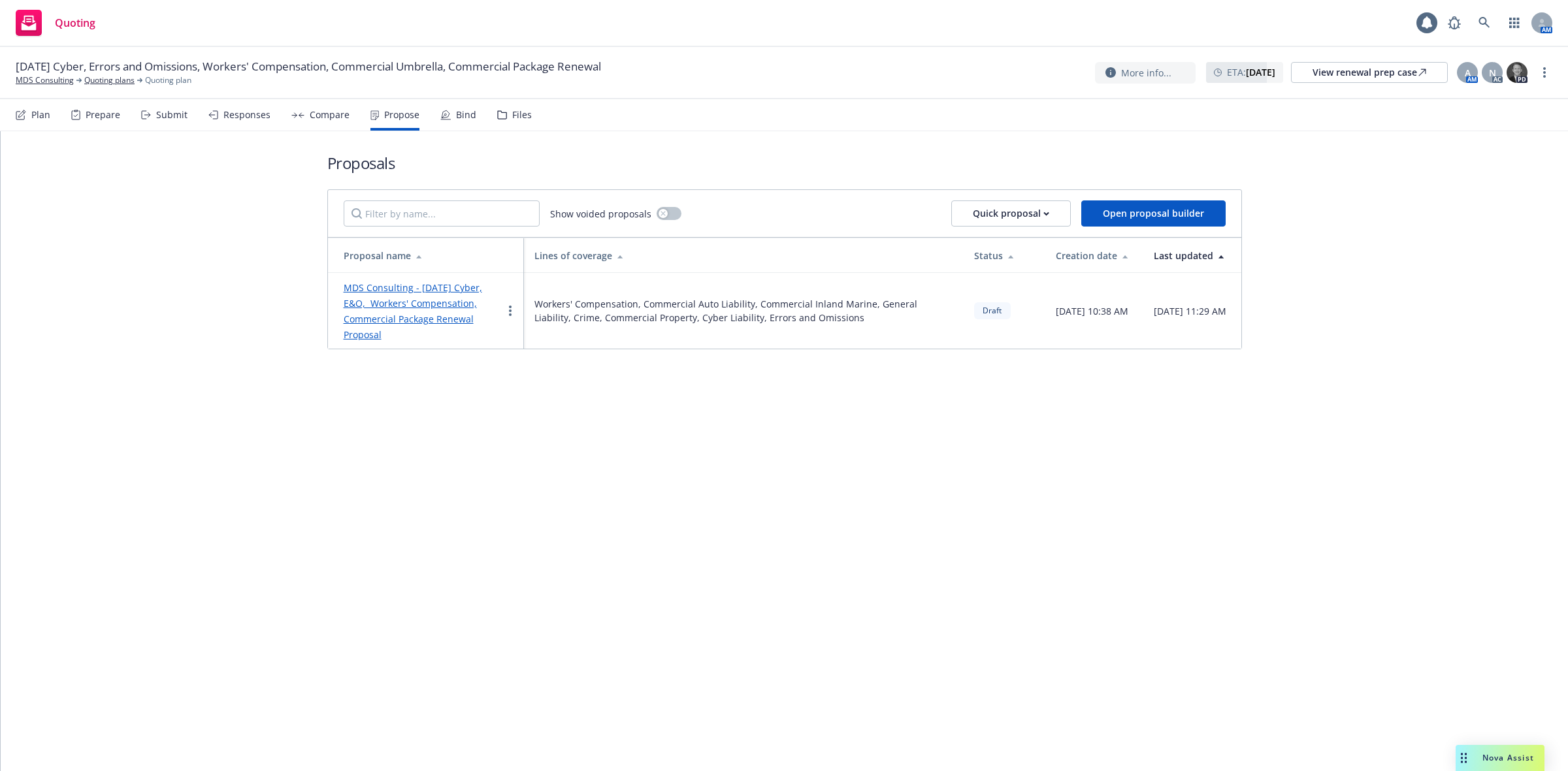
click at [418, 298] on link "MDS Consulting - 10/1/2025 Cyber, E&O, Workers' Compensation, Commercial Packag…" at bounding box center [413, 311] width 139 height 60
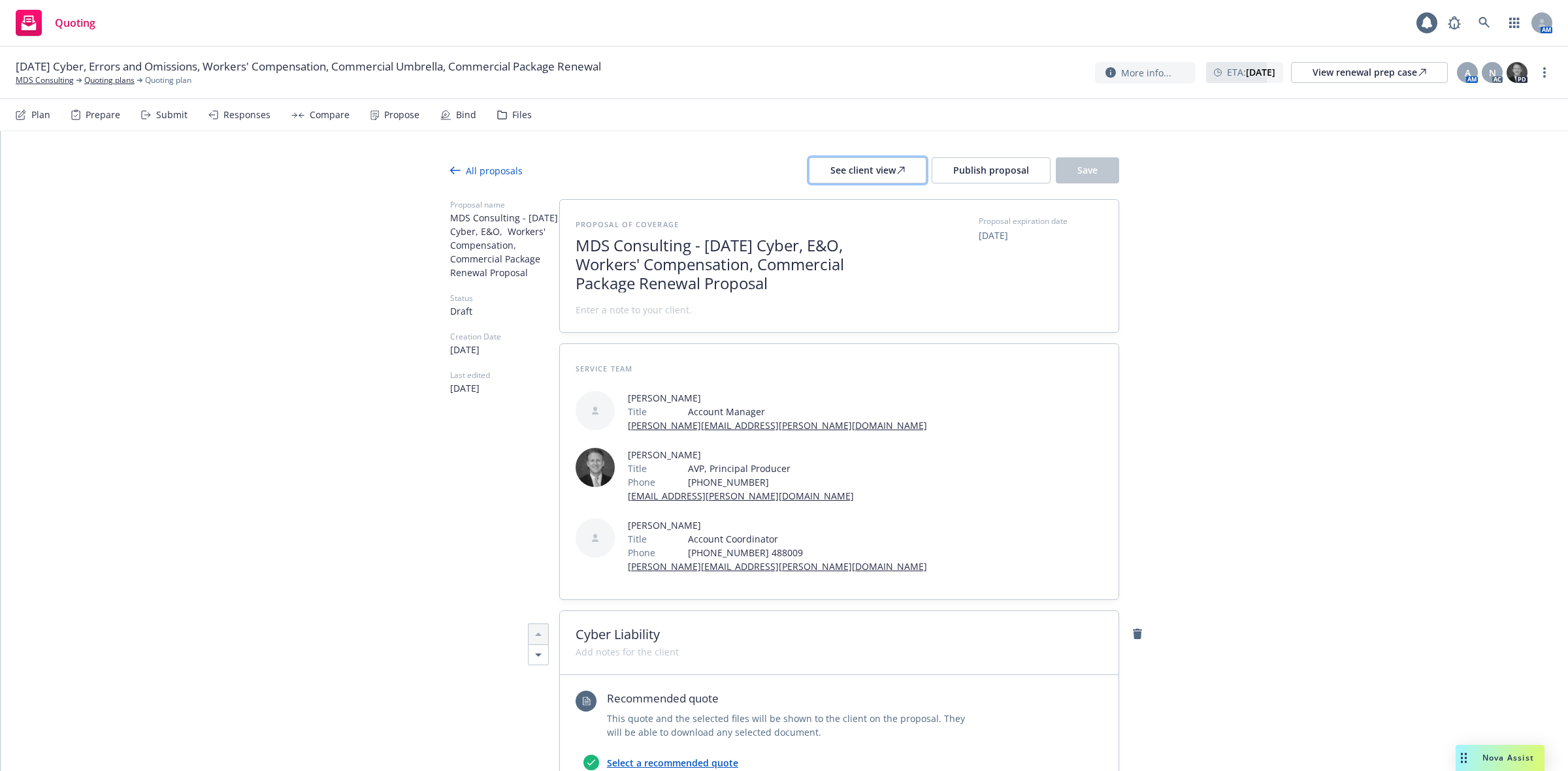
click at [888, 177] on div "See client view" at bounding box center [868, 171] width 75 height 25
type textarea "x"
drag, startPoint x: 41, startPoint y: 80, endPoint x: 23, endPoint y: 78, distance: 18.1
click at [23, 78] on link "MDS Consulting" at bounding box center [44, 80] width 58 height 12
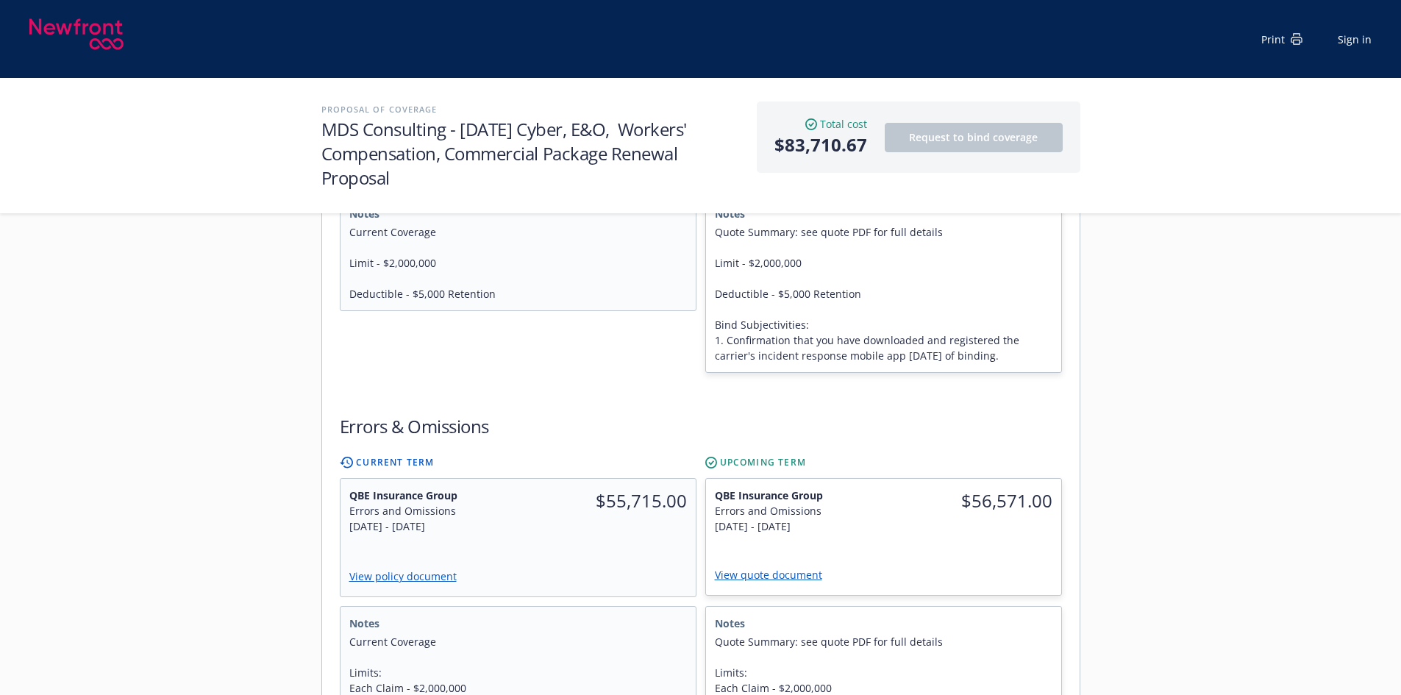
scroll to position [662, 0]
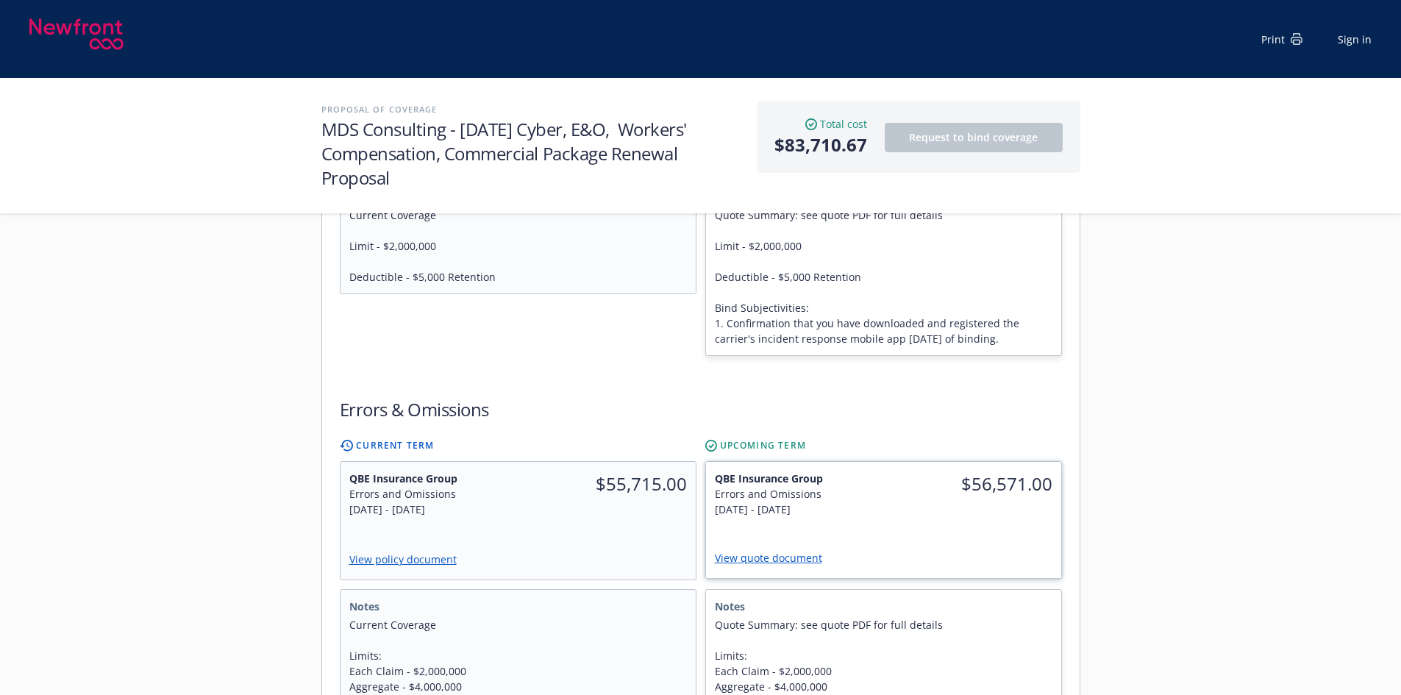
click at [771, 551] on link "View quote document" at bounding box center [774, 558] width 119 height 14
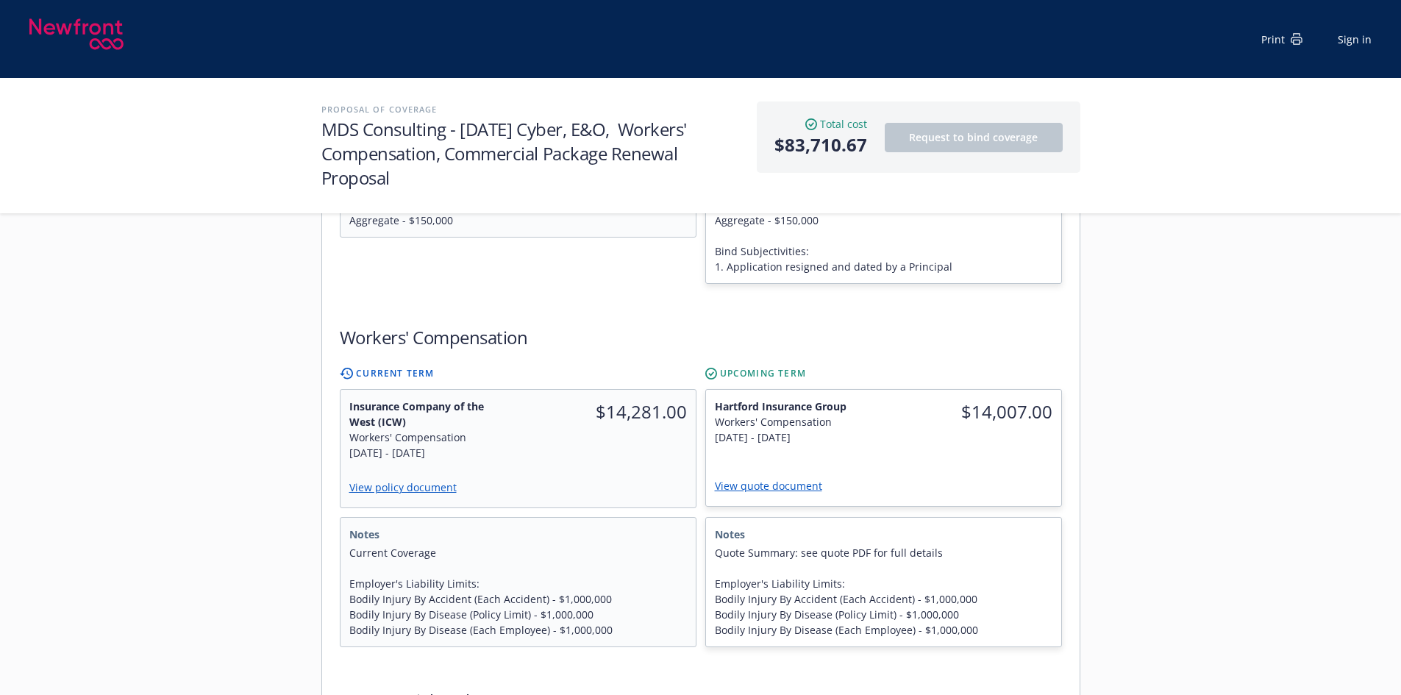
scroll to position [1176, 0]
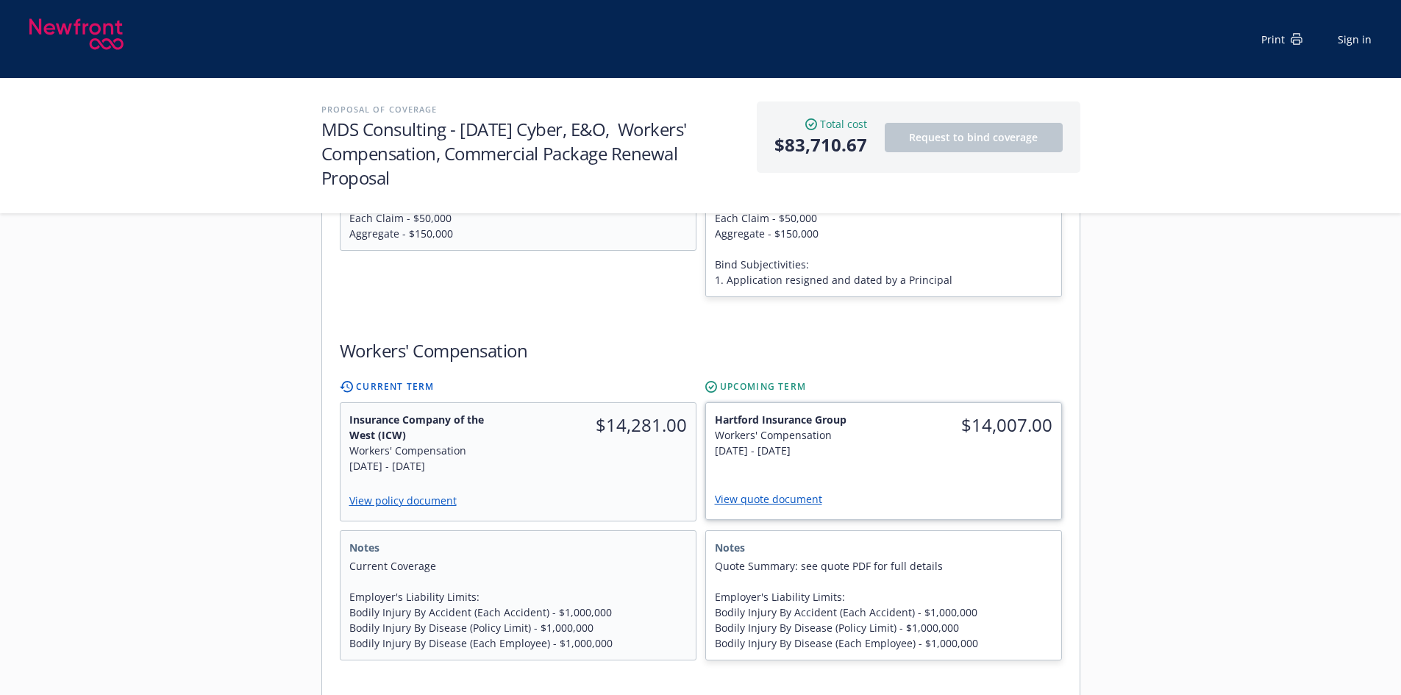
click at [751, 492] on link "View quote document" at bounding box center [774, 499] width 119 height 14
click at [371, 493] on link "View policy document" at bounding box center [408, 500] width 120 height 14
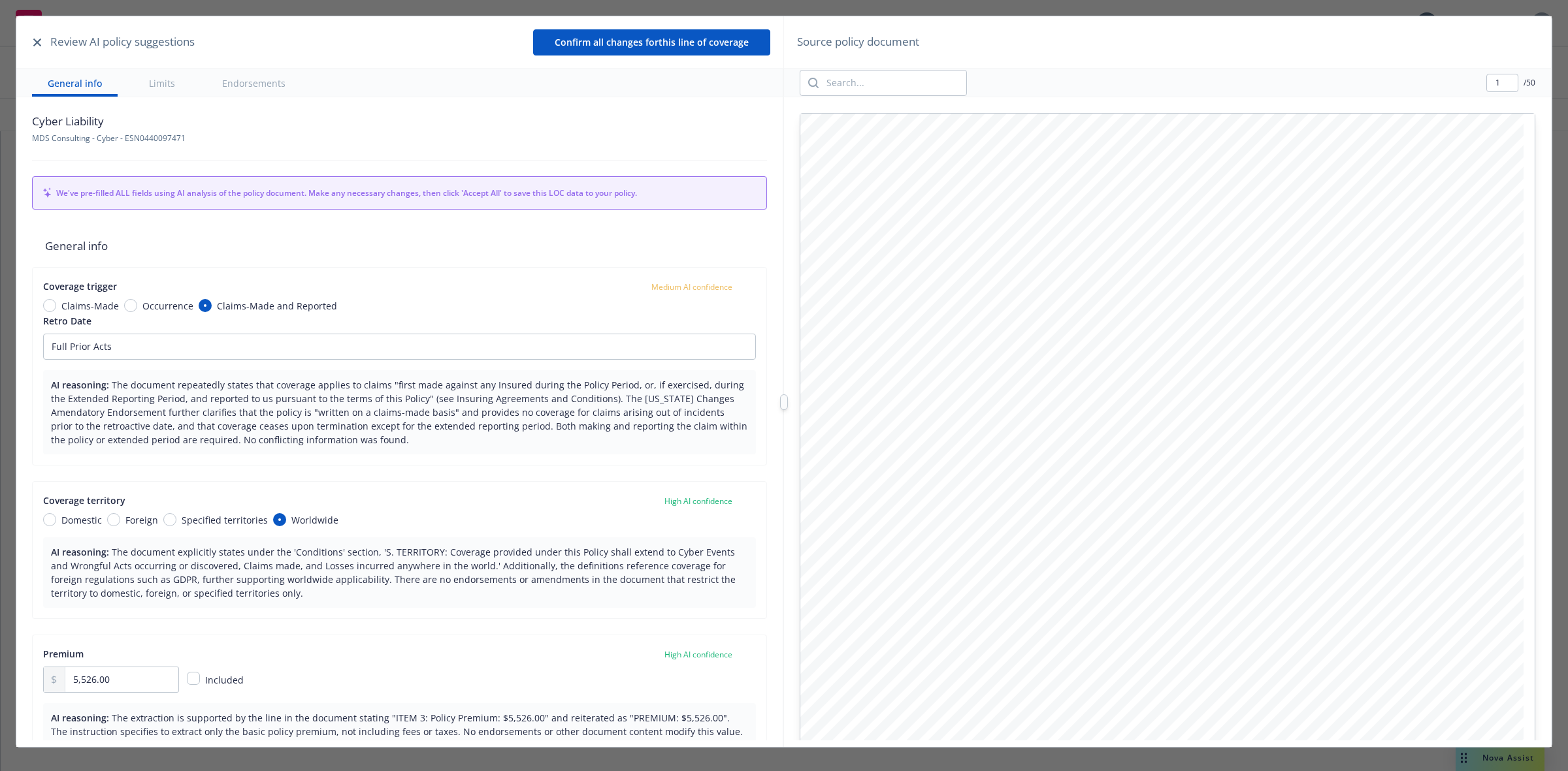
click at [39, 41] on icon "button" at bounding box center [36, 42] width 8 height 8
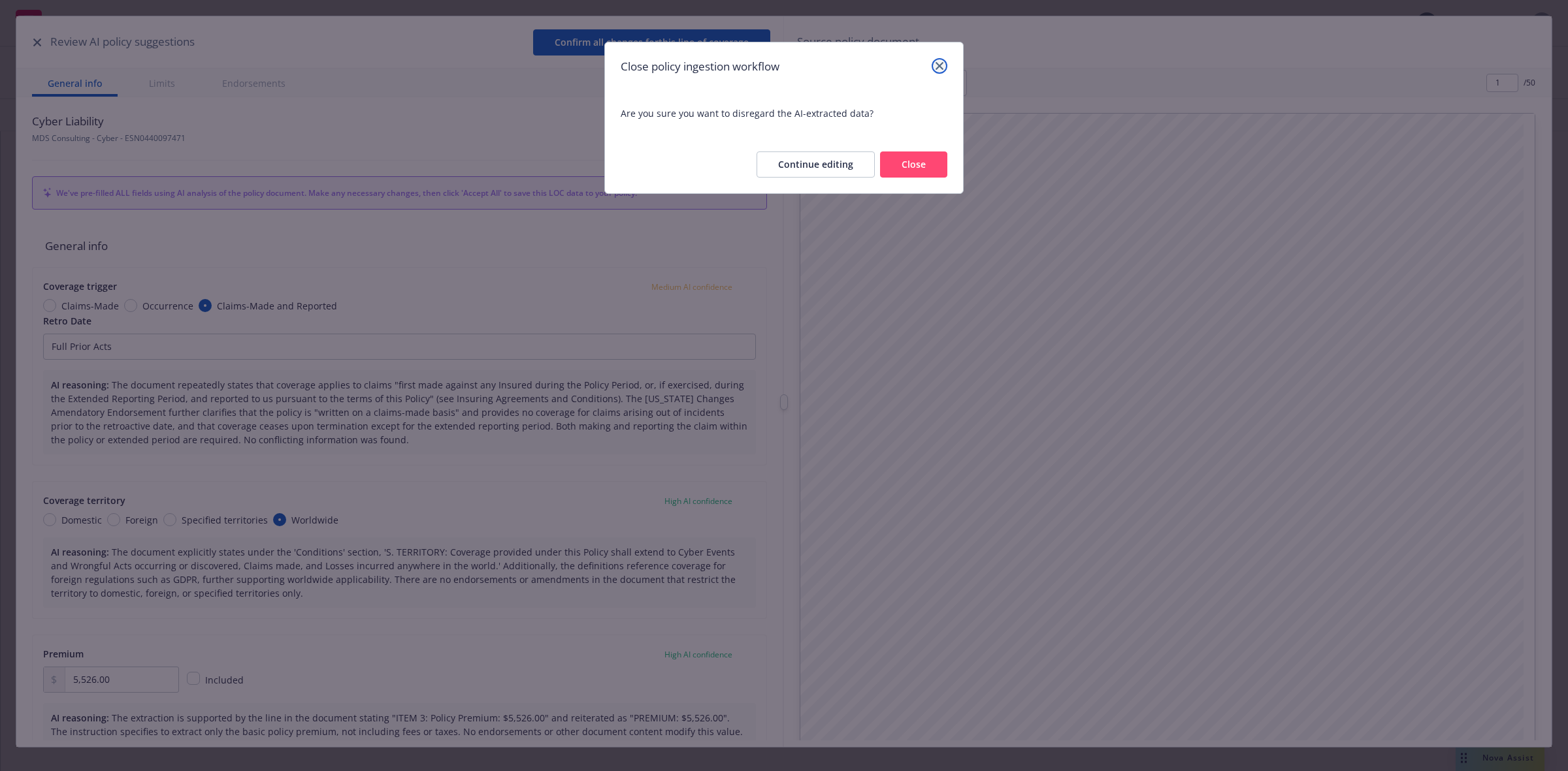
click at [941, 67] on icon "close" at bounding box center [939, 66] width 8 height 8
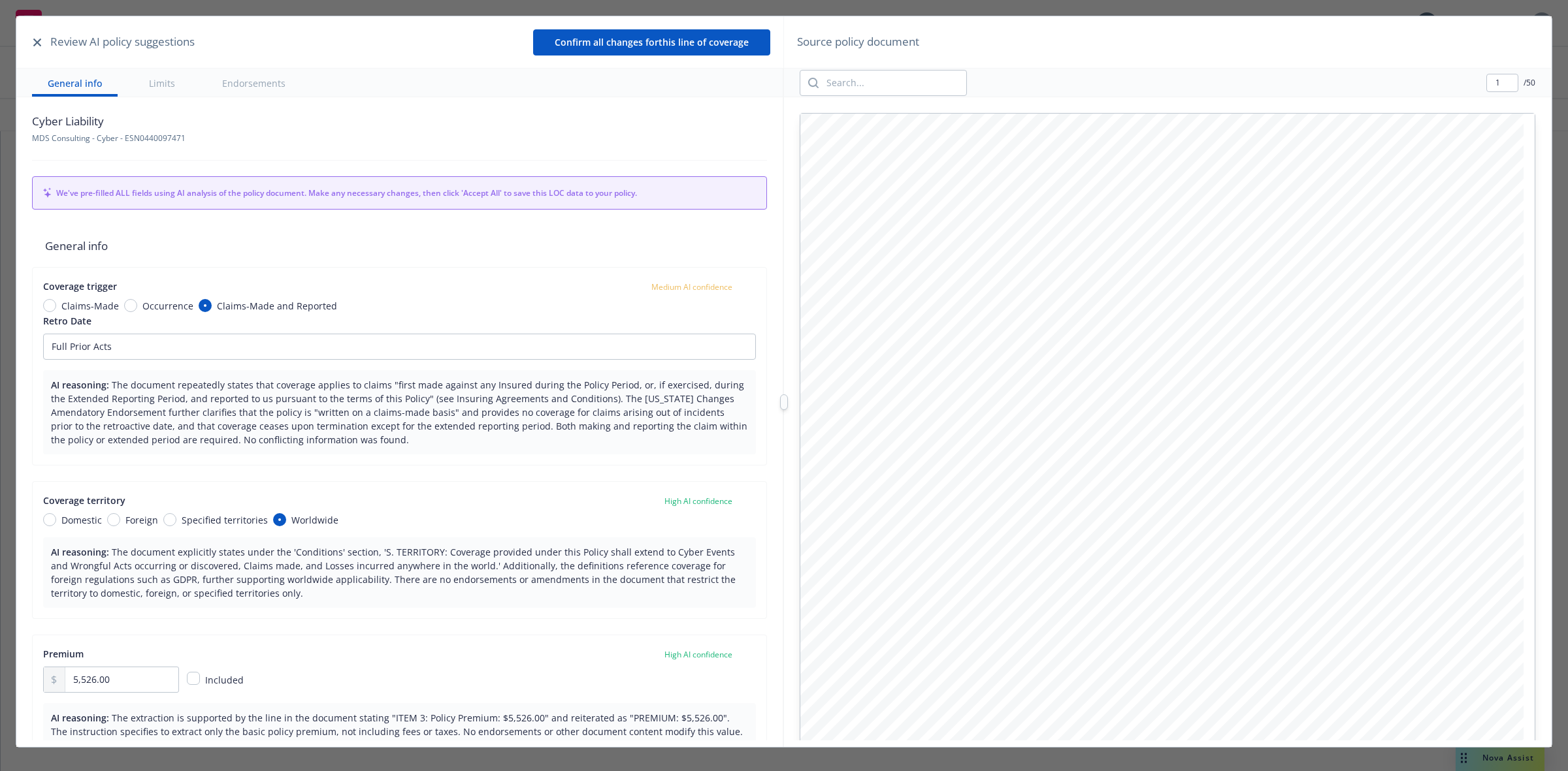
click at [36, 41] on icon "button" at bounding box center [36, 42] width 8 height 8
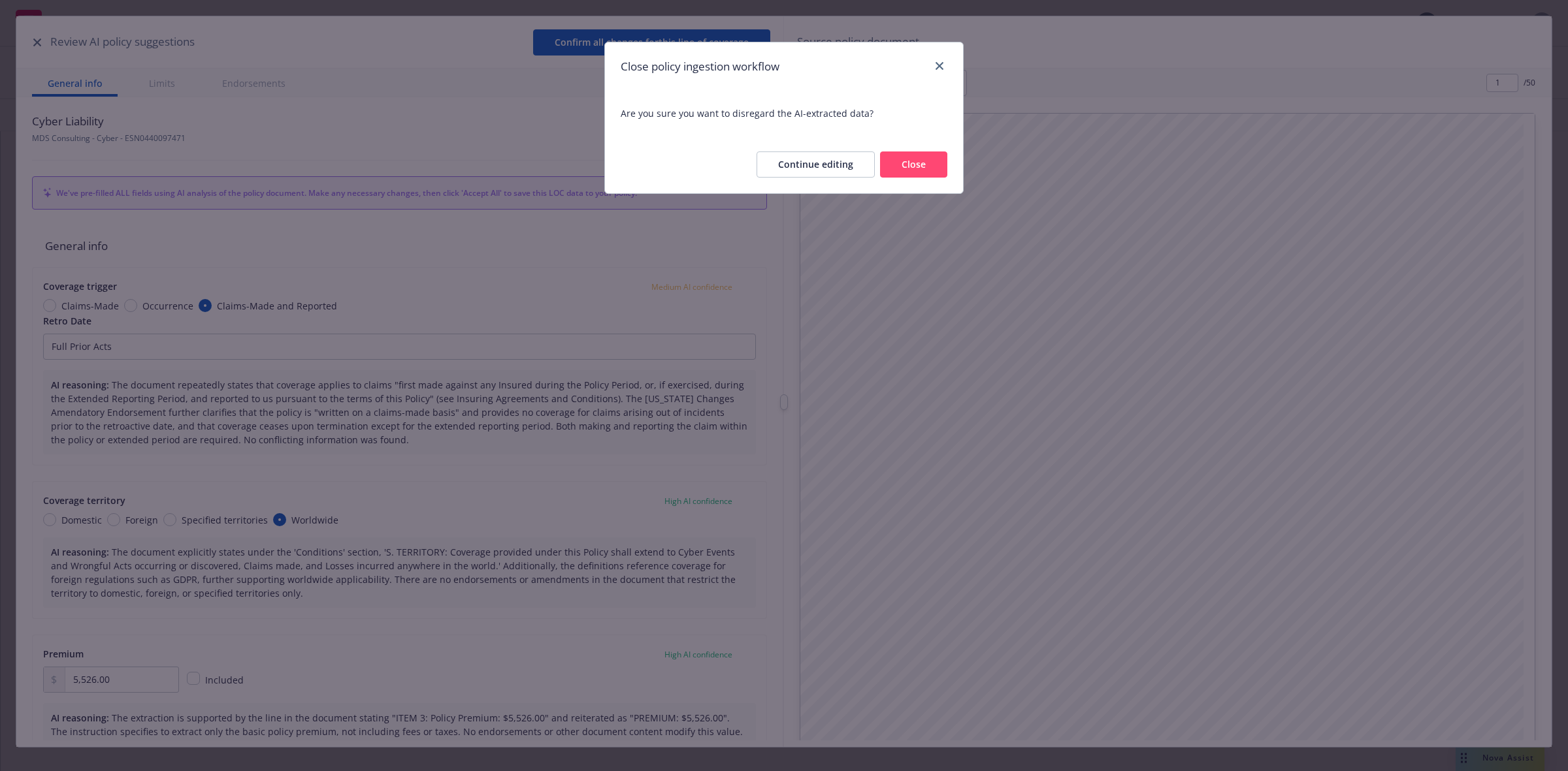
click at [900, 162] on button "Close" at bounding box center [913, 164] width 68 height 26
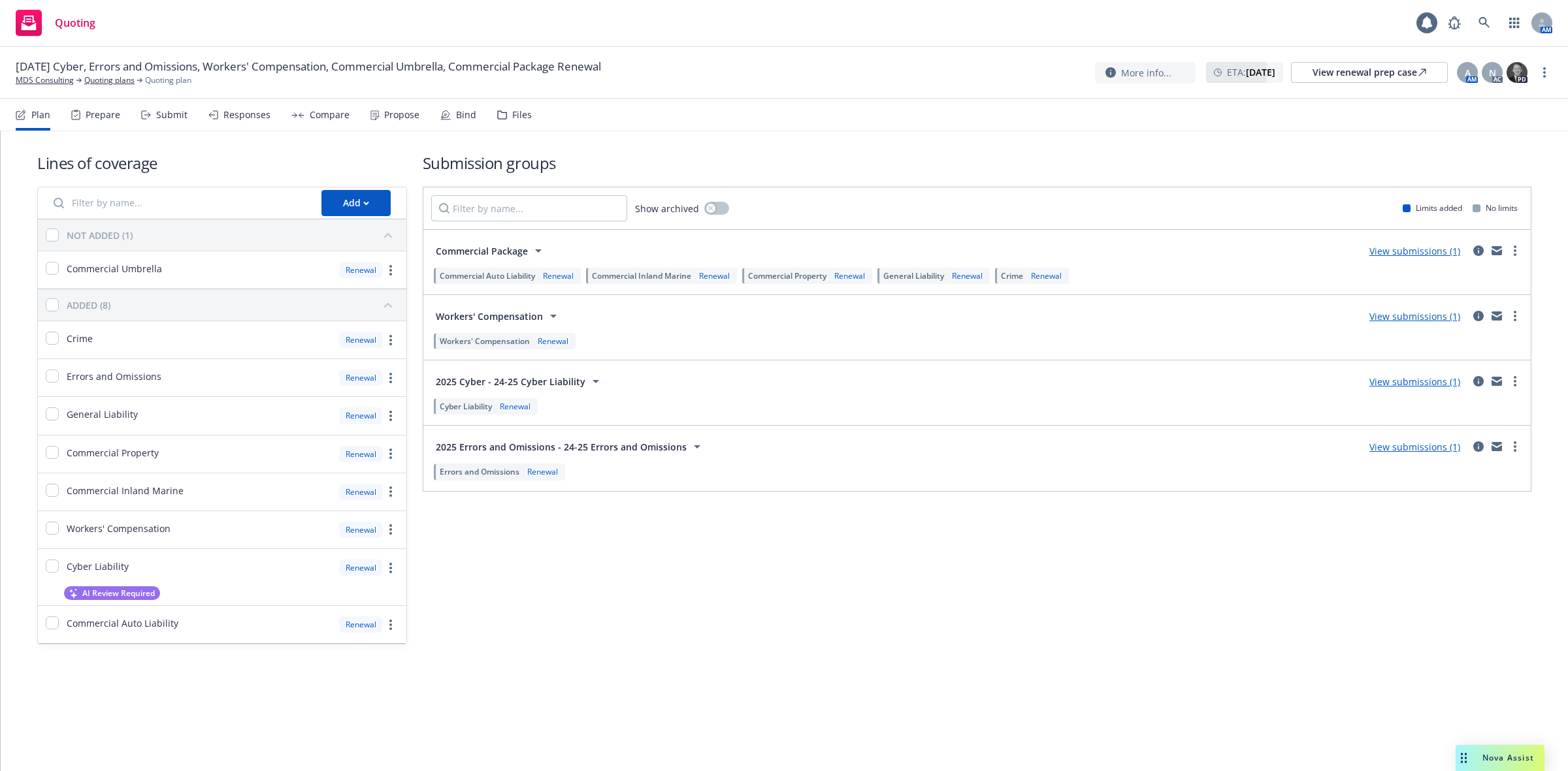
click at [384, 107] on div "Propose" at bounding box center [394, 115] width 49 height 31
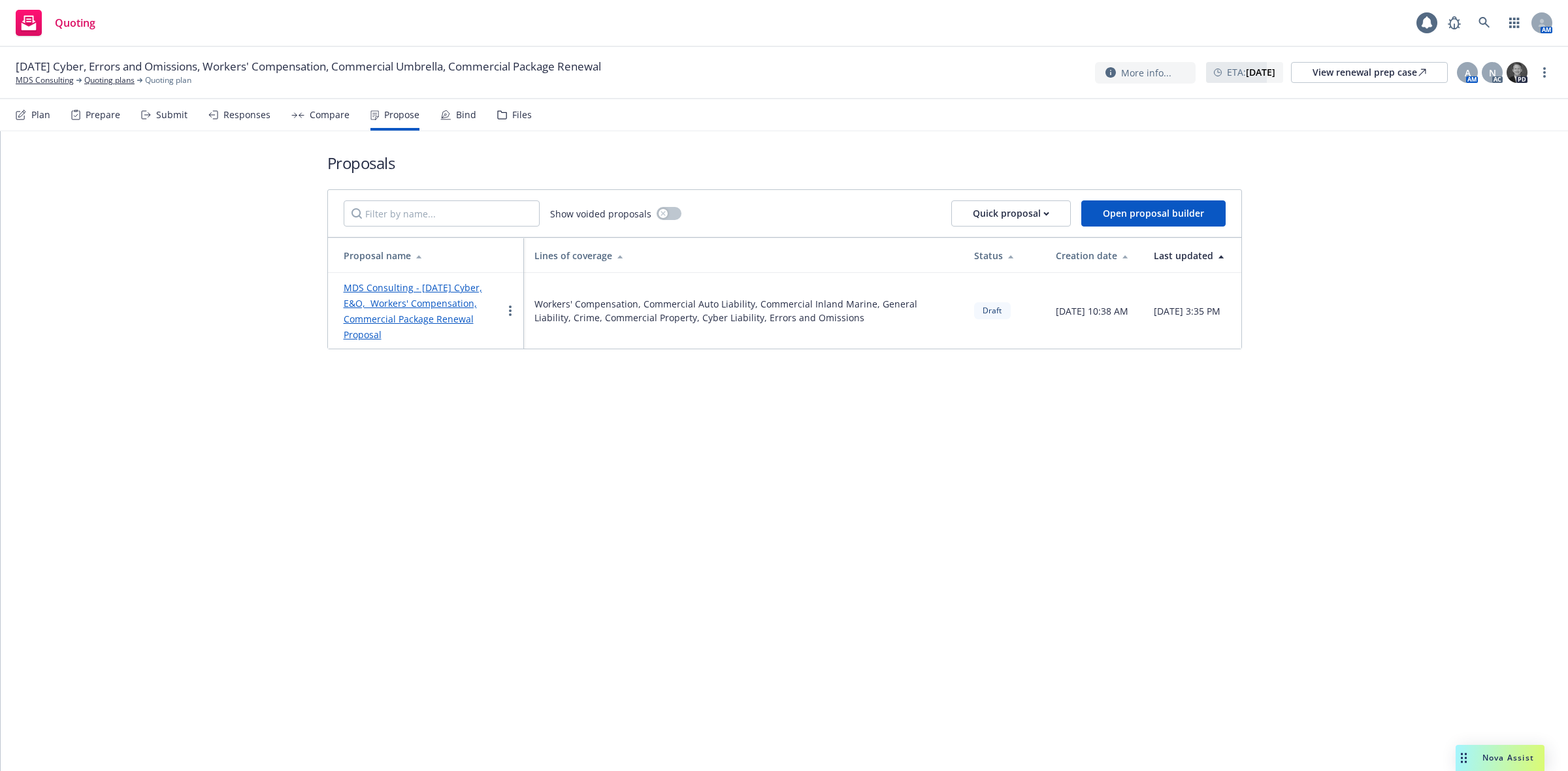
click at [358, 301] on link "MDS Consulting - 10/1/2025 Cyber, E&O, Workers' Compensation, Commercial Packag…" at bounding box center [413, 311] width 139 height 60
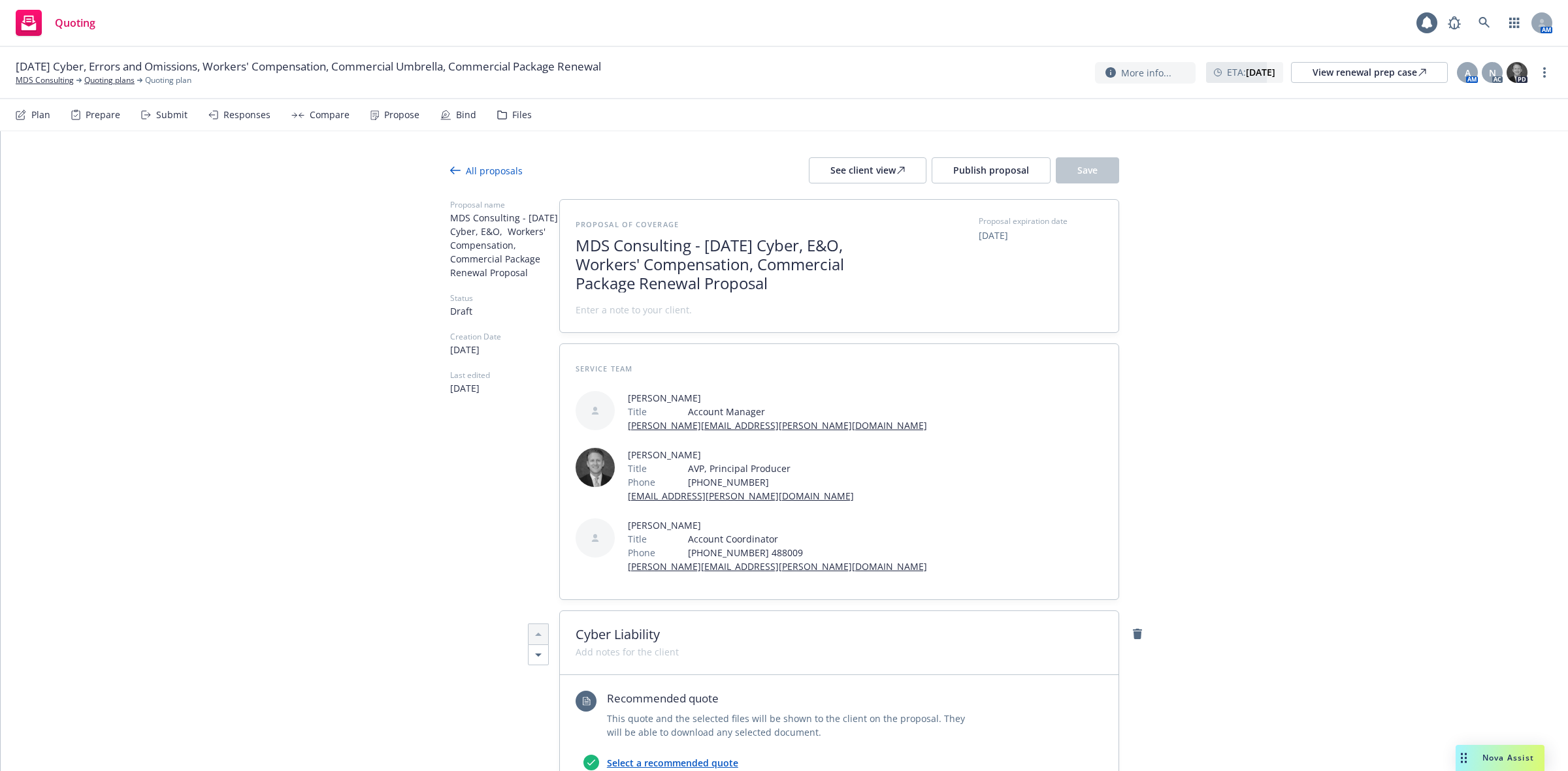
type textarea "x"
click at [40, 79] on link "MDS Consulting" at bounding box center [44, 80] width 58 height 12
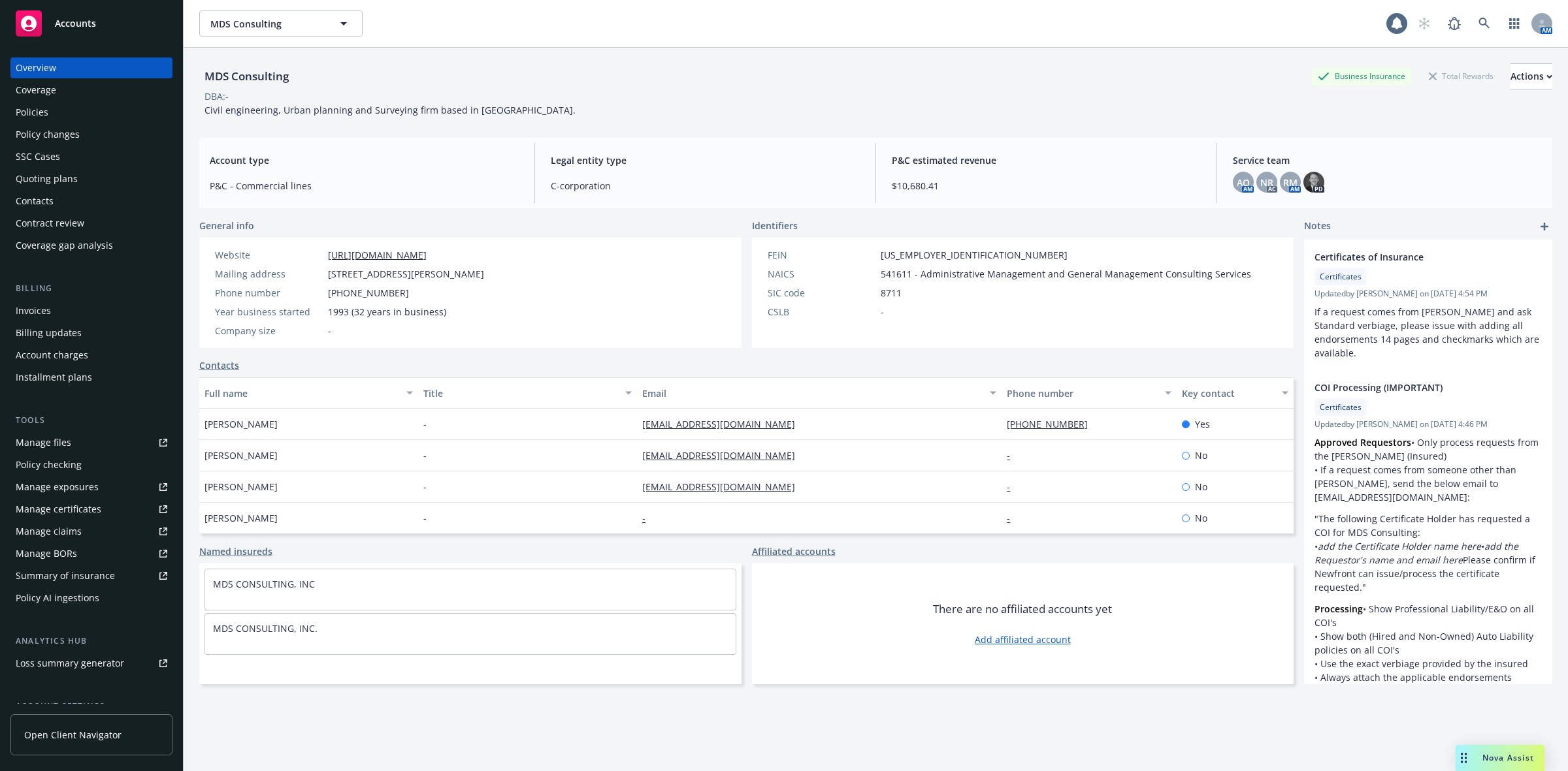
click at [52, 112] on div "Policies" at bounding box center [92, 113] width 152 height 21
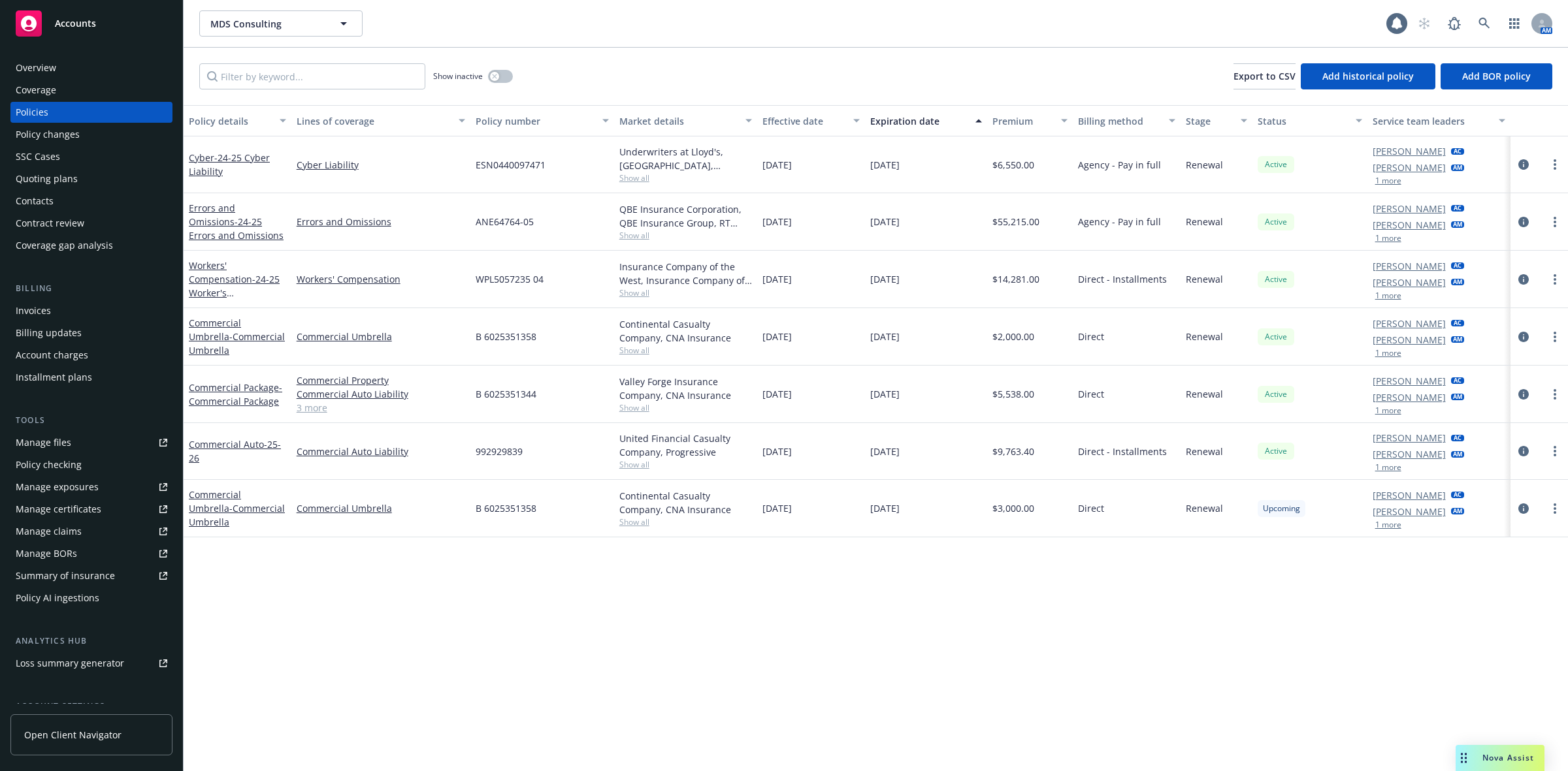
click at [33, 70] on div "Overview" at bounding box center [36, 68] width 41 height 21
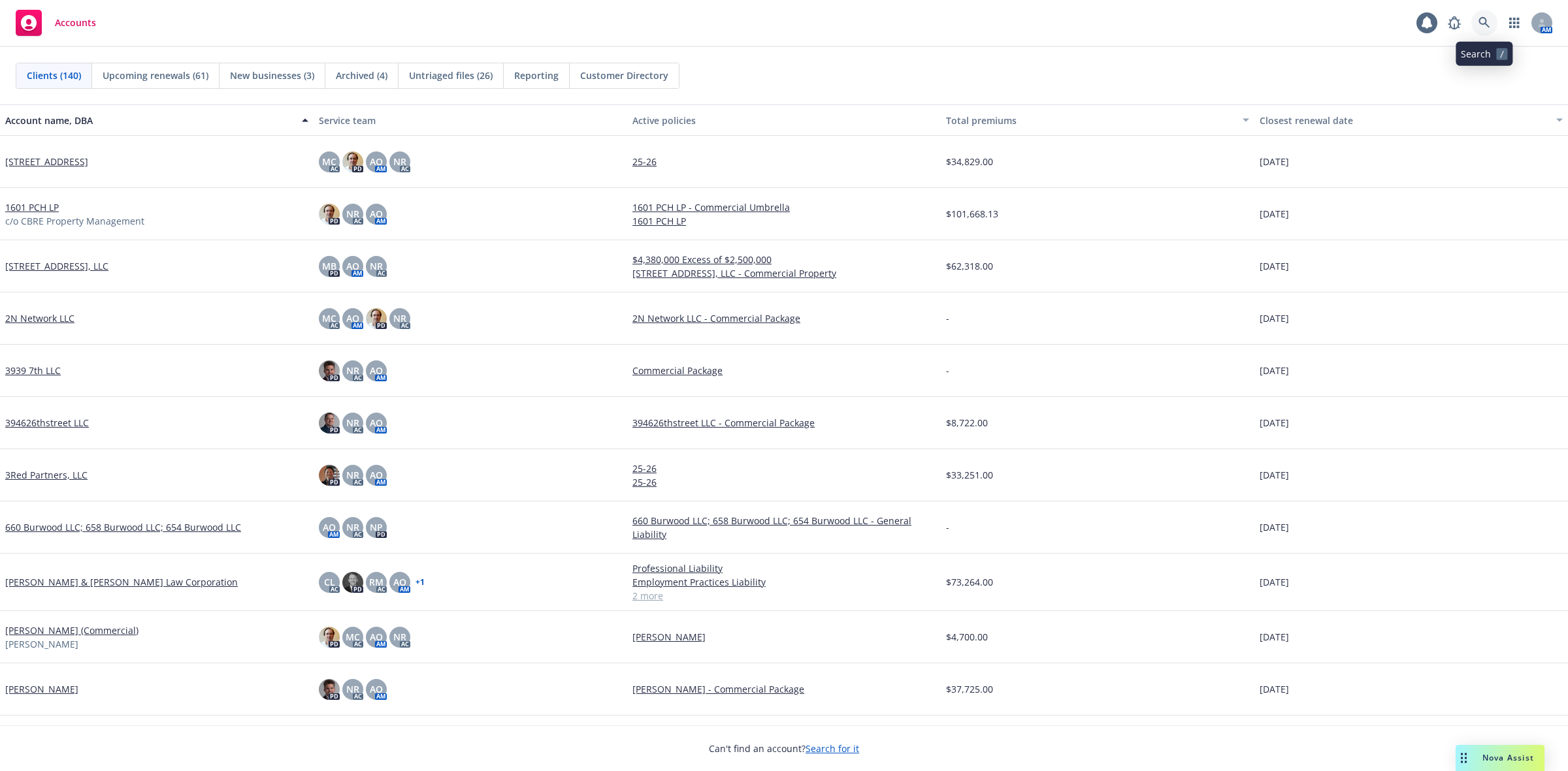
click at [1486, 24] on icon at bounding box center [1484, 22] width 12 height 12
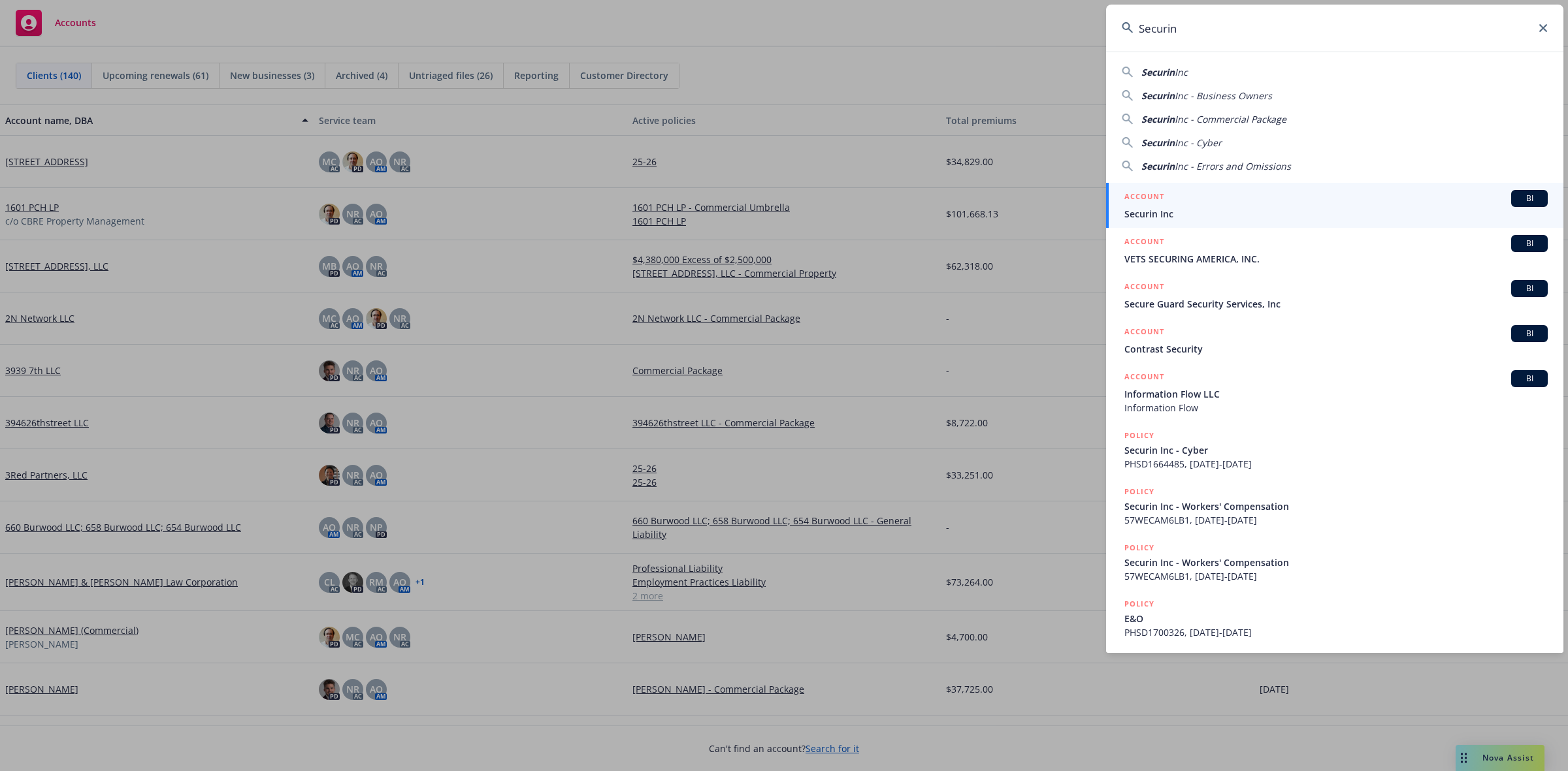
type input "Securin"
click at [1174, 201] on div "ACCOUNT BI" at bounding box center [1335, 198] width 423 height 17
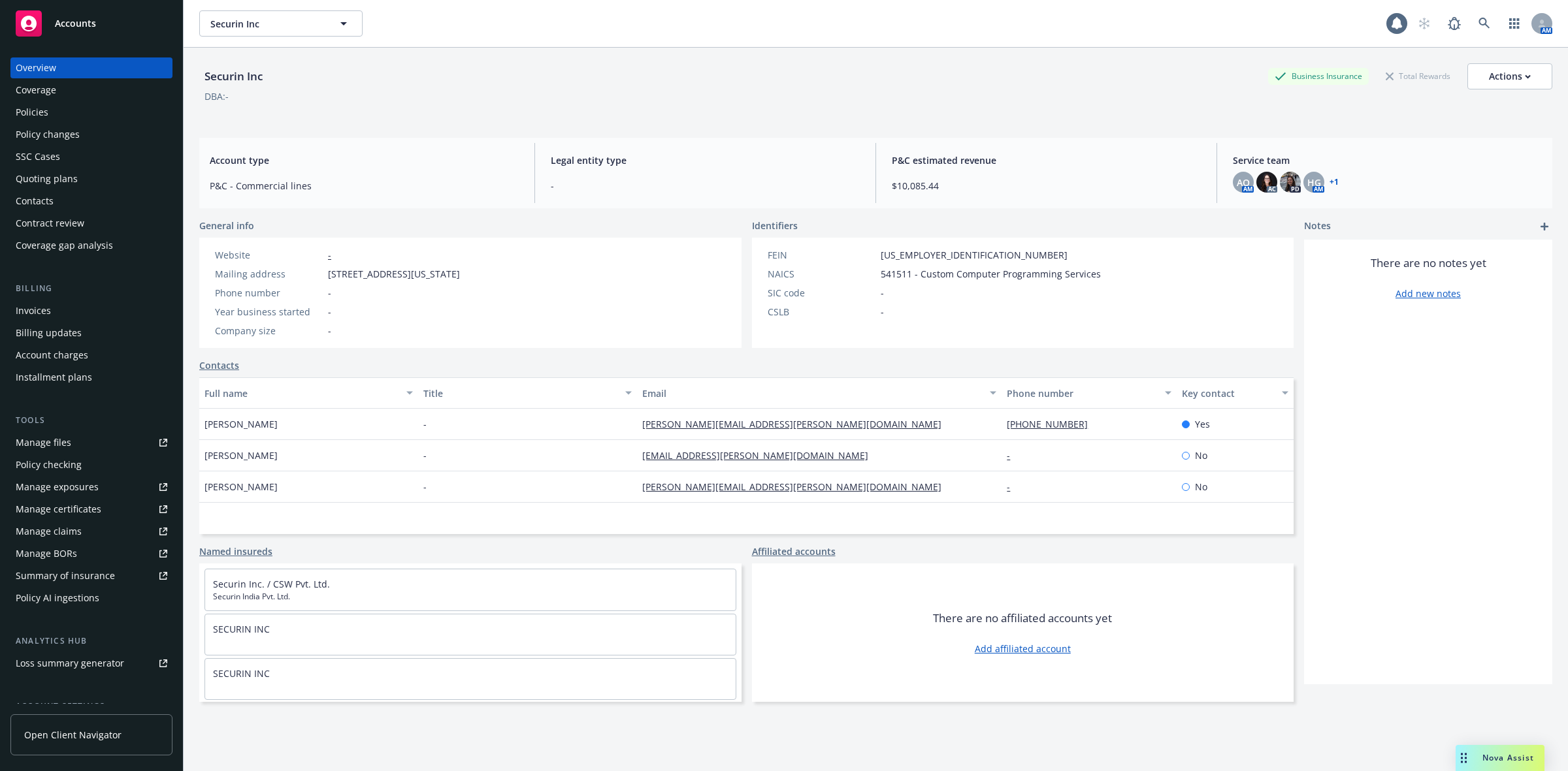
click at [64, 435] on div "Manage files" at bounding box center [44, 443] width 55 height 21
click at [90, 117] on div "Policies" at bounding box center [92, 113] width 152 height 21
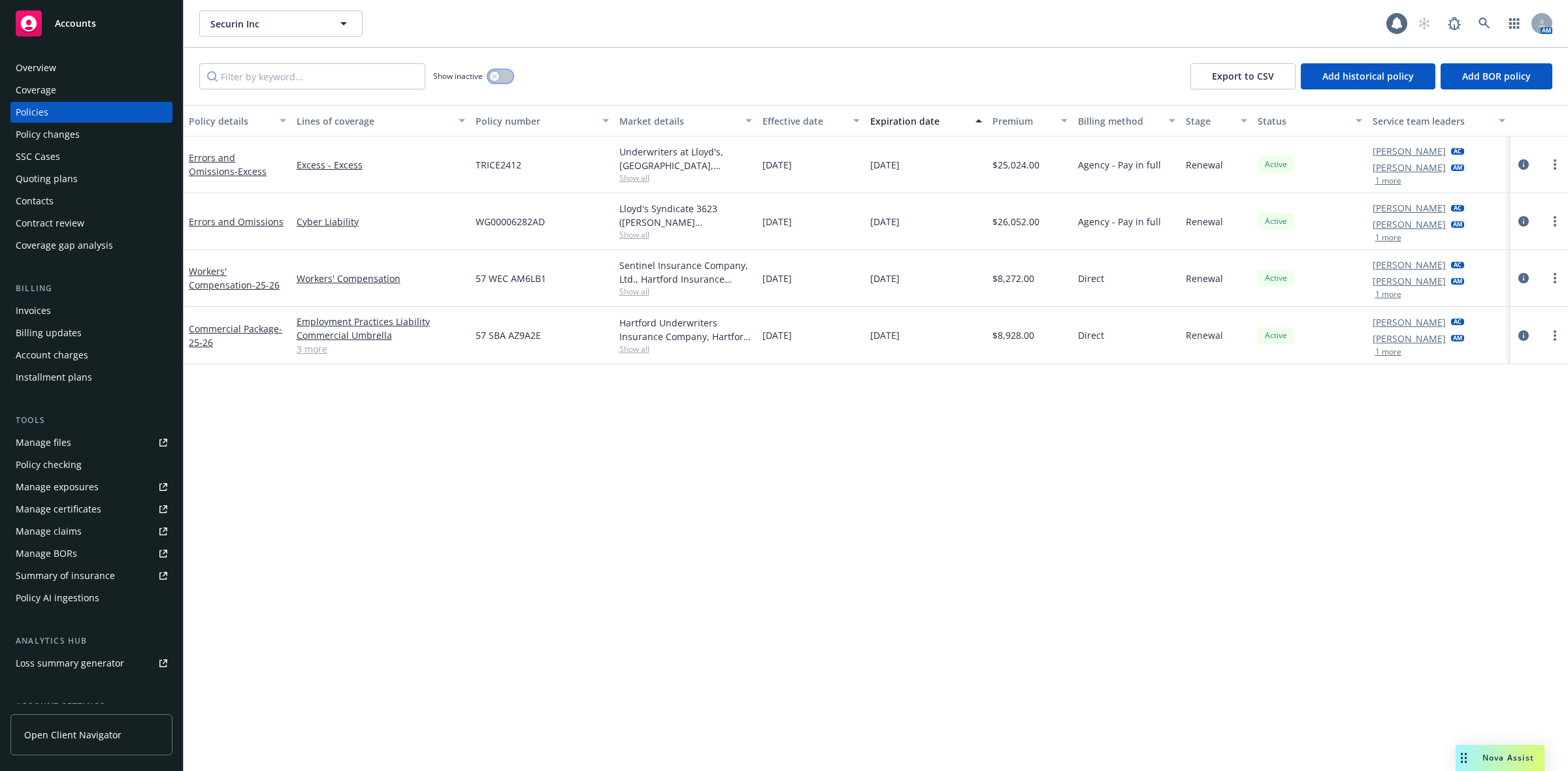
click at [502, 76] on button "button" at bounding box center [500, 76] width 25 height 13
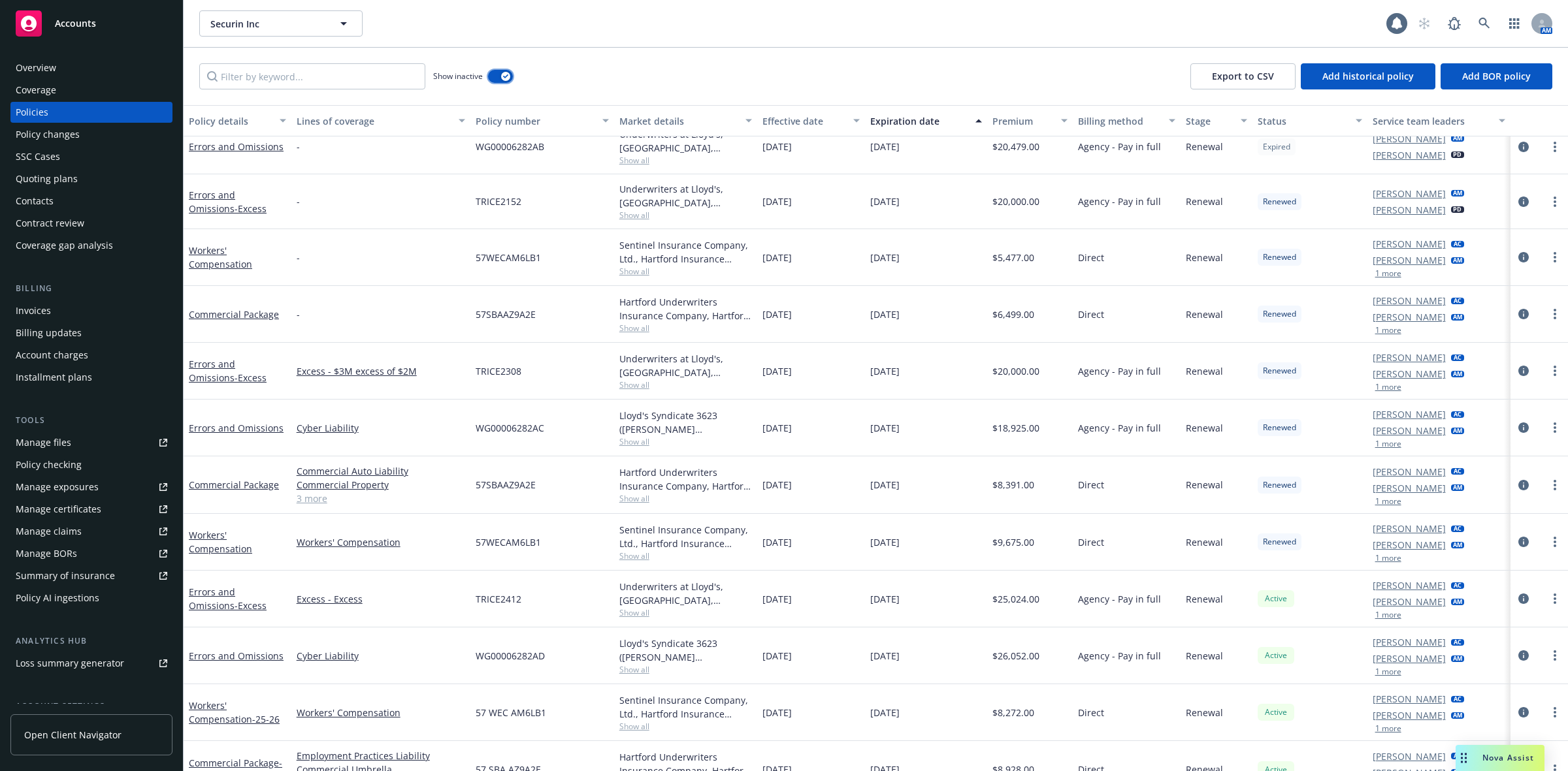
scroll to position [520, 0]
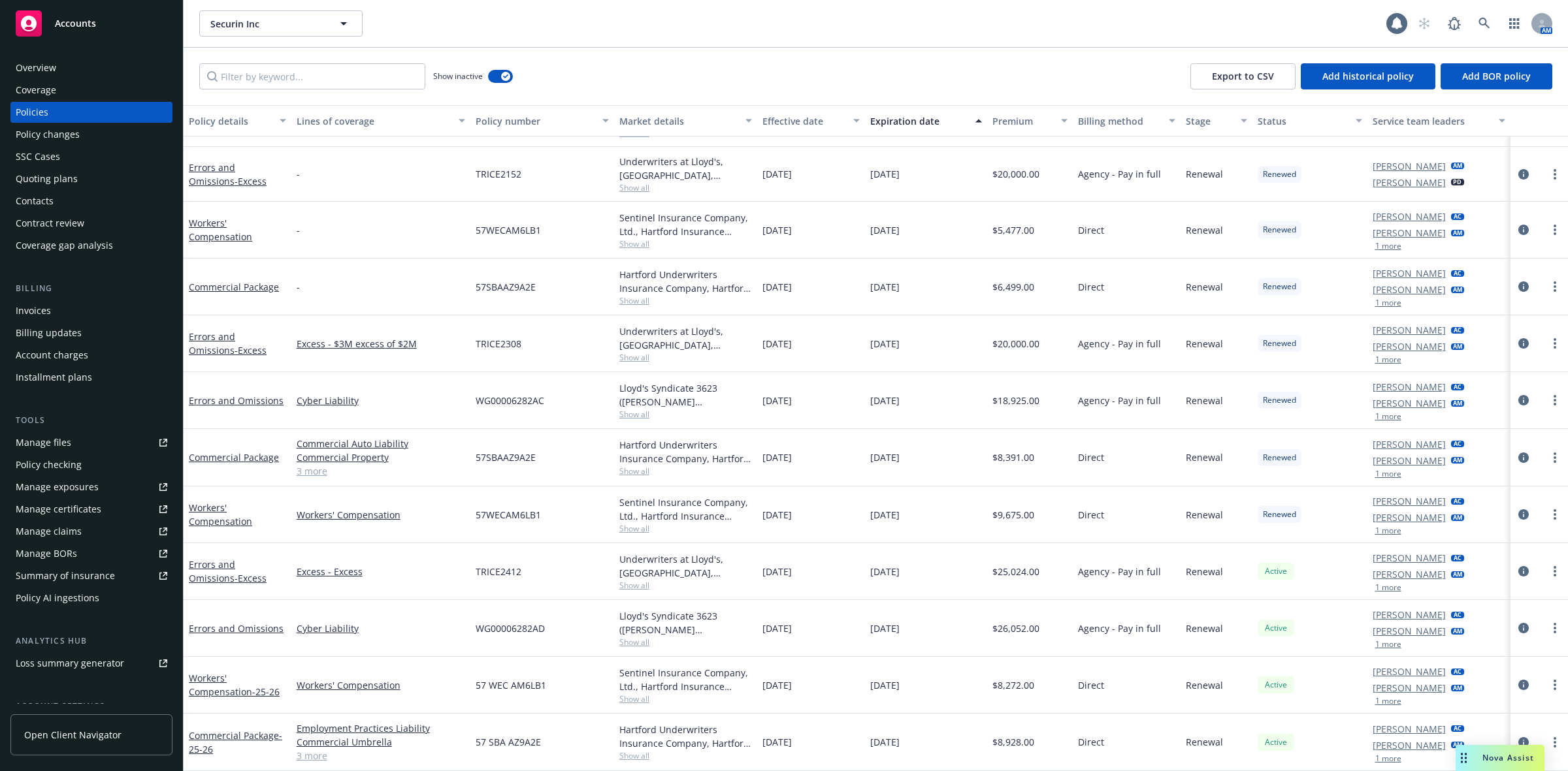
click at [62, 72] on div "Overview" at bounding box center [92, 68] width 152 height 21
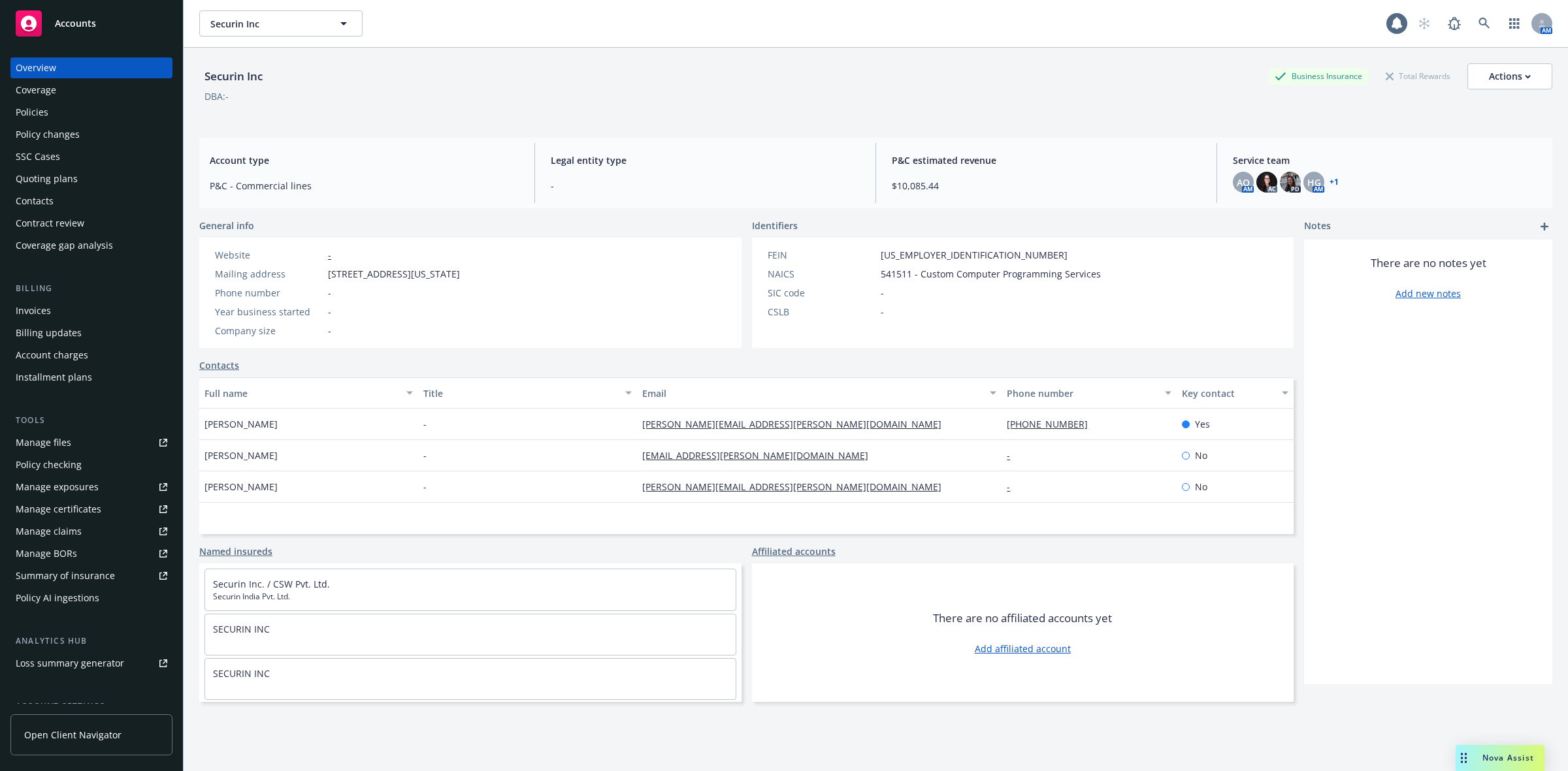
click at [28, 89] on div "Coverage" at bounding box center [36, 91] width 41 height 21
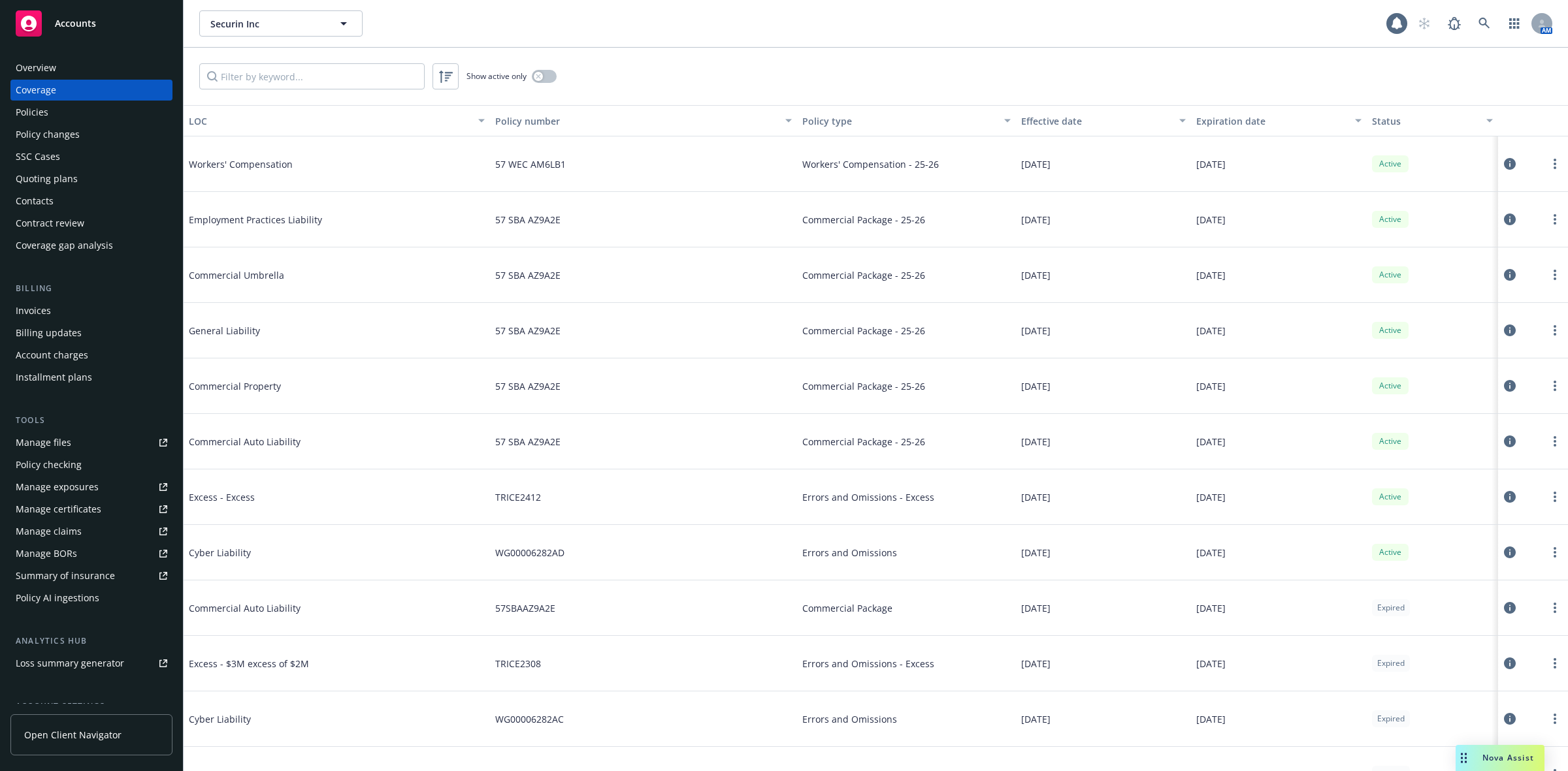
click at [76, 108] on div "Policies" at bounding box center [92, 113] width 152 height 21
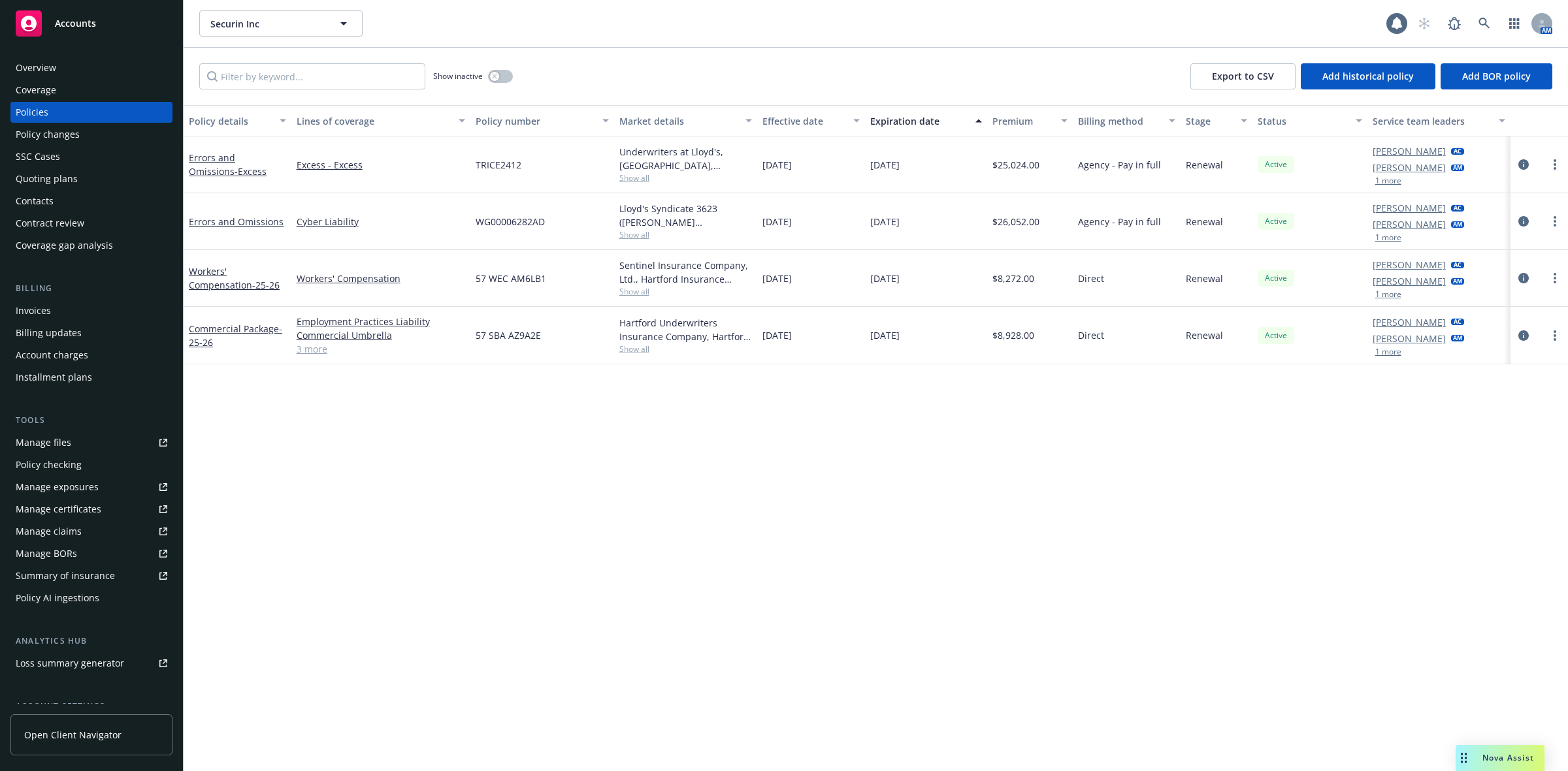
click at [77, 455] on div "Policy checking" at bounding box center [49, 465] width 66 height 21
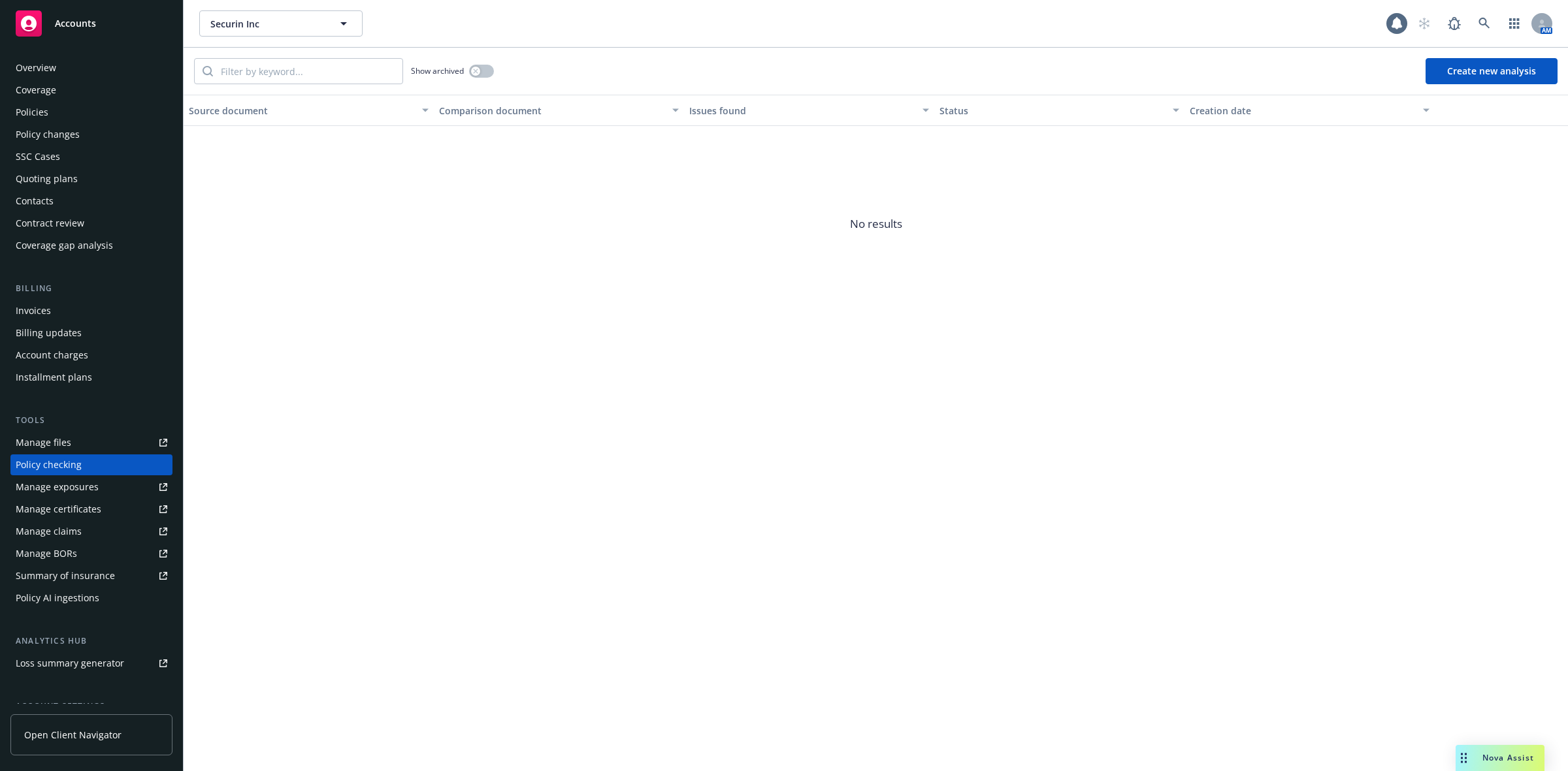
click at [82, 499] on div "Manage certificates" at bounding box center [59, 510] width 85 height 21
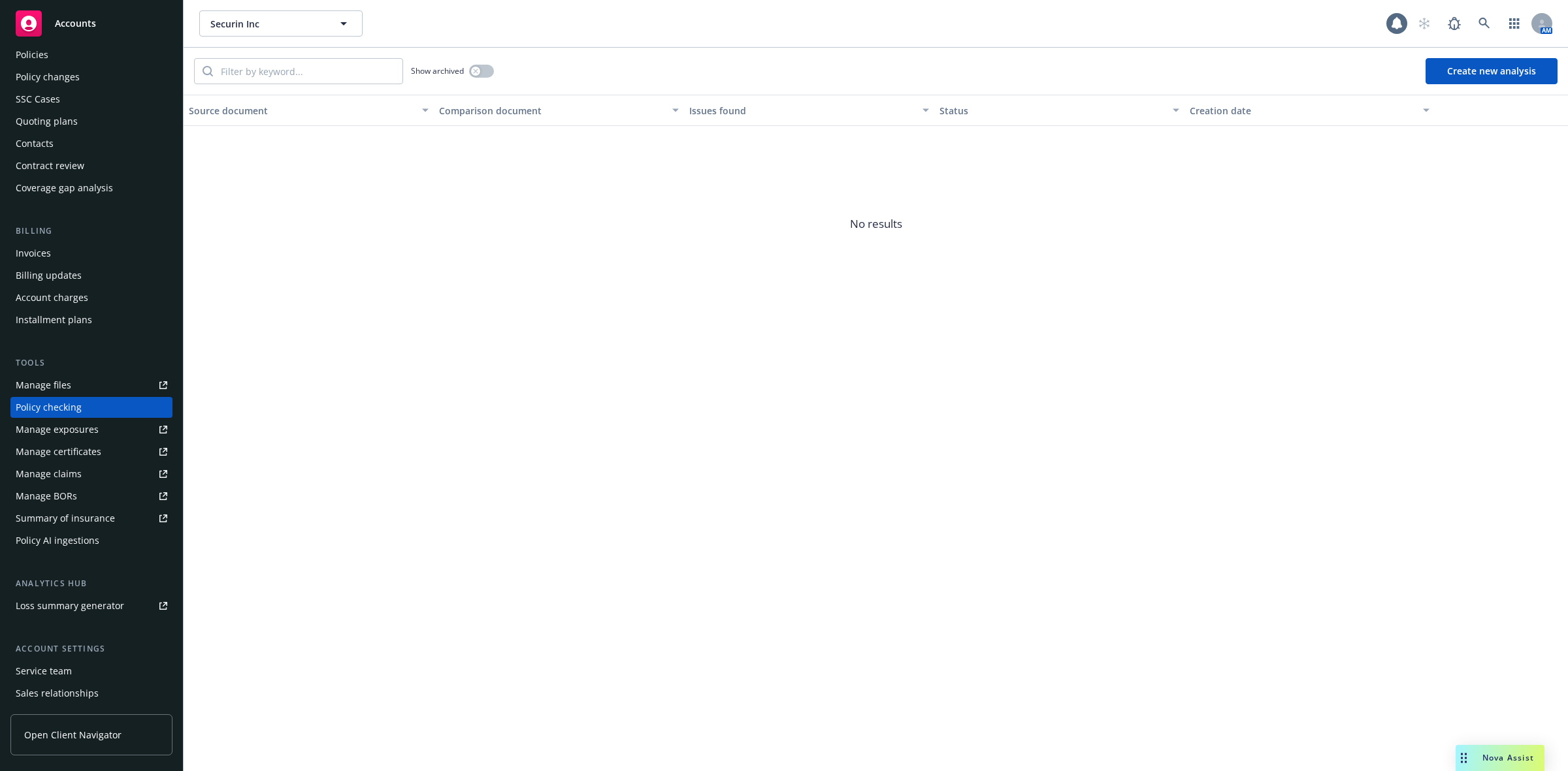
click at [57, 378] on div "Manage files" at bounding box center [44, 386] width 55 height 21
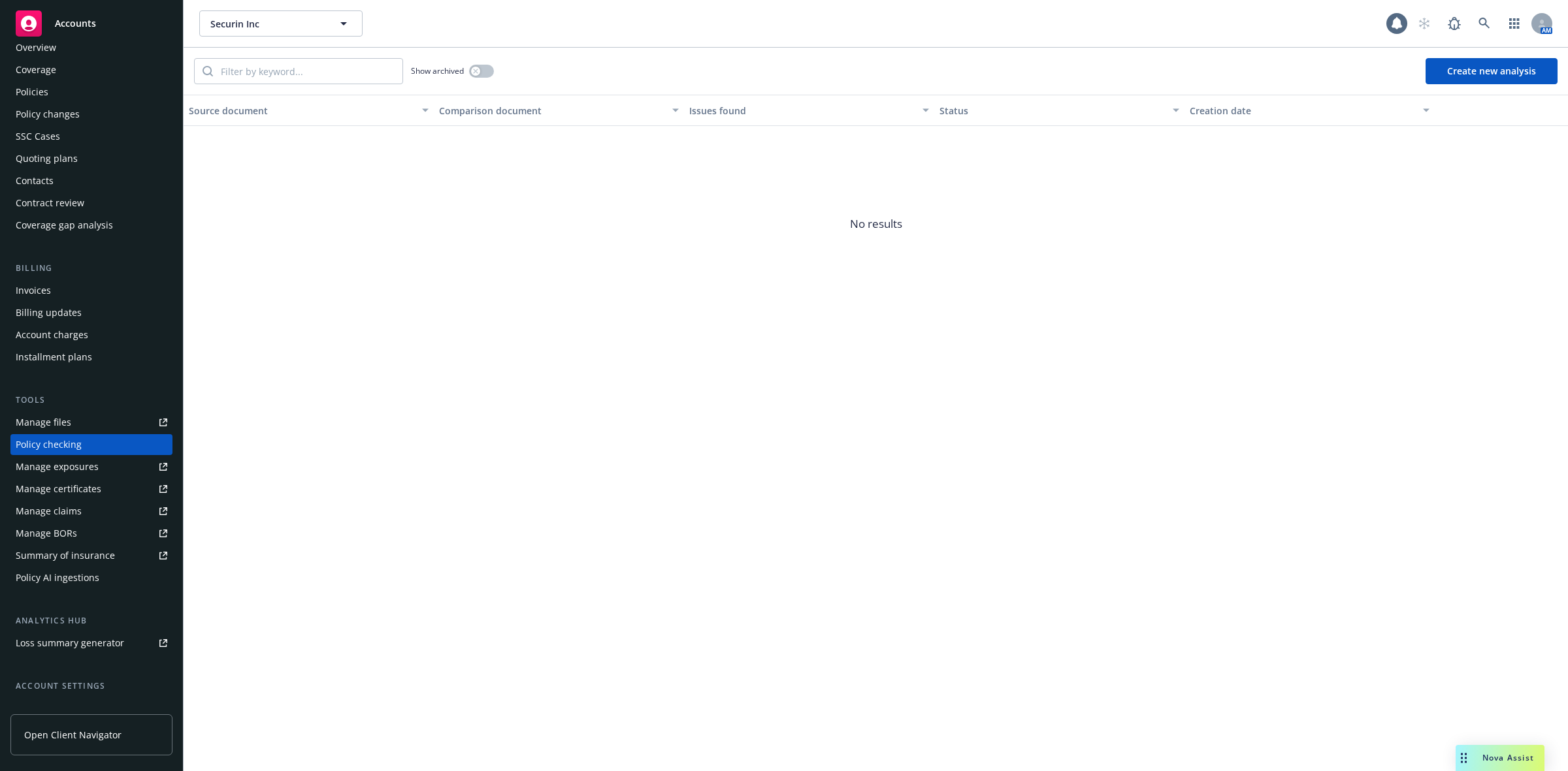
scroll to position [0, 0]
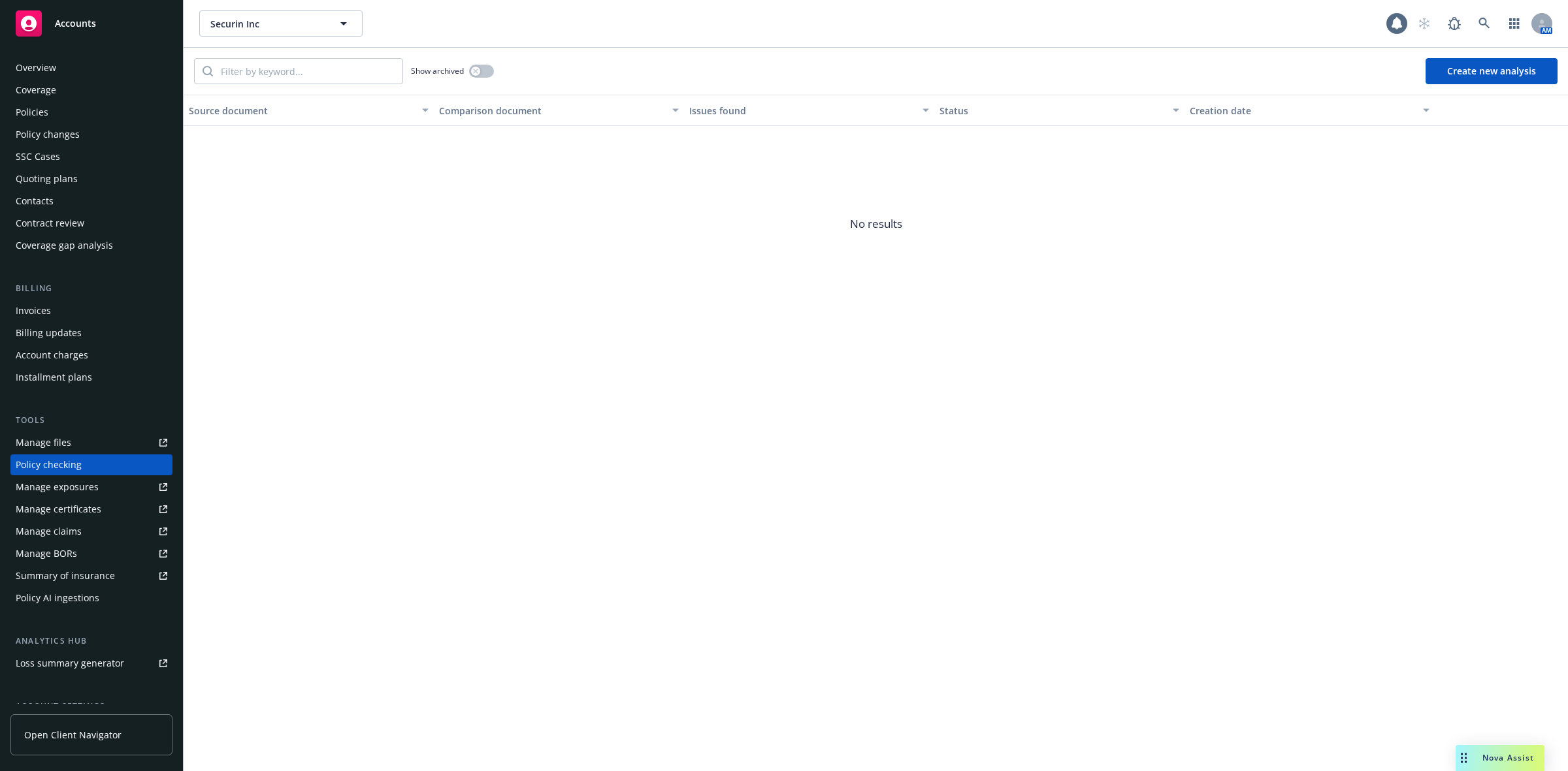
click at [66, 109] on div "Policies" at bounding box center [92, 113] width 152 height 21
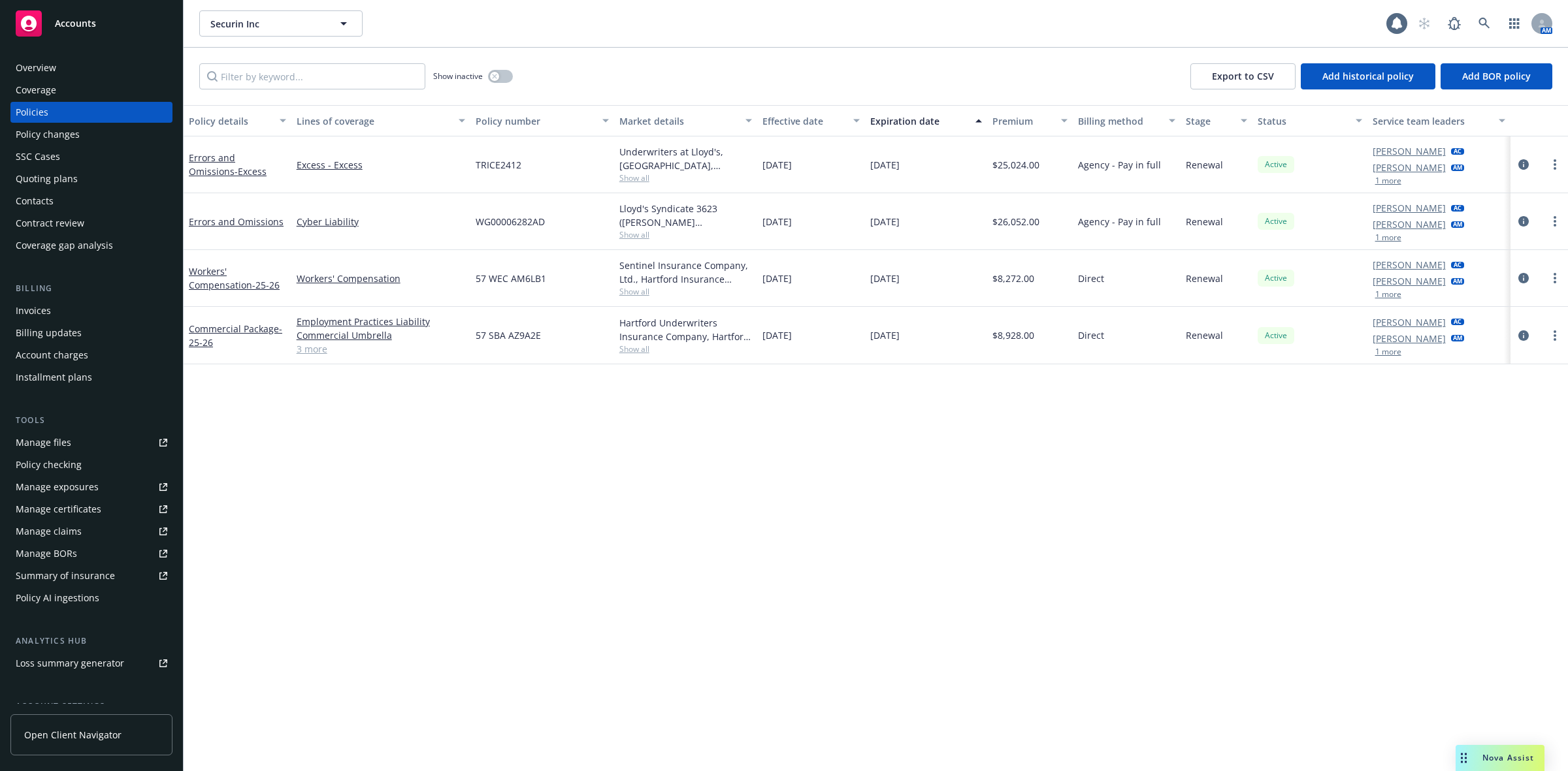
click at [67, 73] on div "Overview" at bounding box center [92, 68] width 152 height 21
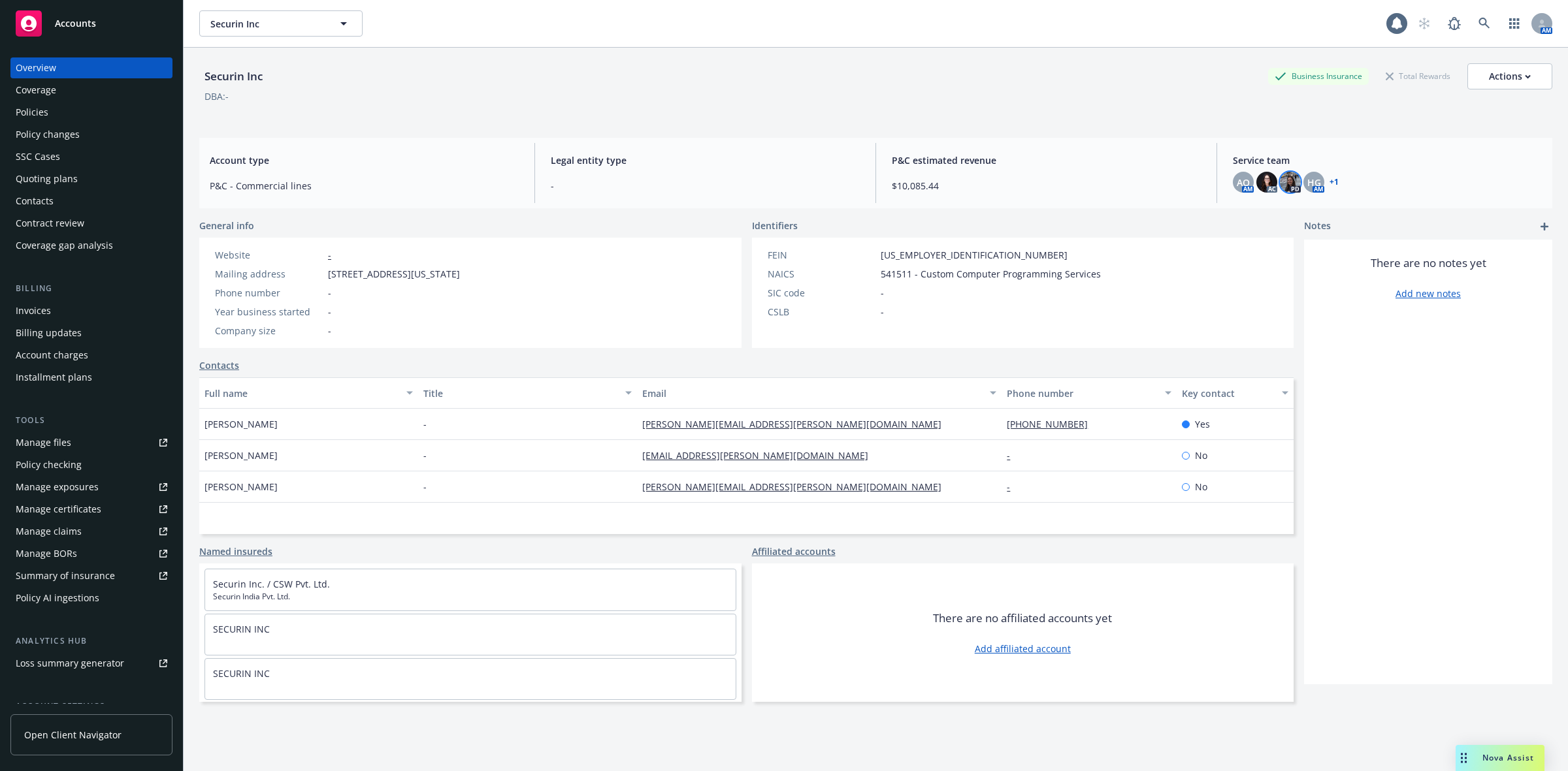
click at [1285, 185] on img at bounding box center [1290, 182] width 21 height 21
click at [1137, 138] on div "Account type P&C - Commercial lines Legal entity type - P&C estimated revenue $…" at bounding box center [875, 172] width 1353 height 70
click at [70, 108] on div "Policies" at bounding box center [92, 113] width 152 height 21
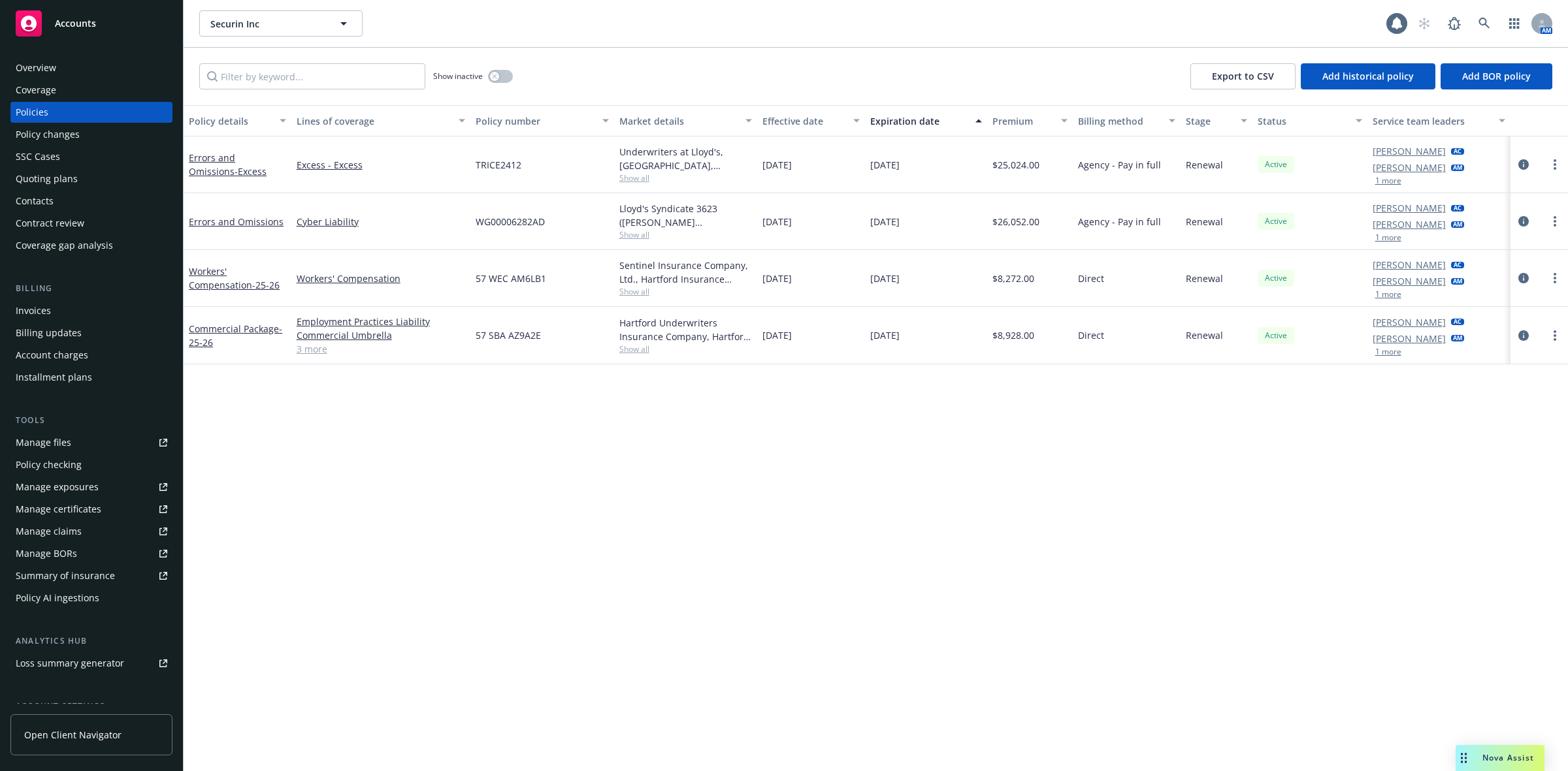
click at [56, 436] on div "Manage files" at bounding box center [44, 443] width 55 height 21
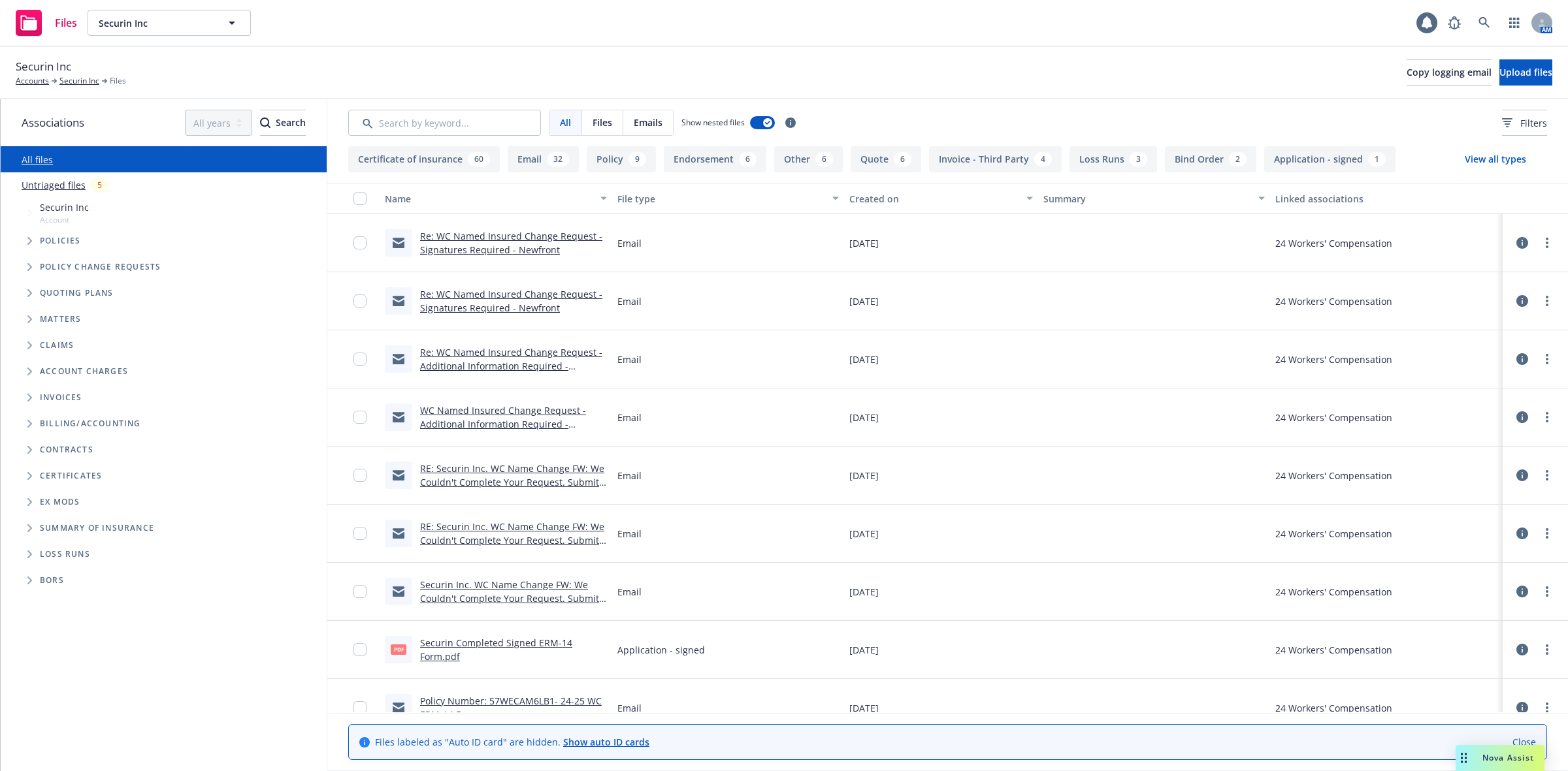
click at [36, 243] on span "Tree Example" at bounding box center [29, 242] width 21 height 21
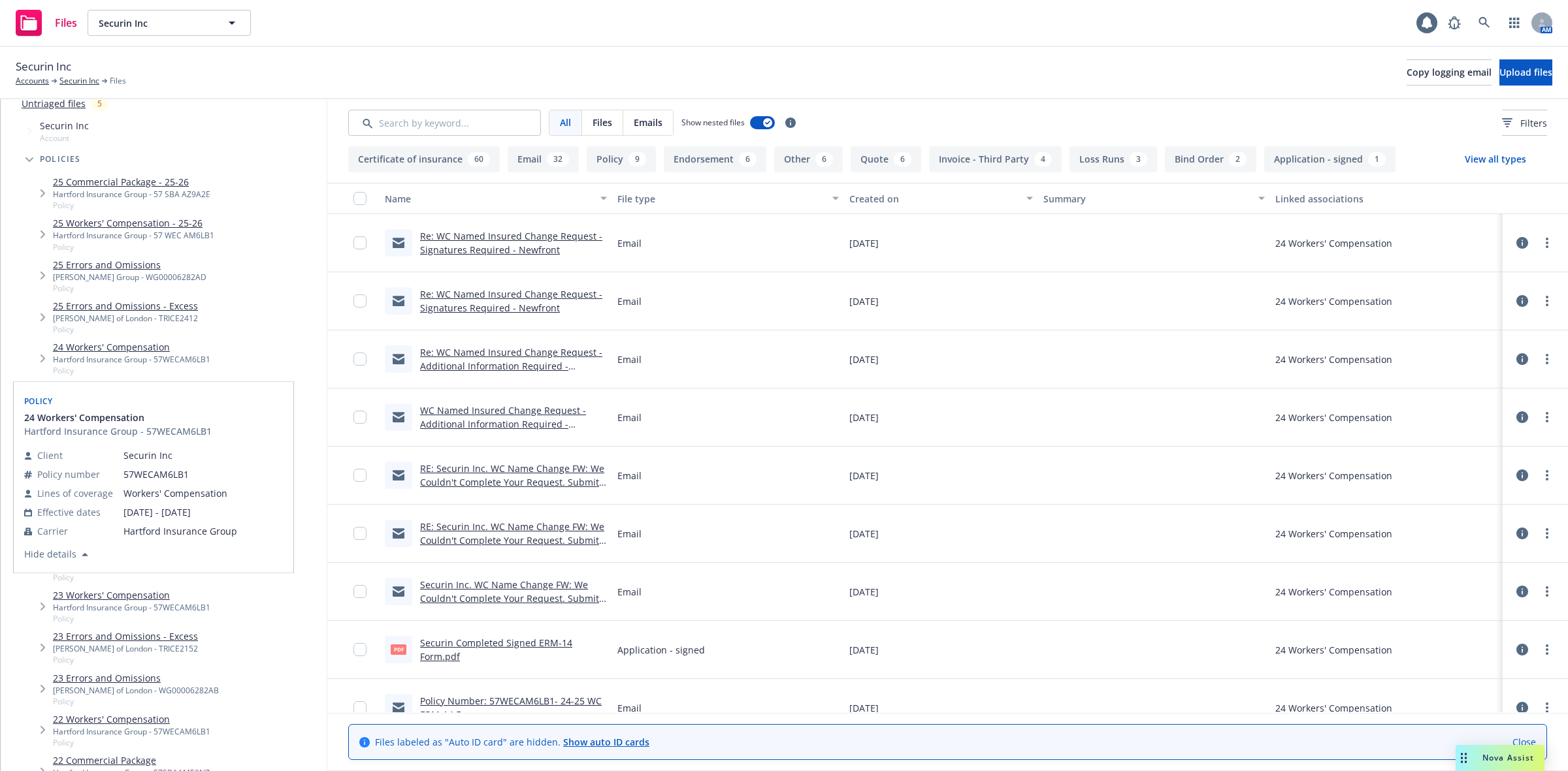
scroll to position [163, 0]
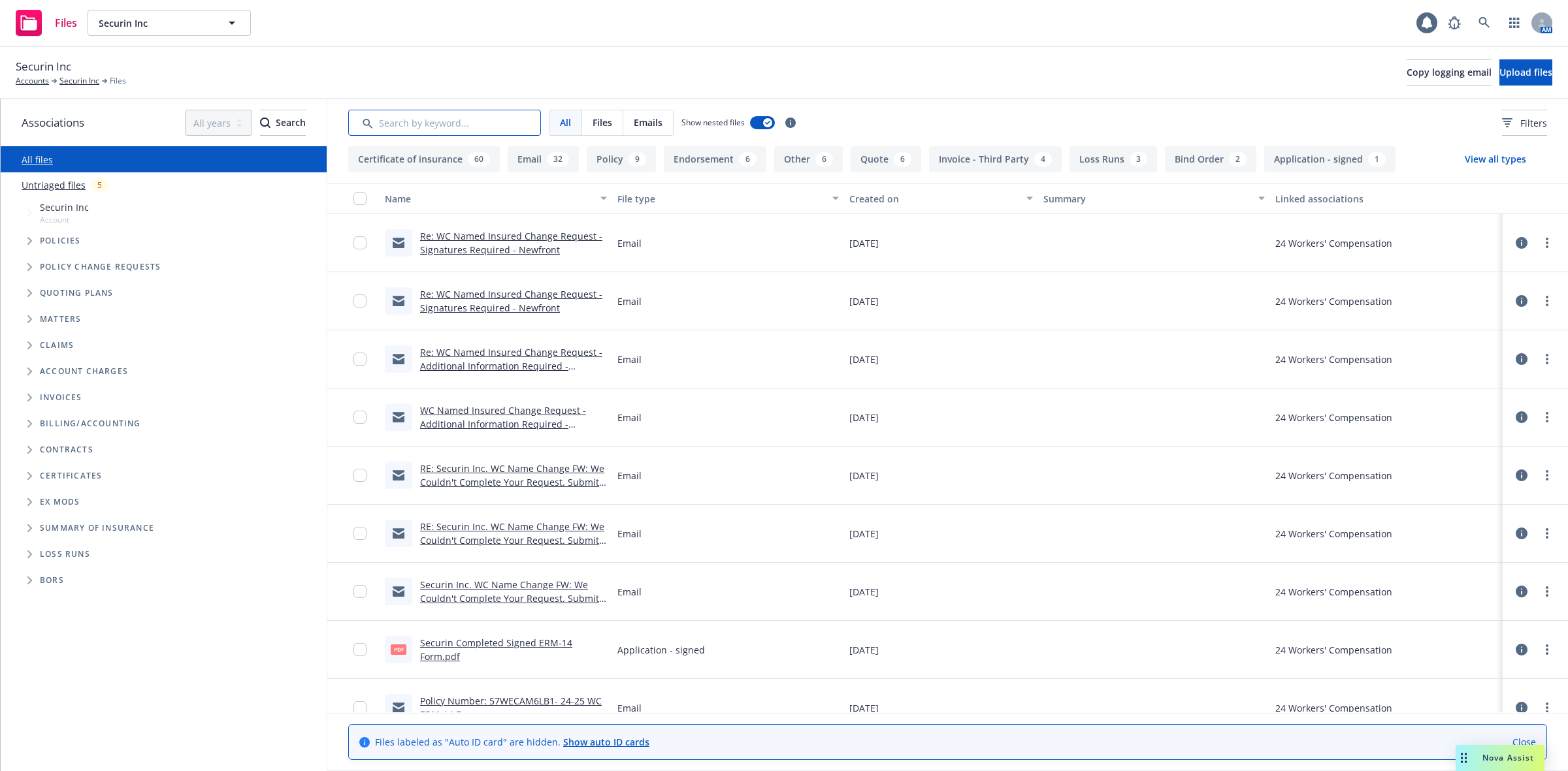
click at [400, 116] on input "Search by keyword..." at bounding box center [444, 123] width 193 height 26
type input "m"
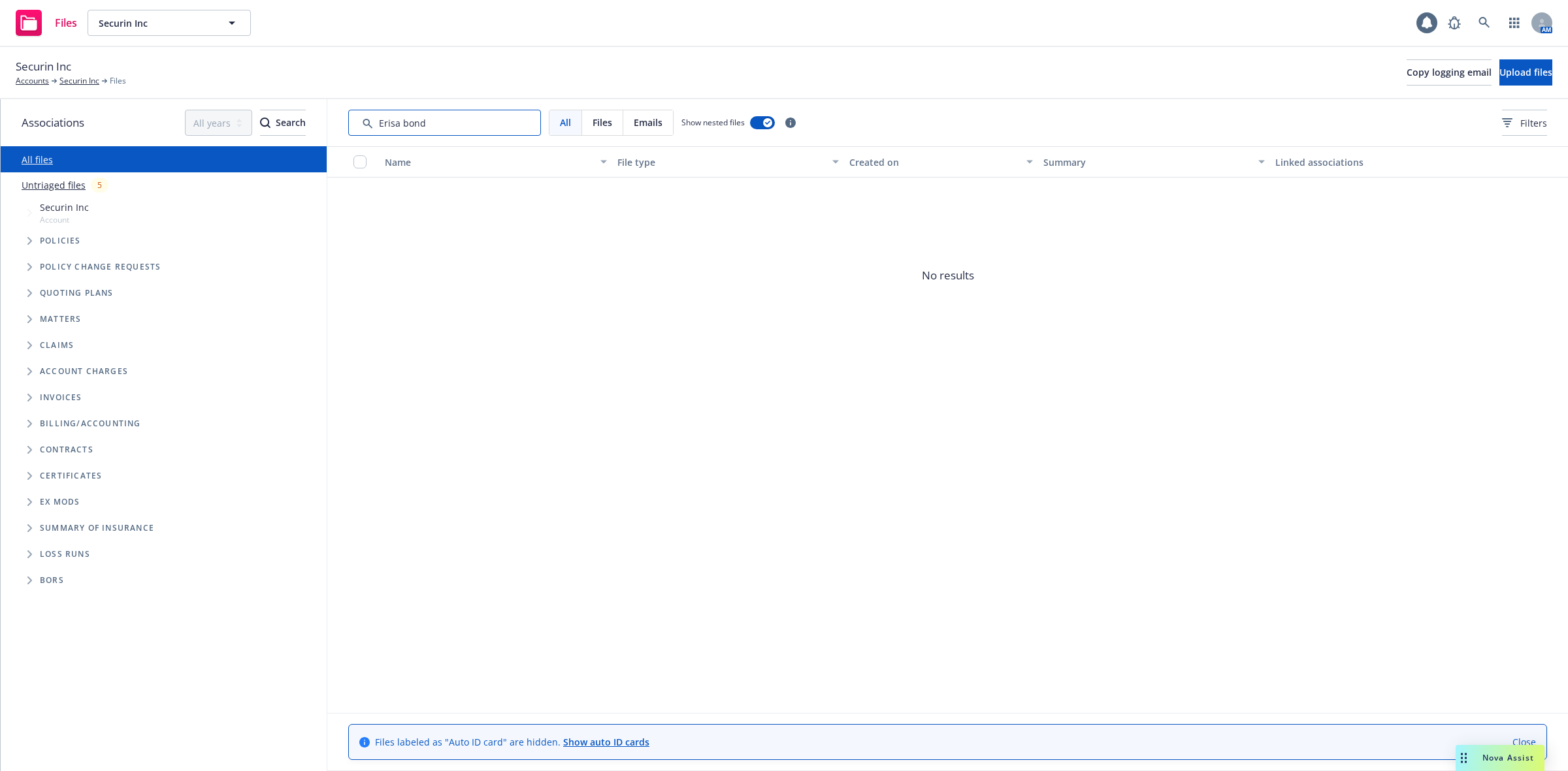
type input "Erisa bond"
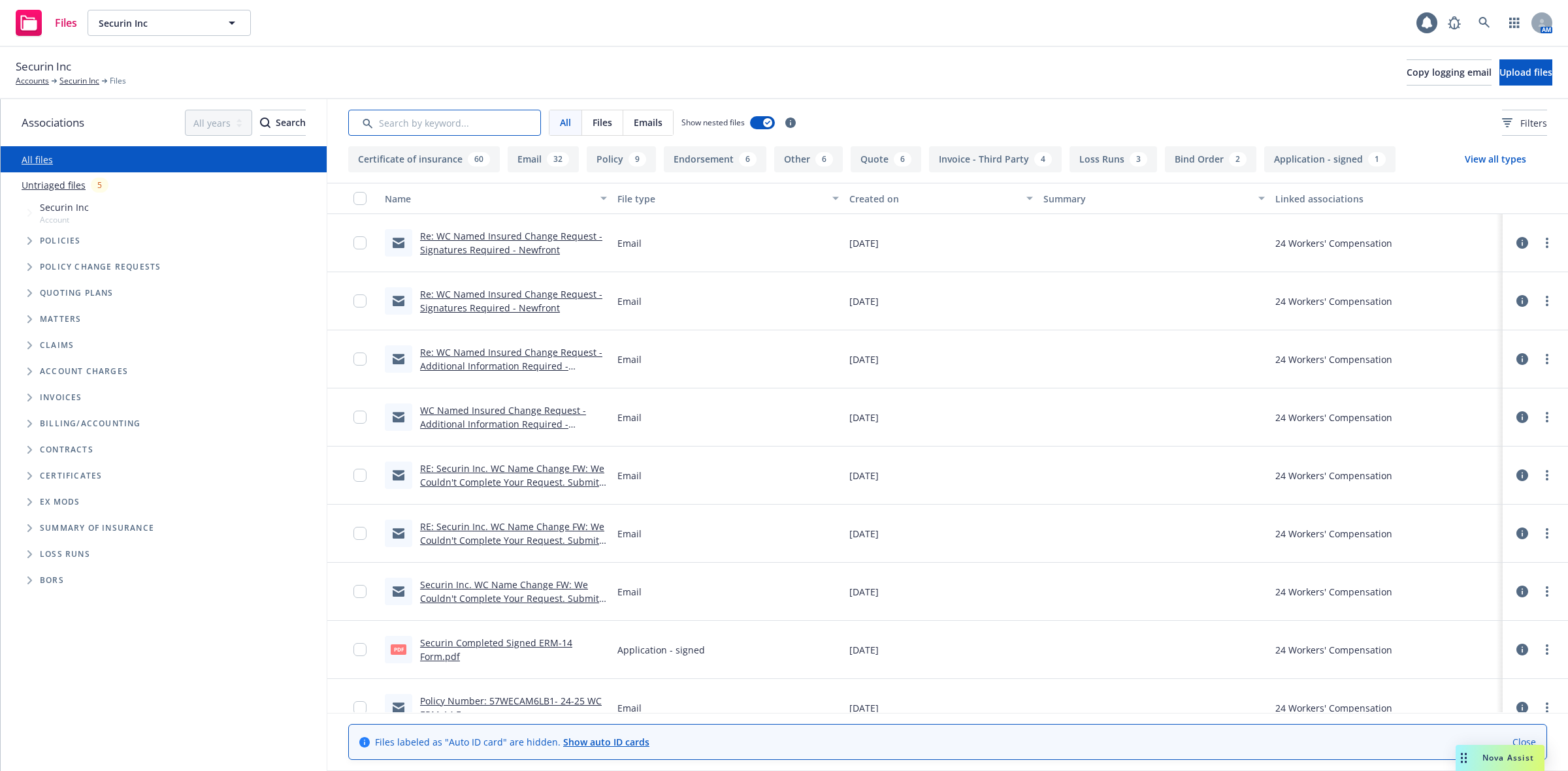
click at [406, 132] on input "Search by keyword..." at bounding box center [444, 123] width 193 height 26
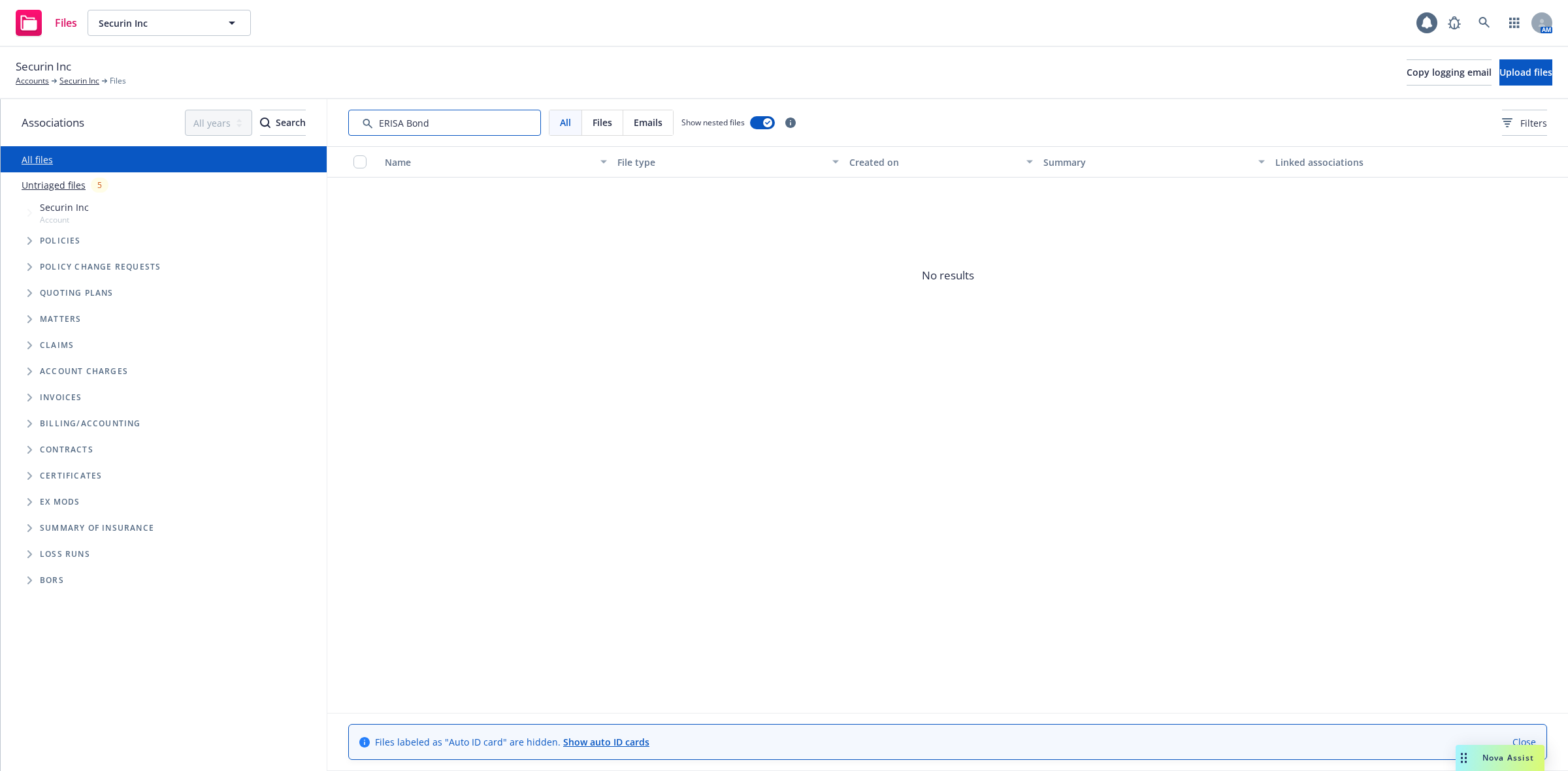
type input "ERISA Bond"
click at [28, 241] on icon "Tree Example" at bounding box center [30, 241] width 5 height 8
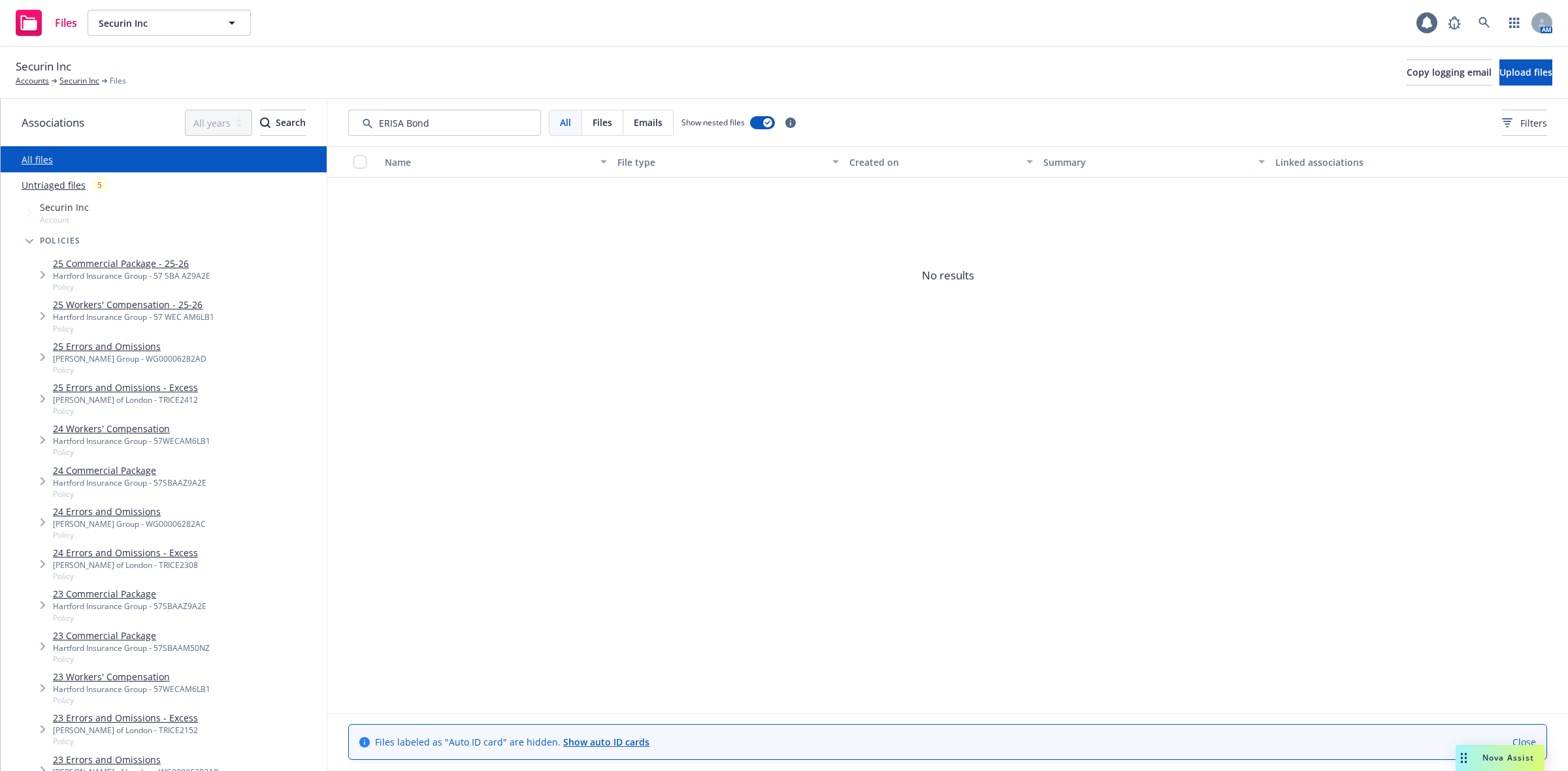
click at [43, 187] on link "Untriaged files" at bounding box center [53, 185] width 64 height 13
